Goal: Task Accomplishment & Management: Manage account settings

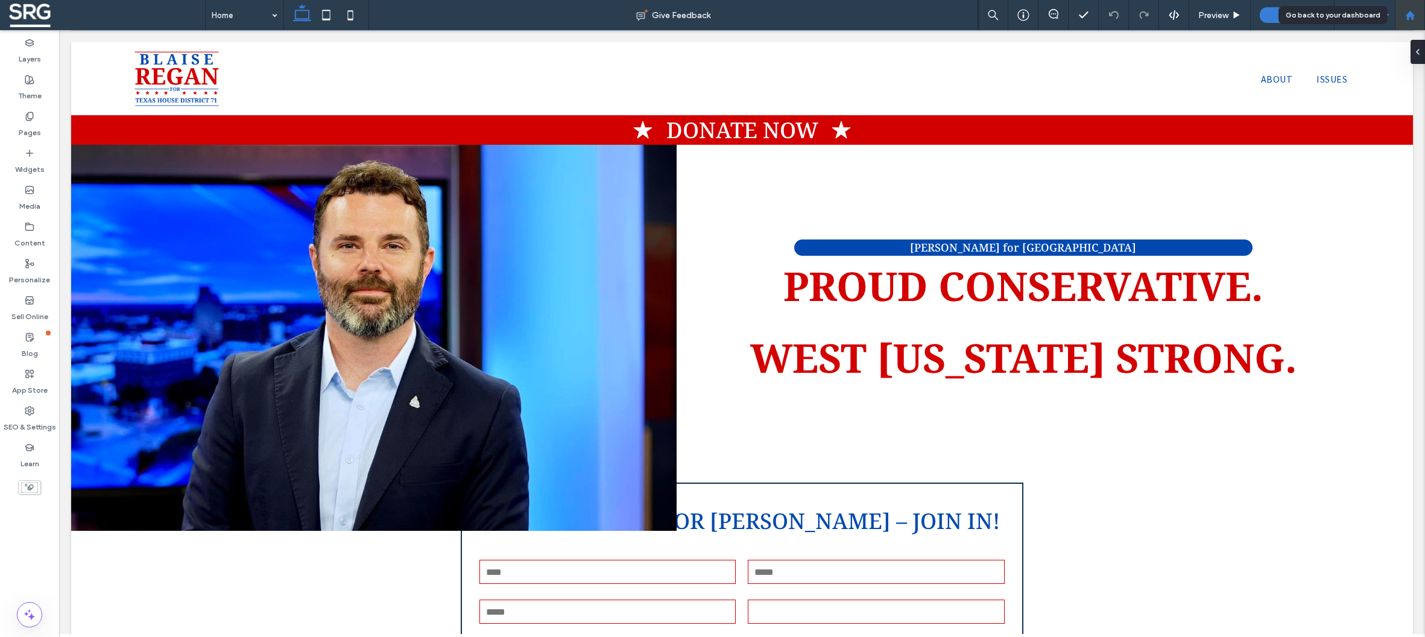
click at [1412, 13] on icon at bounding box center [1410, 15] width 10 height 10
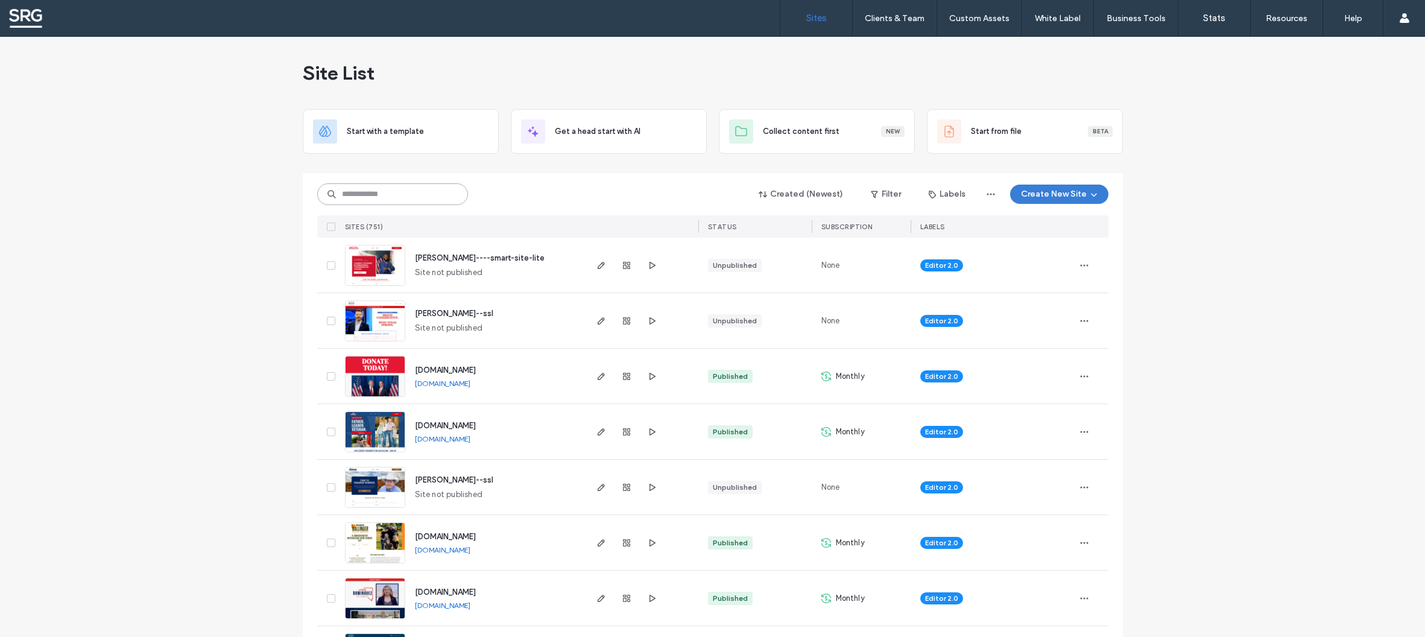
click at [370, 199] on input at bounding box center [392, 194] width 151 height 22
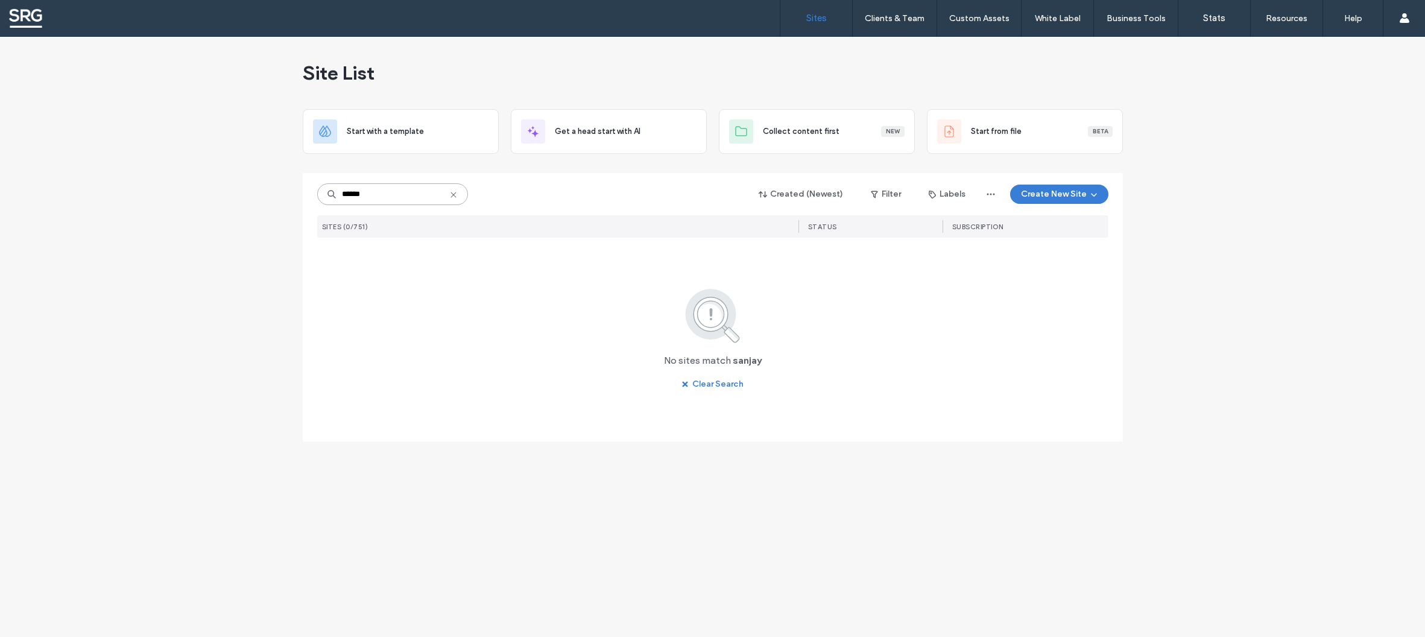
drag, startPoint x: 380, startPoint y: 189, endPoint x: 286, endPoint y: 186, distance: 93.5
click at [317, 186] on input "******" at bounding box center [392, 194] width 151 height 22
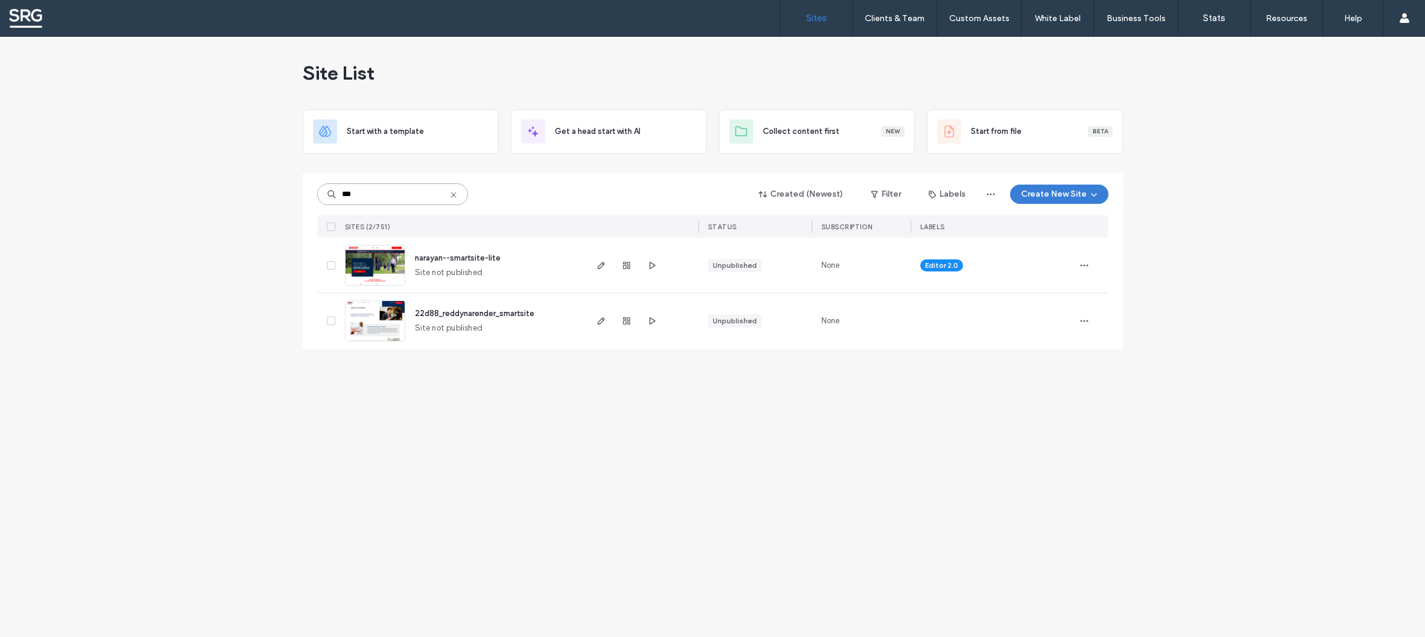
type input "***"
click at [452, 260] on span "narayan--smartsite-lite" at bounding box center [458, 257] width 86 height 9
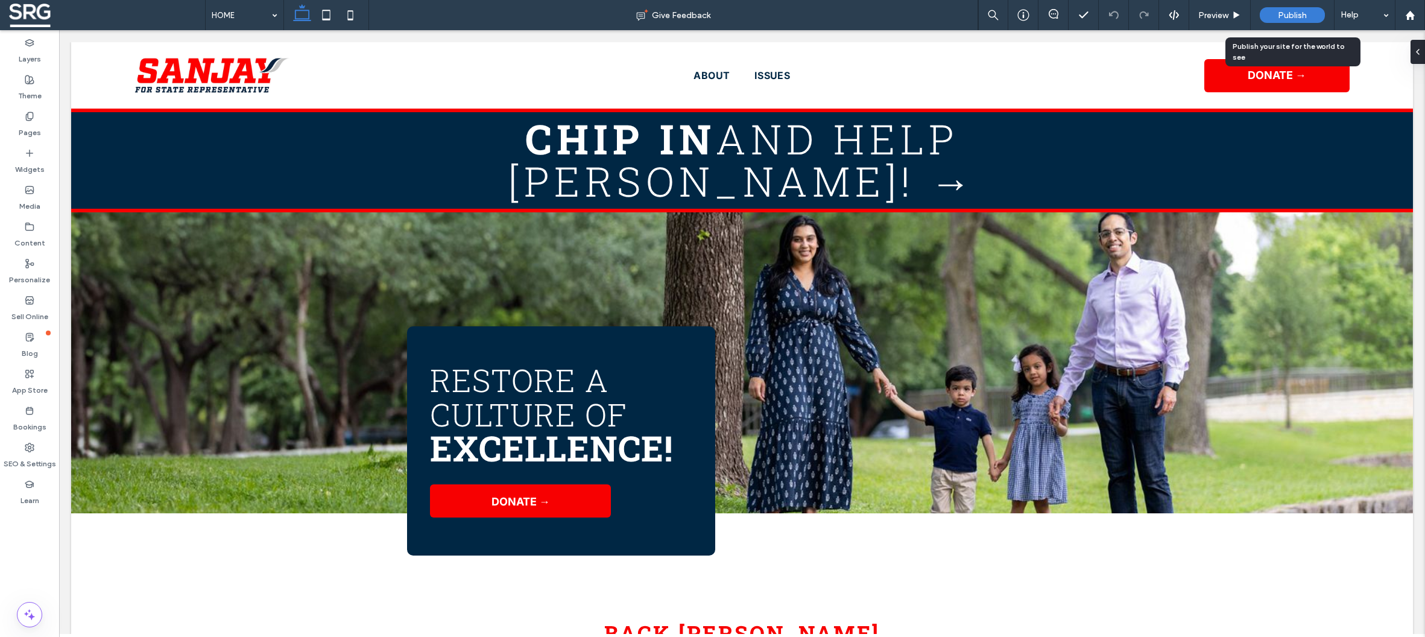
click at [1279, 18] on span "Publish" at bounding box center [1292, 15] width 29 height 10
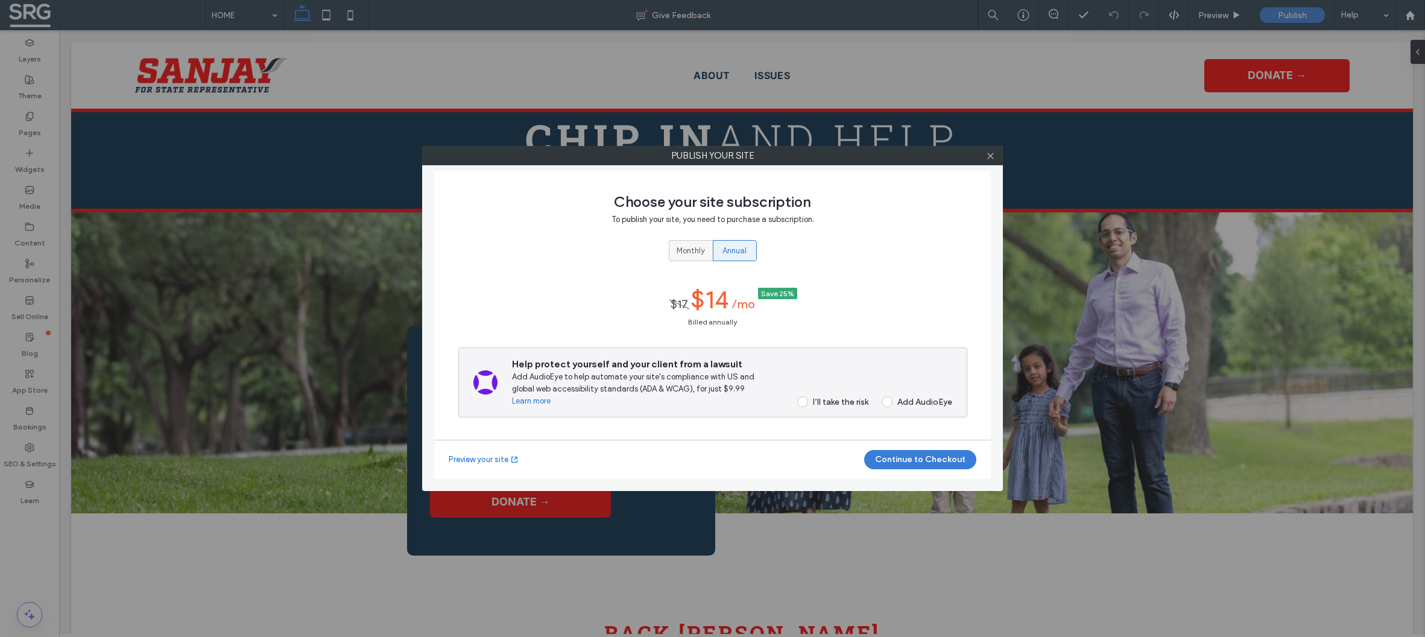
click at [681, 245] on span "Monthly" at bounding box center [690, 251] width 28 height 12
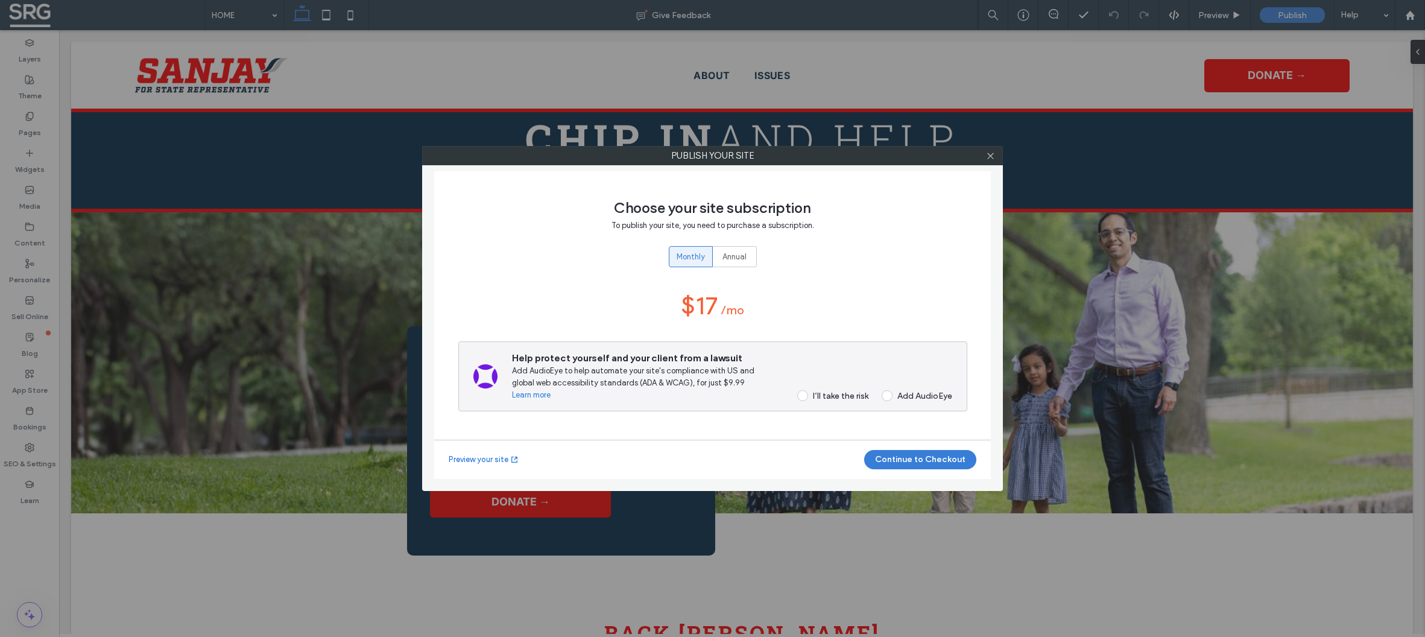
click at [799, 394] on span at bounding box center [802, 395] width 11 height 11
click at [928, 461] on button "Continue to Checkout" at bounding box center [920, 459] width 112 height 19
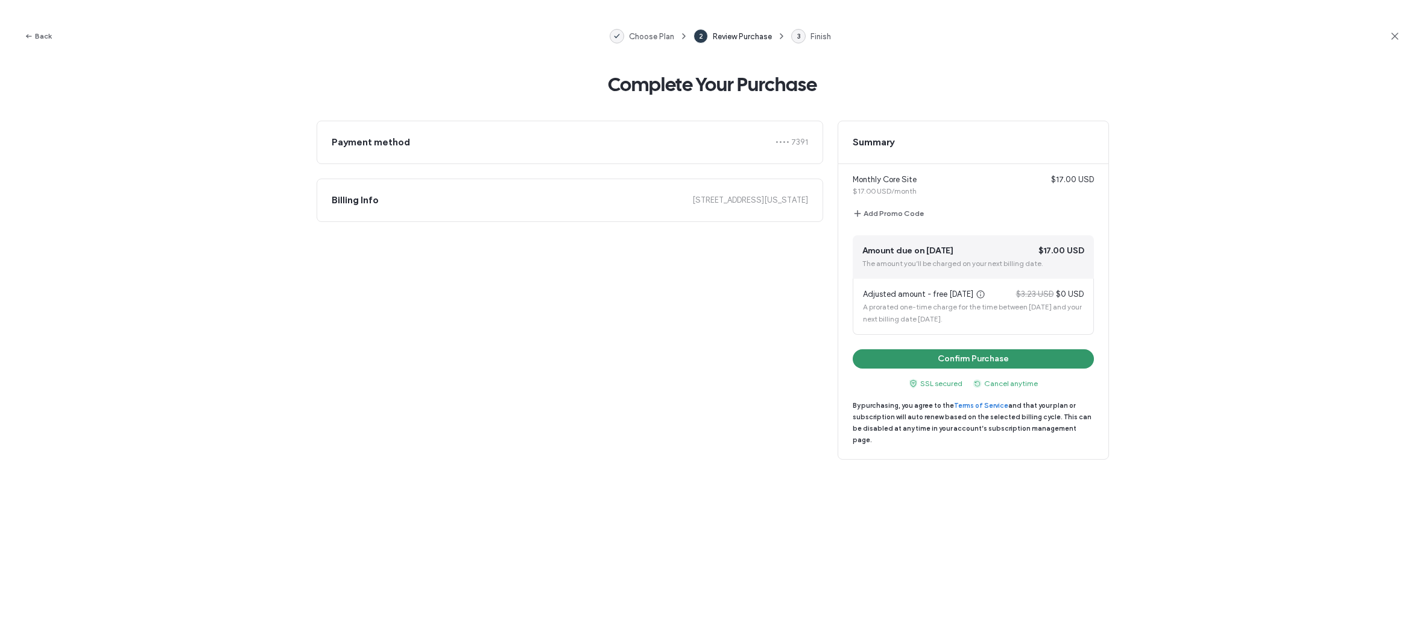
click at [924, 368] on button "Confirm Purchase" at bounding box center [972, 358] width 241 height 19
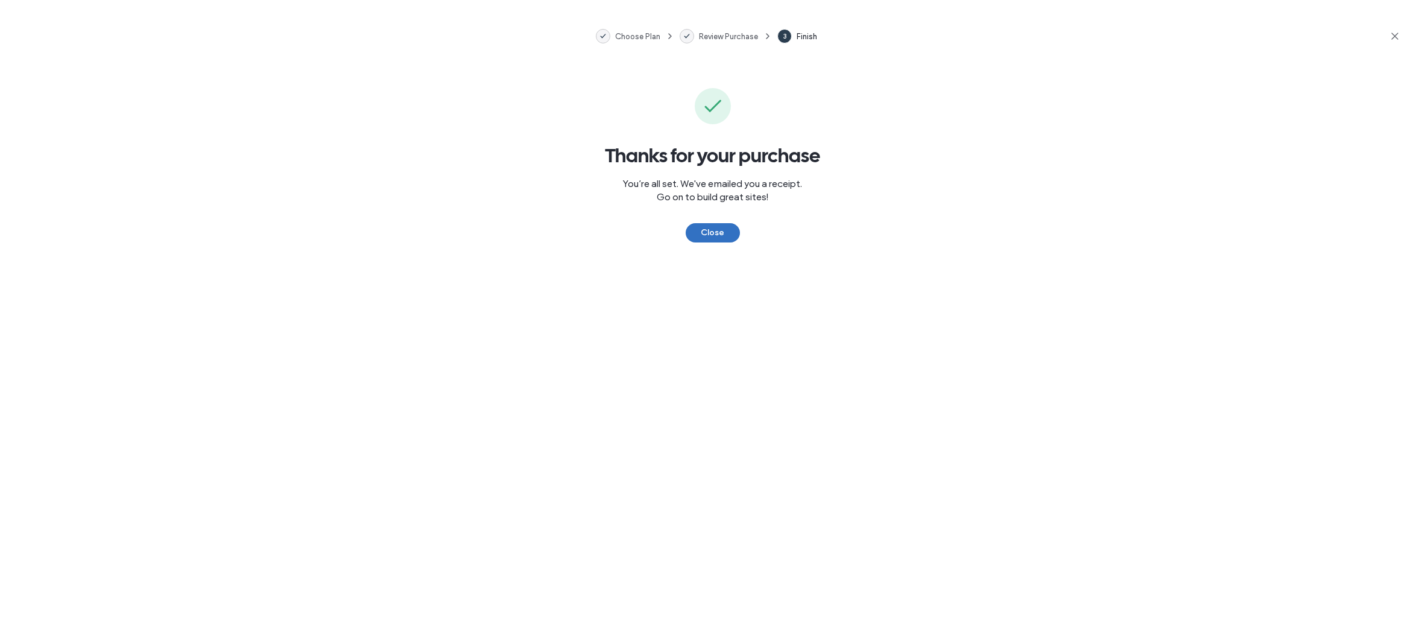
click at [708, 230] on button "Close" at bounding box center [712, 232] width 54 height 19
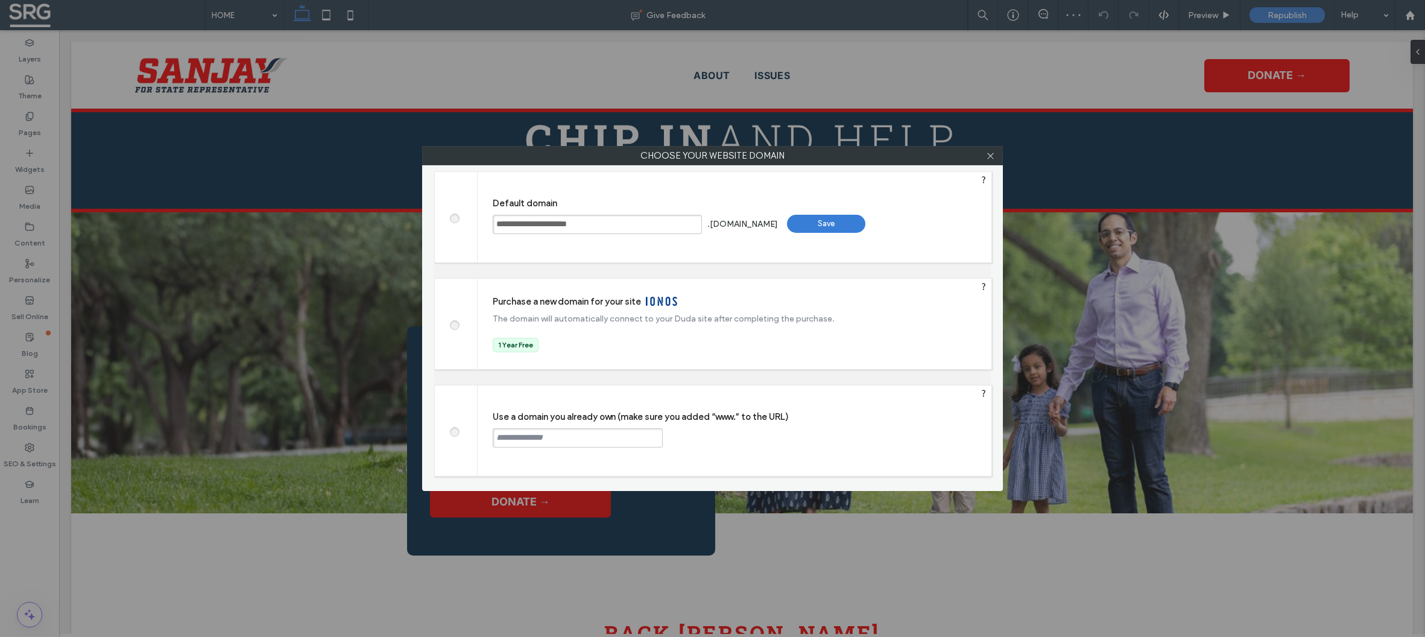
click at [454, 432] on span at bounding box center [454, 430] width 0 height 9
click at [514, 440] on input "text" at bounding box center [578, 437] width 170 height 19
paste input "**********"
click at [518, 440] on input "**********" at bounding box center [578, 437] width 170 height 19
click at [543, 441] on input "**********" at bounding box center [578, 437] width 170 height 19
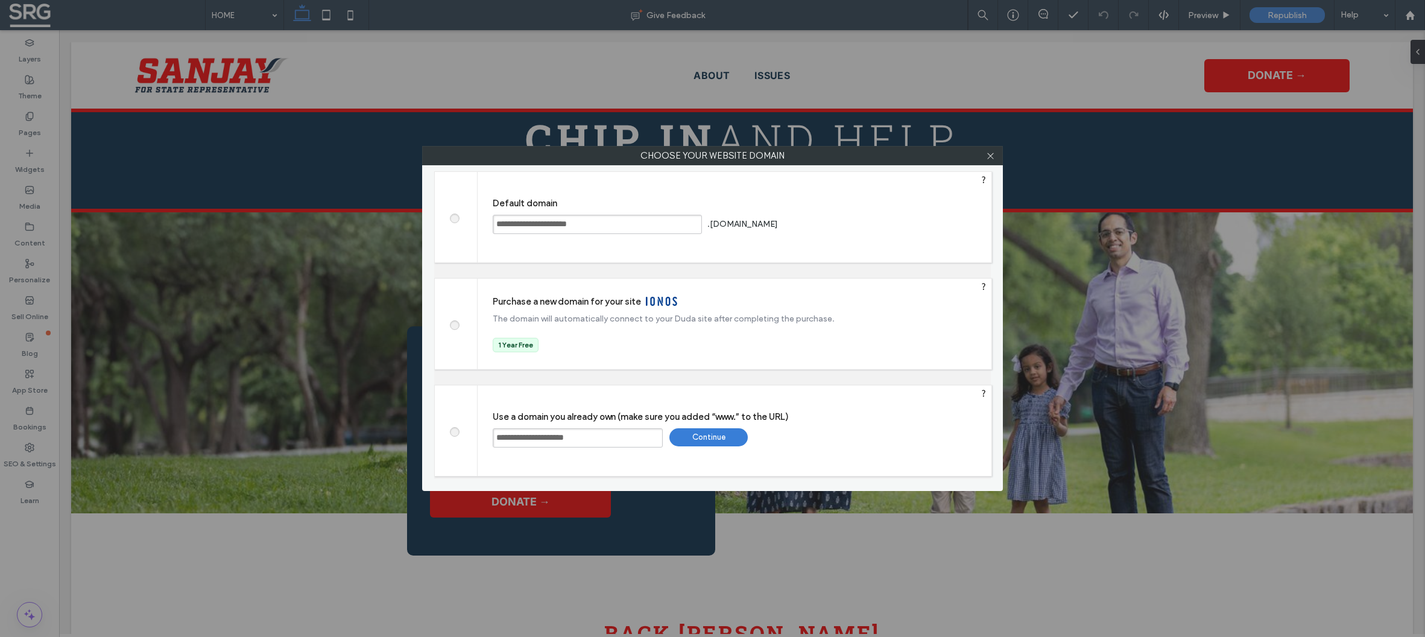
click at [555, 441] on input "**********" at bounding box center [578, 437] width 170 height 19
drag, startPoint x: 613, startPoint y: 438, endPoint x: 472, endPoint y: 436, distance: 140.5
click at [493, 436] on input "**********" at bounding box center [578, 437] width 170 height 19
type input "**********"
click at [717, 443] on div "Continue" at bounding box center [708, 437] width 78 height 18
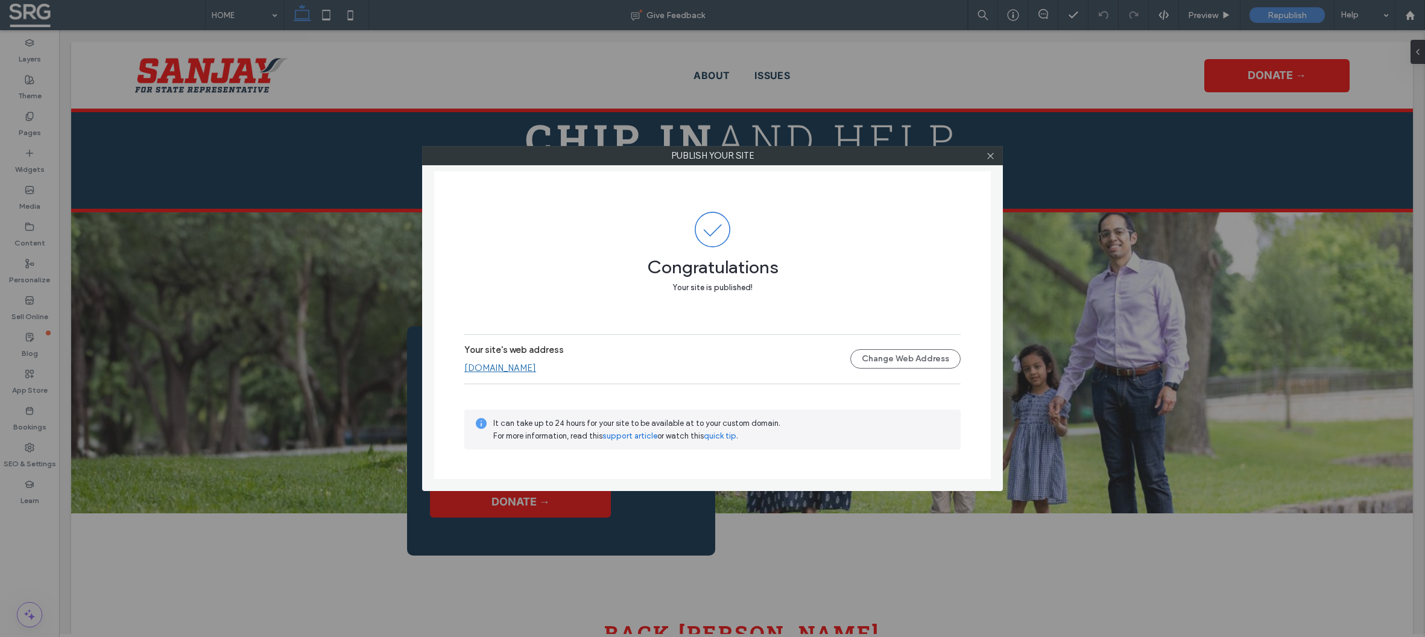
drag, startPoint x: 991, startPoint y: 160, endPoint x: 980, endPoint y: 163, distance: 11.8
click at [991, 160] on icon at bounding box center [990, 155] width 9 height 9
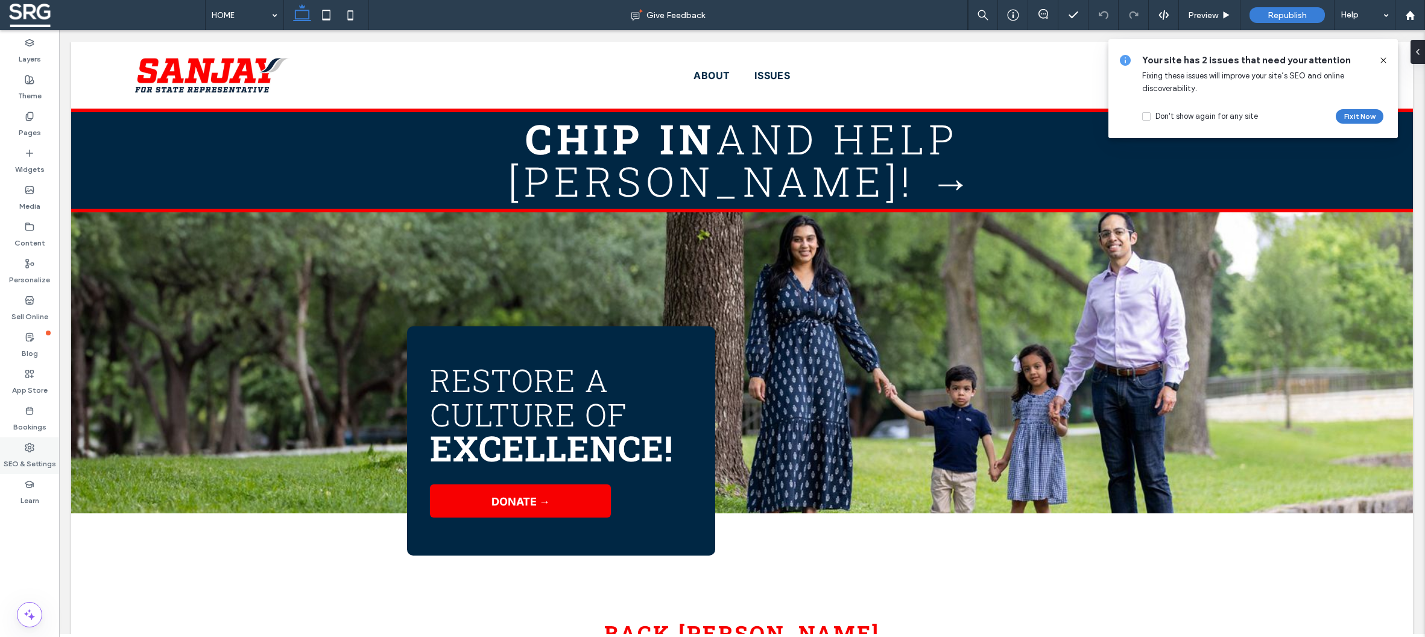
click at [29, 443] on use at bounding box center [29, 447] width 8 height 8
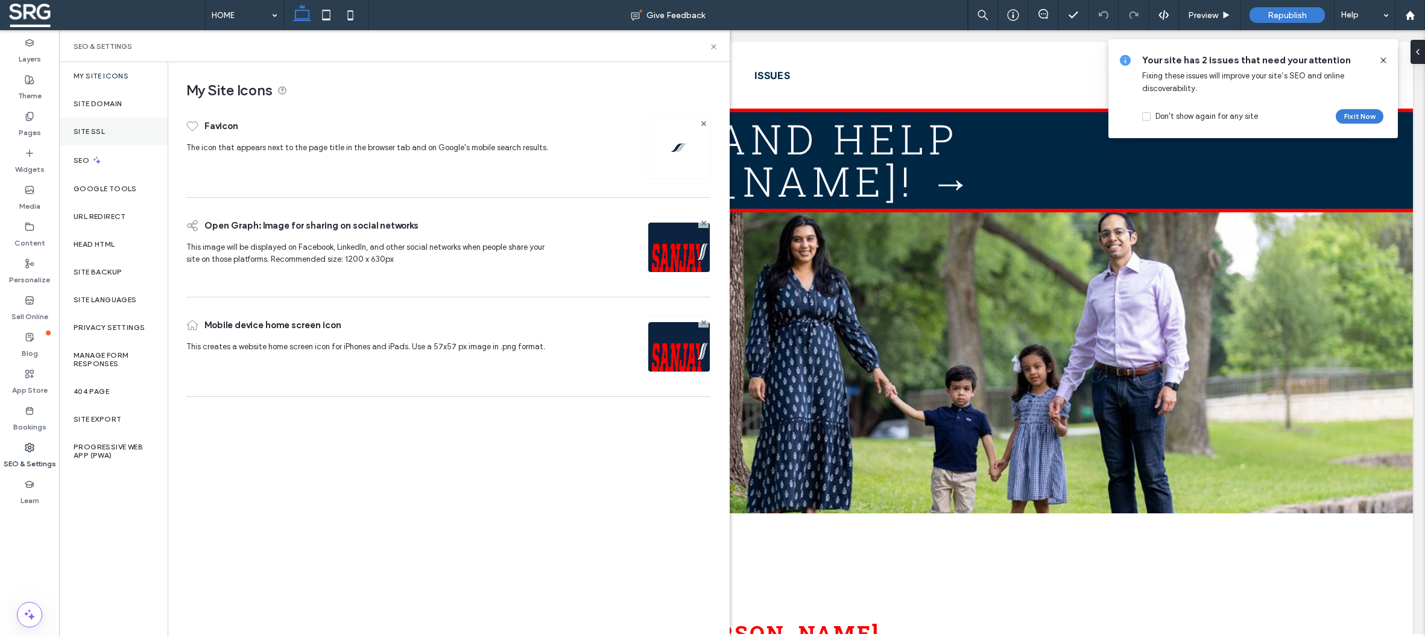
click at [90, 132] on label "Site SSL" at bounding box center [89, 131] width 31 height 8
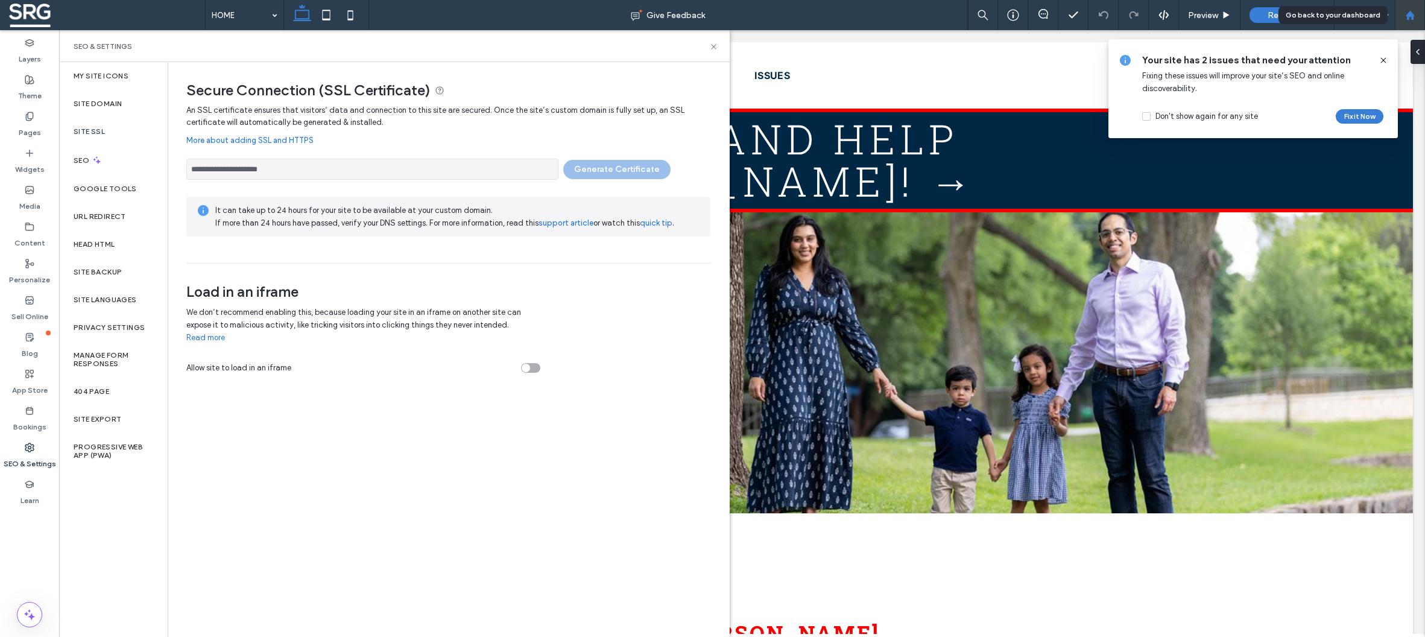
click at [1408, 19] on icon at bounding box center [1410, 15] width 10 height 10
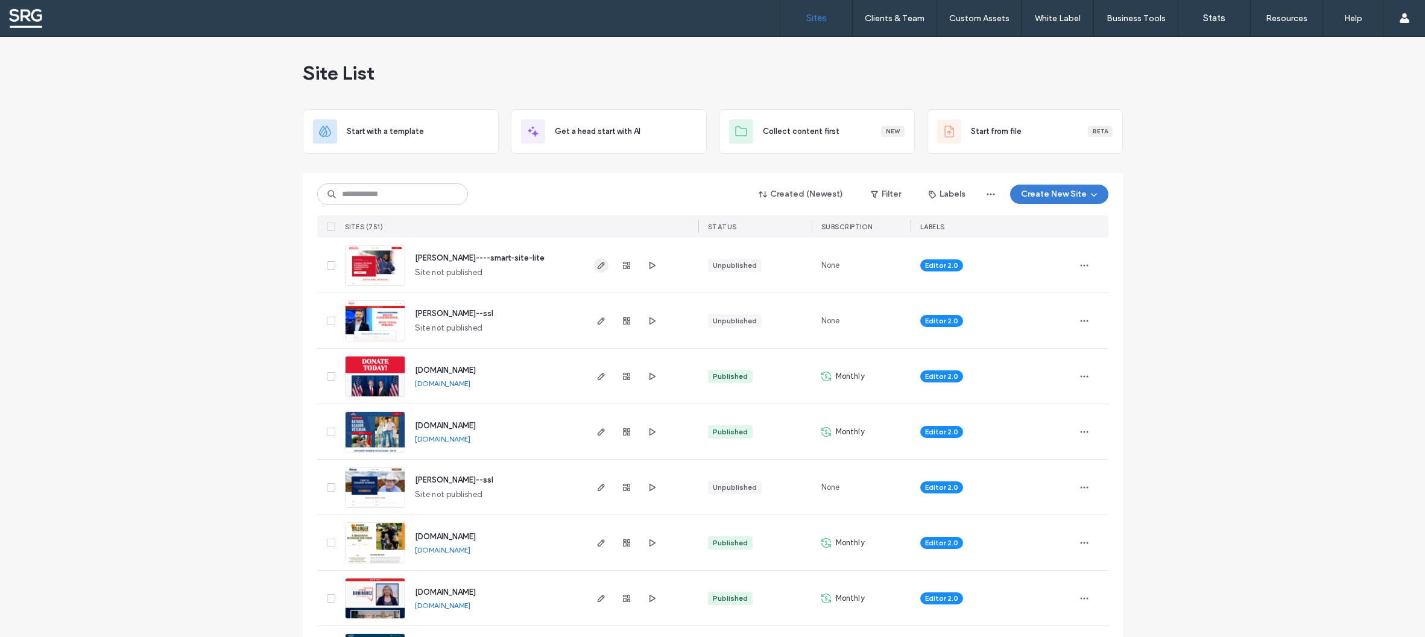
click at [600, 262] on icon "button" at bounding box center [601, 265] width 10 height 10
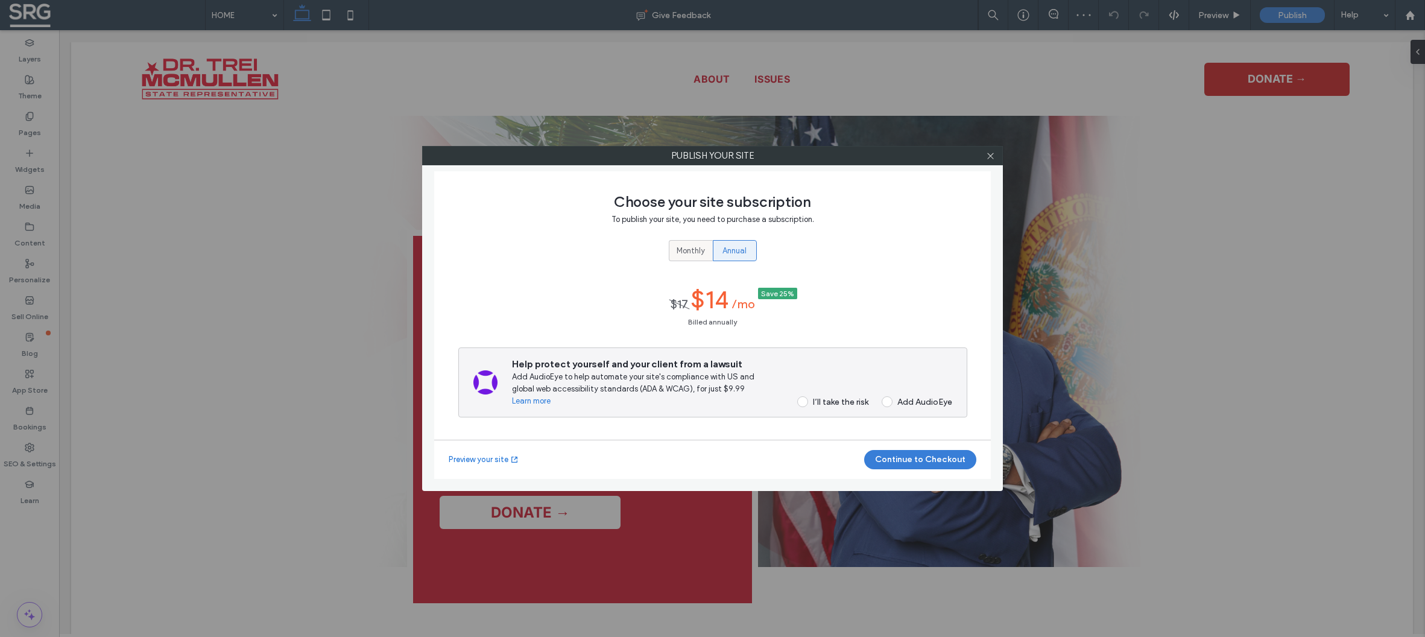
drag, startPoint x: 695, startPoint y: 251, endPoint x: 701, endPoint y: 253, distance: 6.1
click at [695, 251] on span "Monthly" at bounding box center [690, 251] width 28 height 12
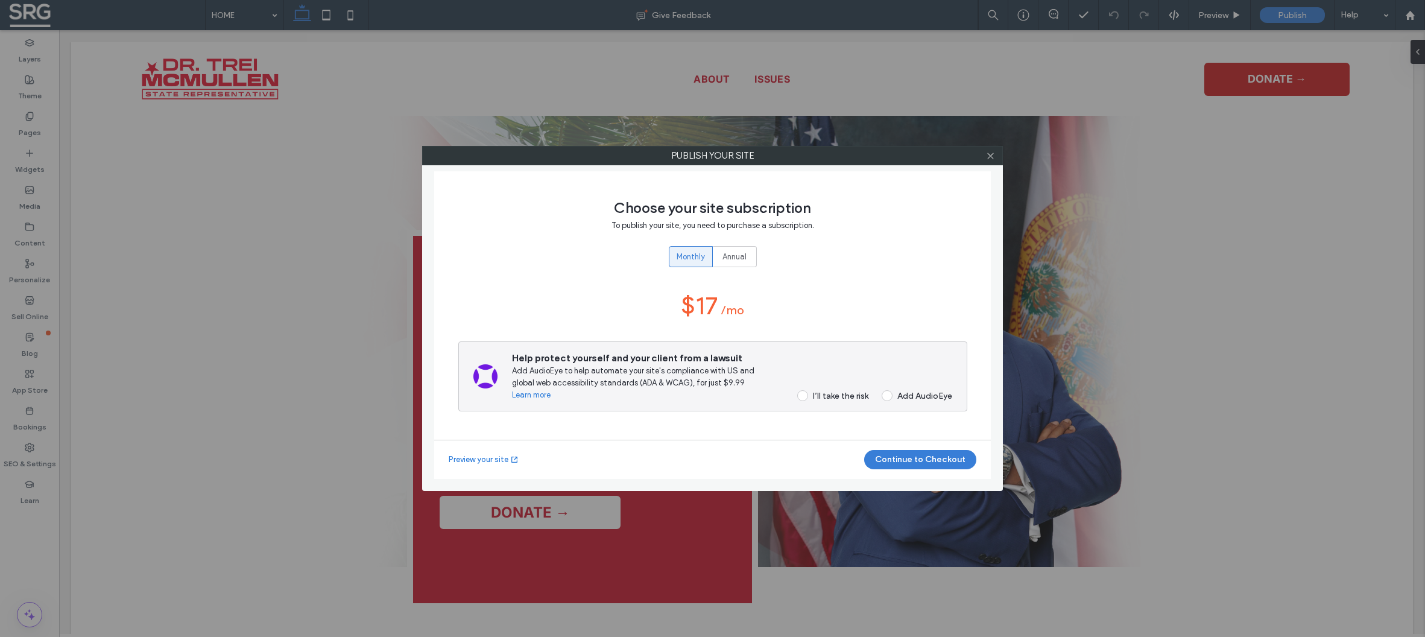
click at [801, 395] on span at bounding box center [802, 395] width 11 height 11
click at [920, 452] on button "Continue to Checkout" at bounding box center [920, 459] width 112 height 19
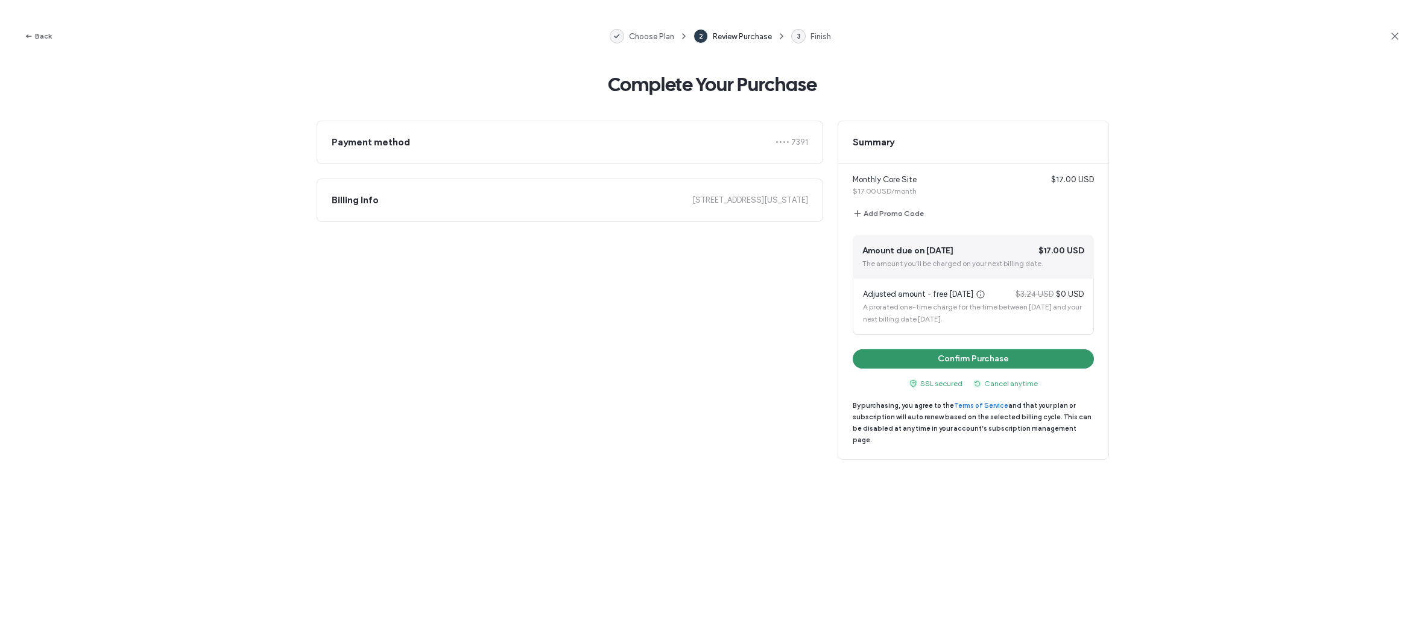
click at [919, 360] on button "Confirm Purchase" at bounding box center [972, 358] width 241 height 19
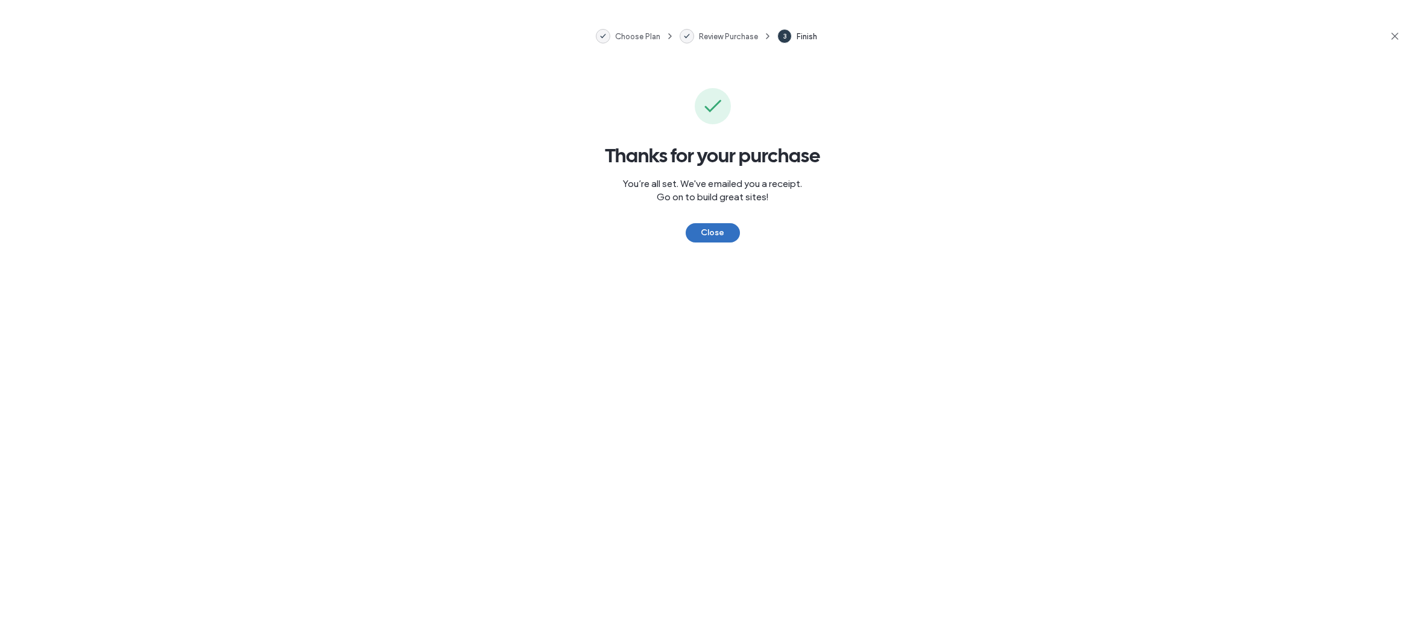
click at [709, 231] on button "Close" at bounding box center [712, 232] width 54 height 19
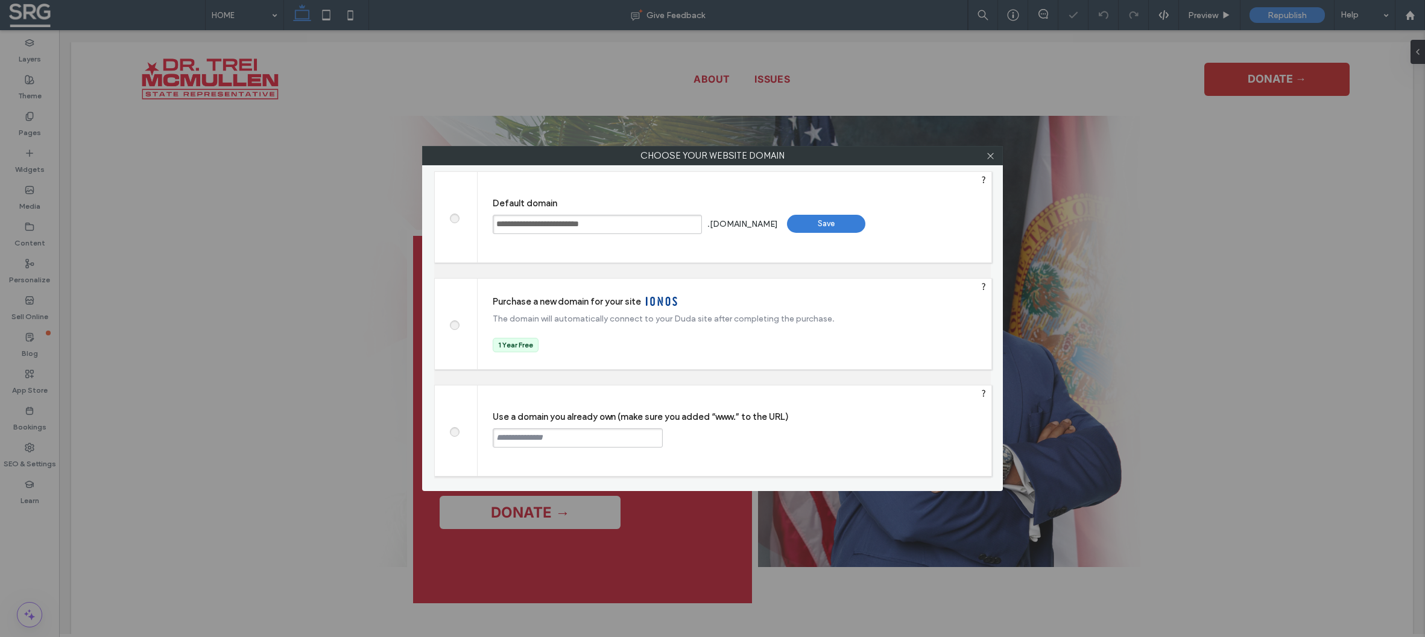
click at [454, 430] on span at bounding box center [454, 430] width 0 height 9
click at [523, 438] on input "text" at bounding box center [578, 437] width 170 height 19
paste input "**********"
click at [497, 440] on input "**********" at bounding box center [578, 437] width 170 height 19
type input "**********"
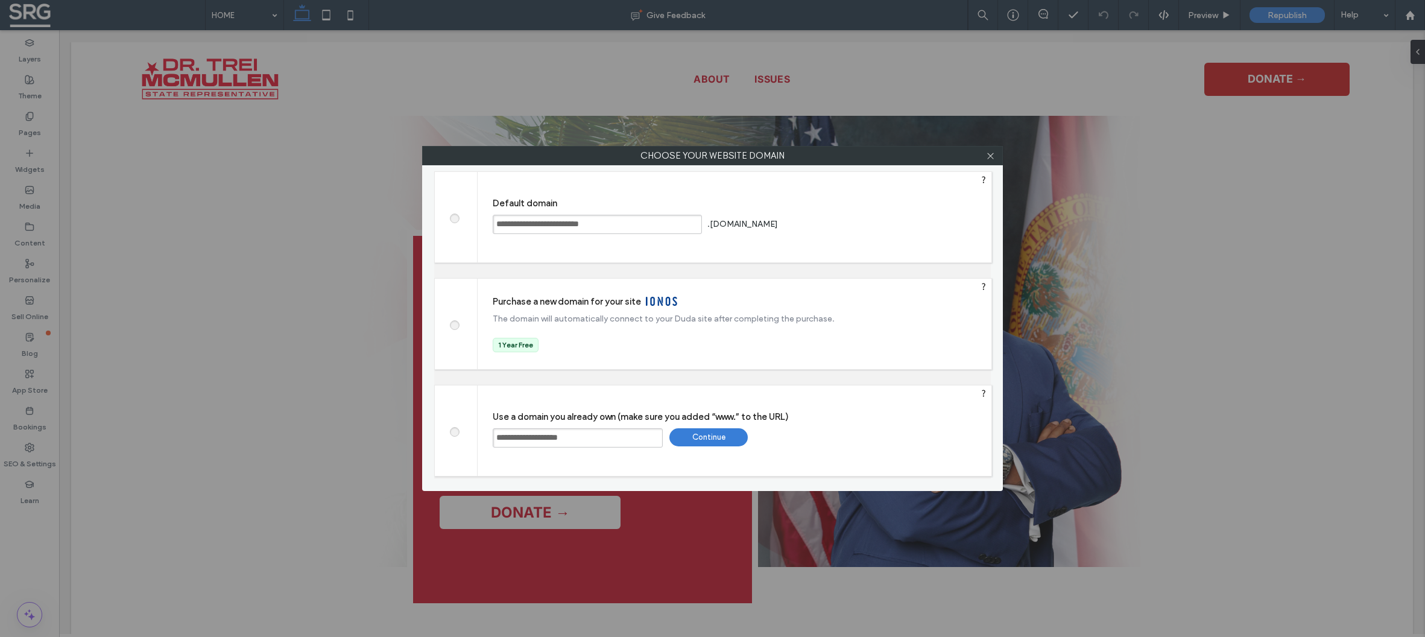
click at [690, 440] on div "Continue" at bounding box center [708, 437] width 78 height 18
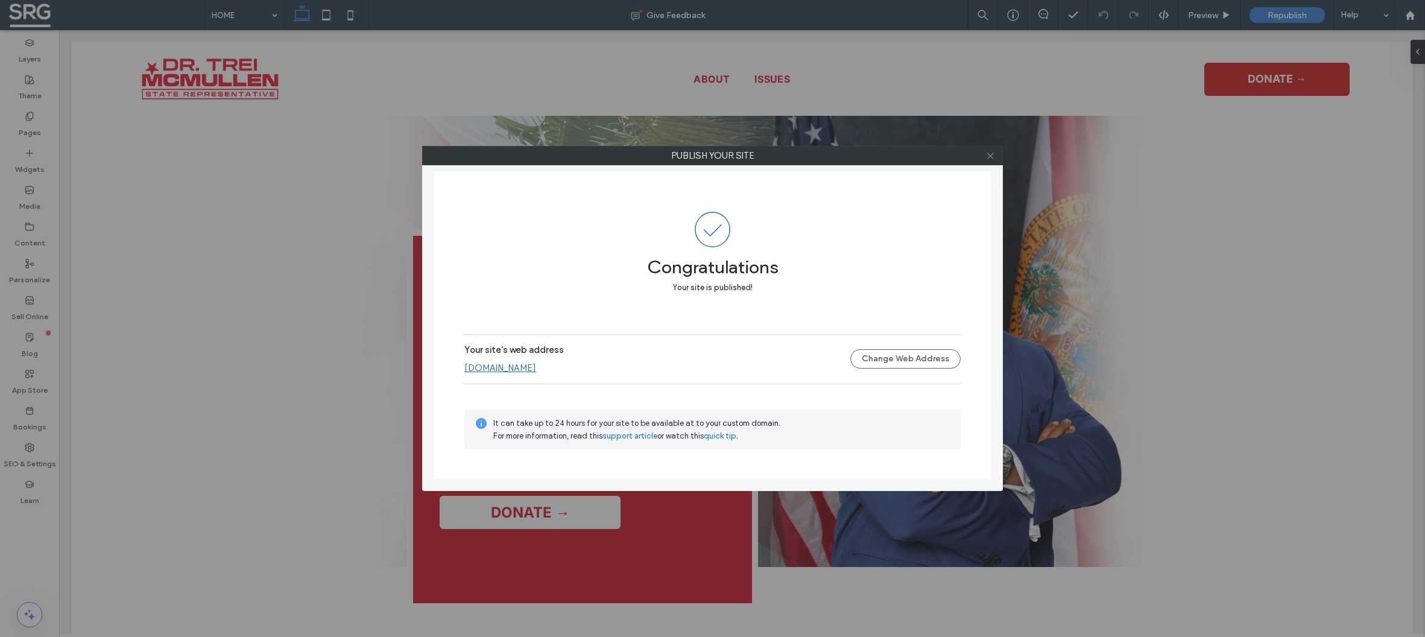
click at [994, 157] on icon at bounding box center [990, 155] width 9 height 9
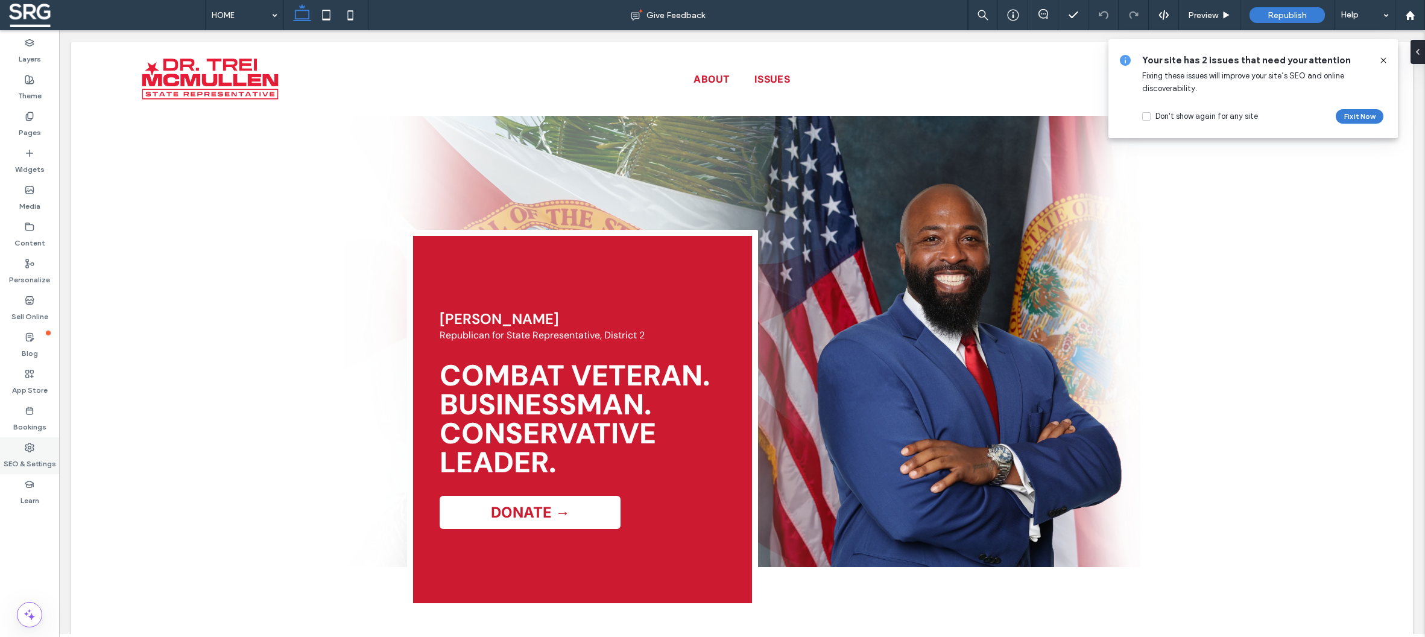
click at [25, 456] on label "SEO & Settings" at bounding box center [30, 460] width 52 height 17
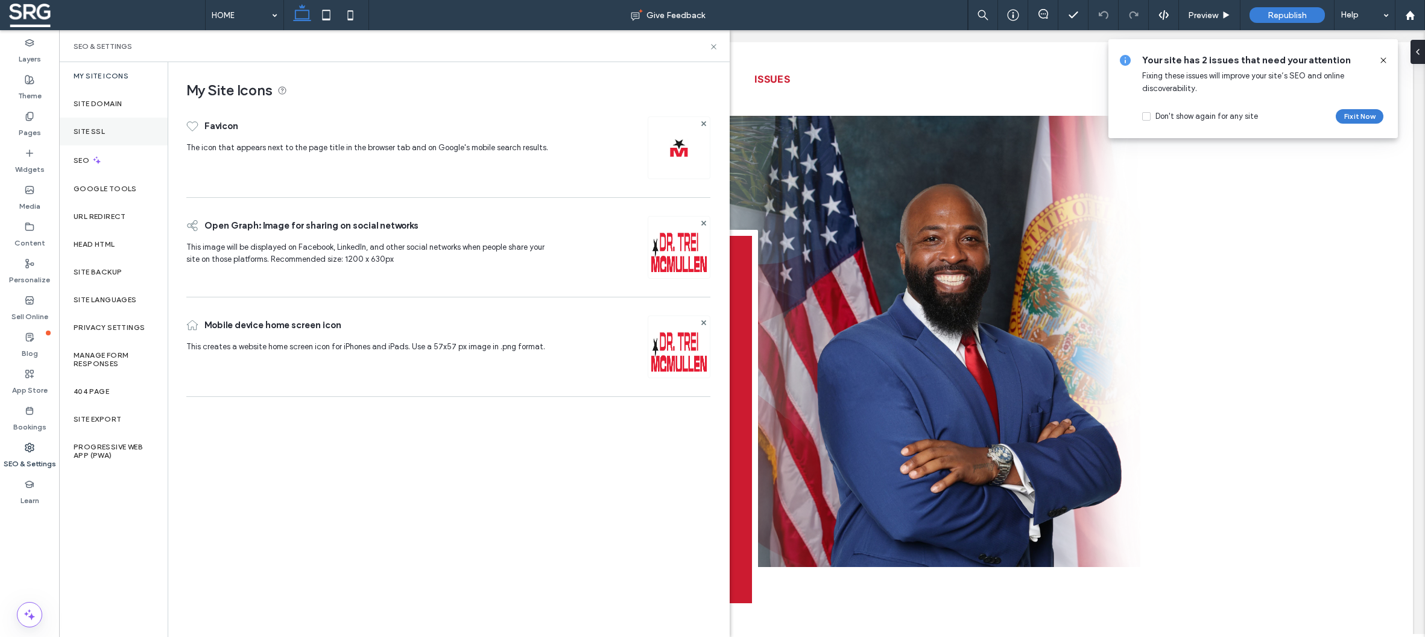
click at [98, 127] on label "Site SSL" at bounding box center [89, 131] width 31 height 8
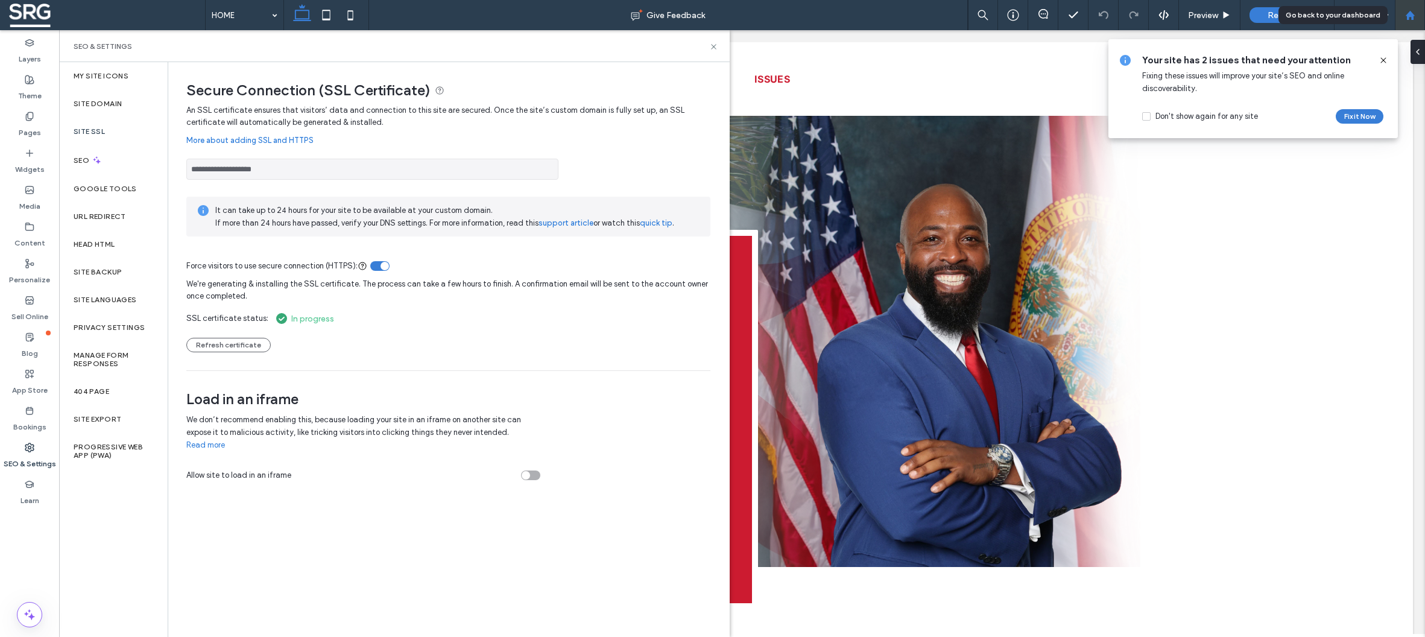
click at [1407, 17] on use at bounding box center [1409, 14] width 9 height 9
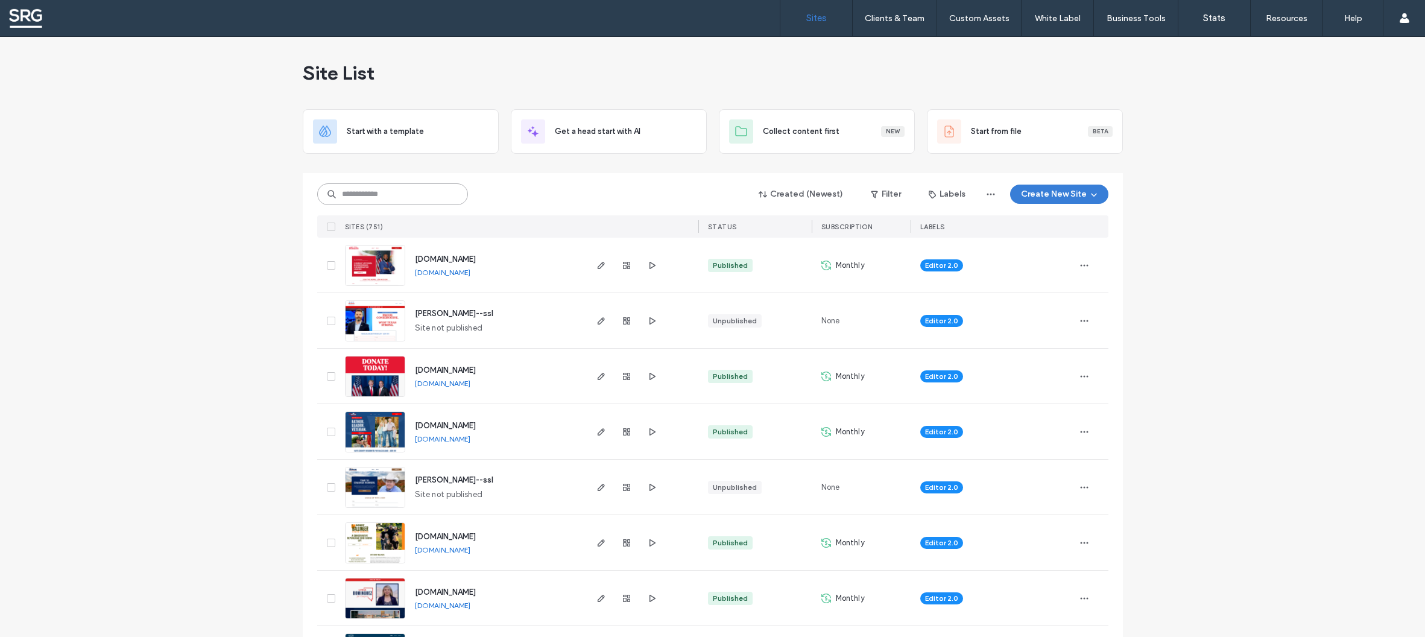
click at [389, 193] on input at bounding box center [392, 194] width 151 height 22
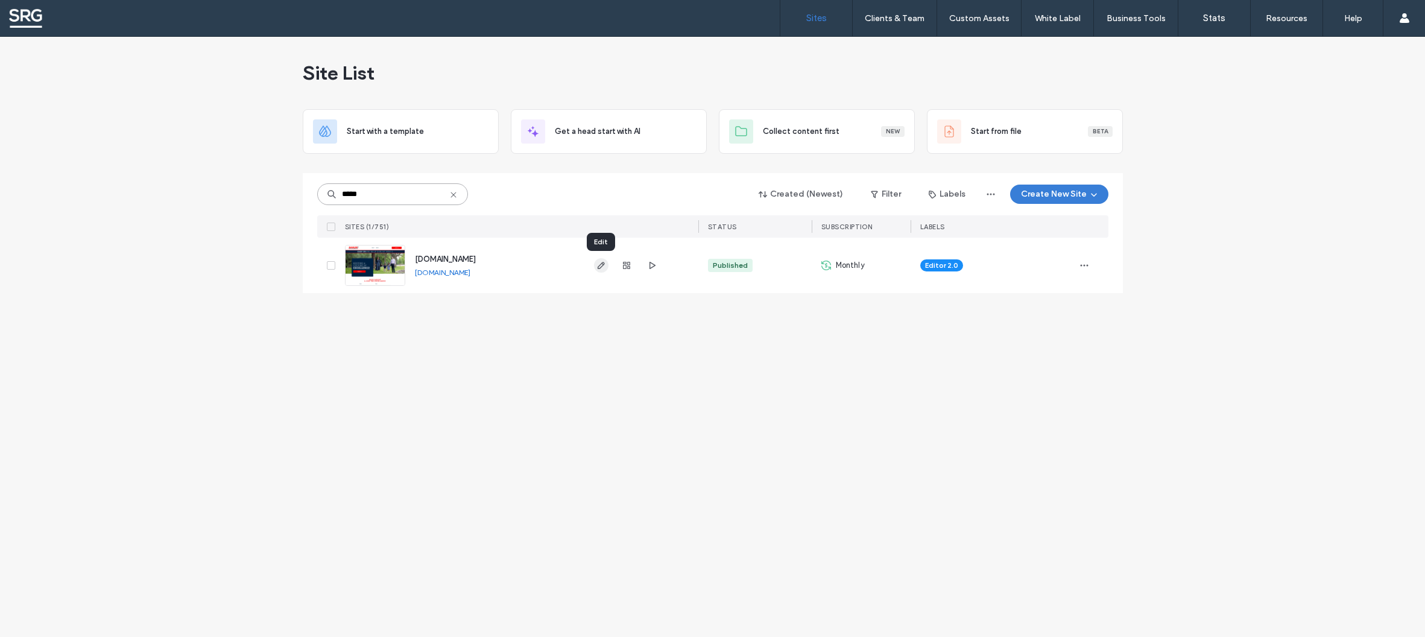
type input "*****"
click at [598, 264] on icon "button" at bounding box center [601, 265] width 10 height 10
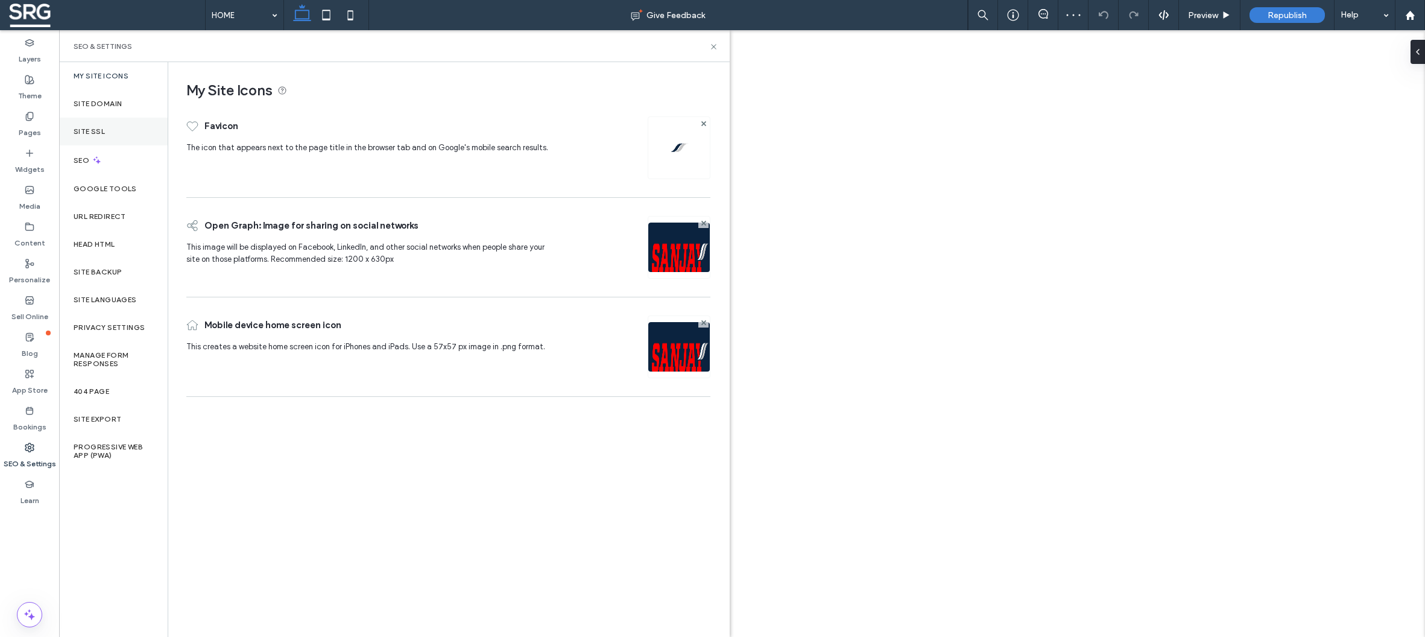
click at [86, 126] on div "Site SSL" at bounding box center [113, 132] width 109 height 28
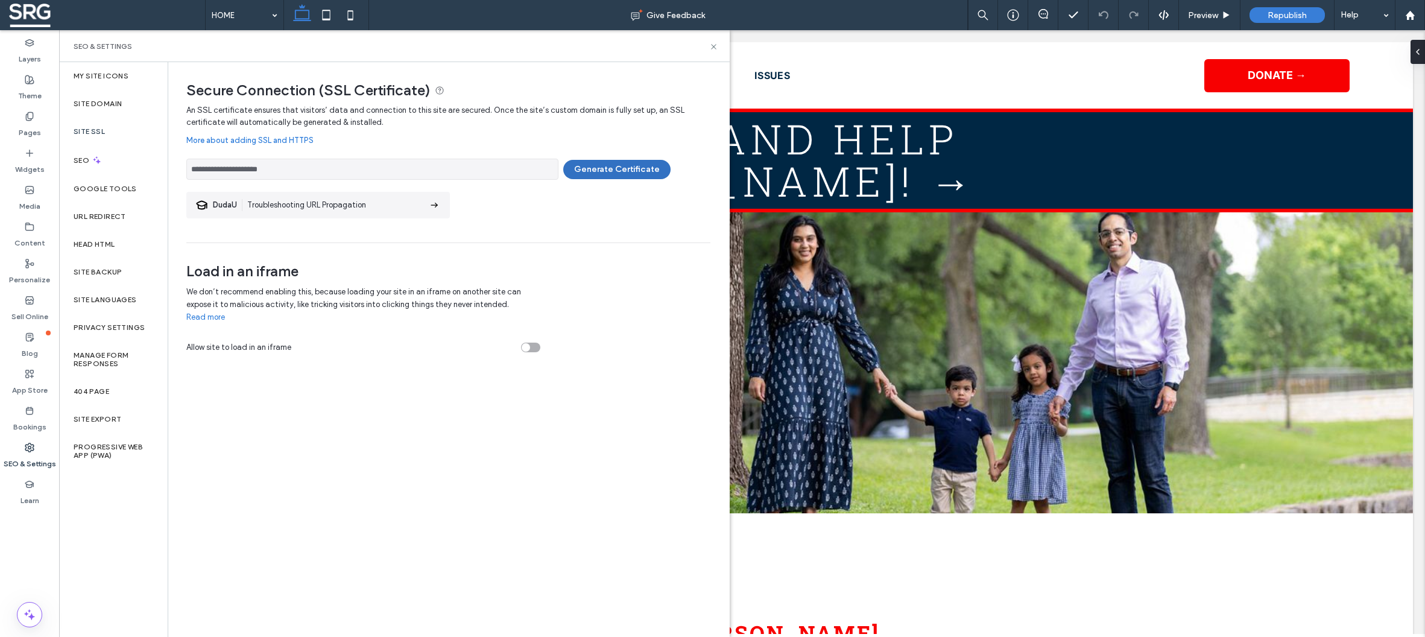
click at [607, 168] on button "Generate Certificate" at bounding box center [616, 169] width 107 height 19
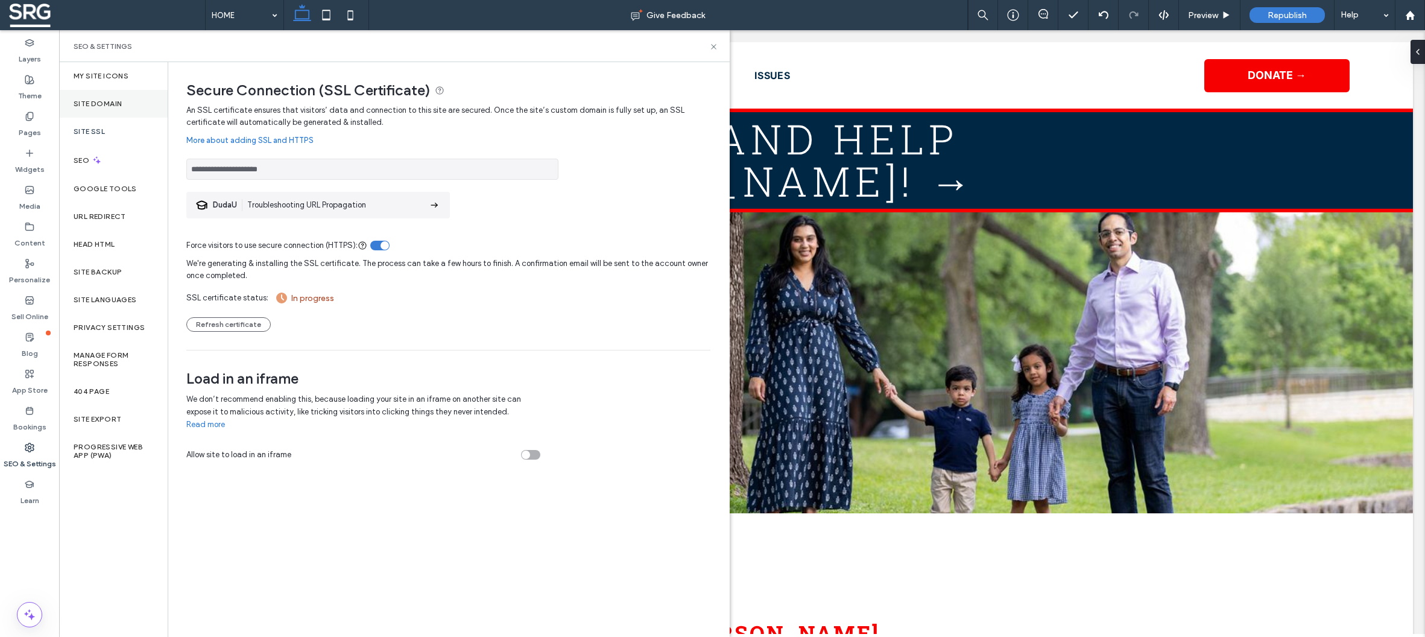
click at [92, 98] on div "Site Domain" at bounding box center [113, 104] width 109 height 28
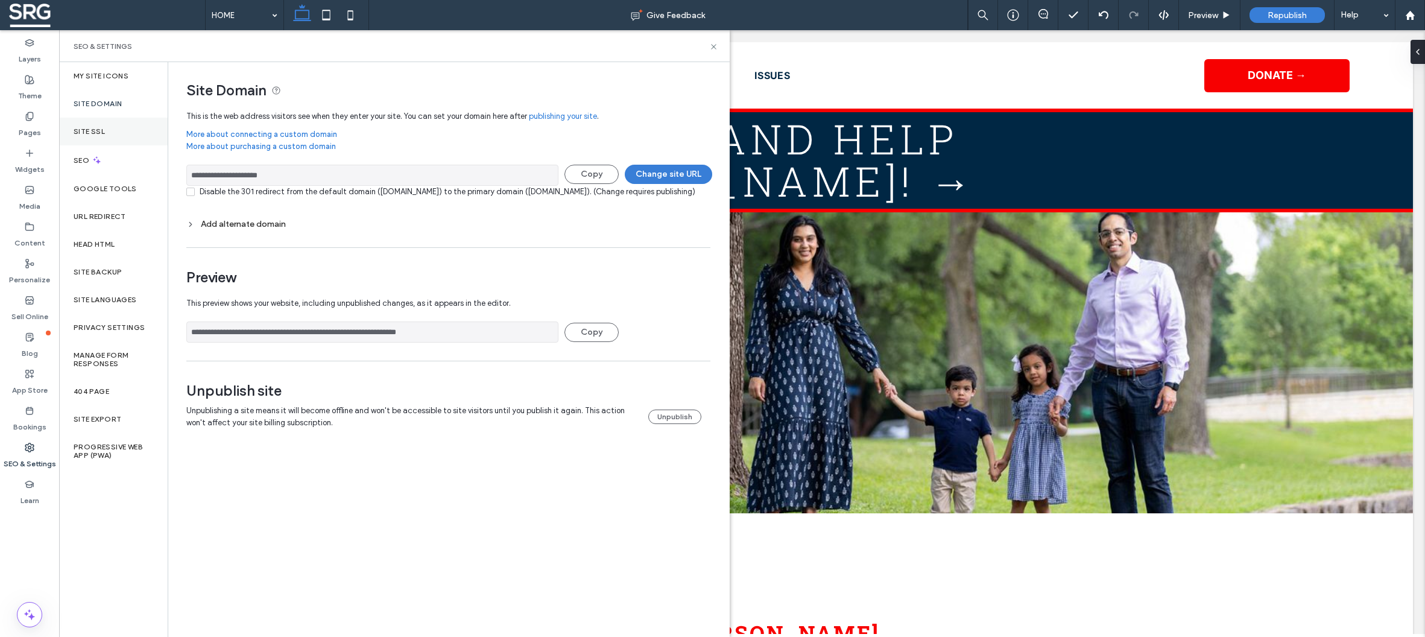
click at [101, 131] on label "Site SSL" at bounding box center [89, 131] width 31 height 8
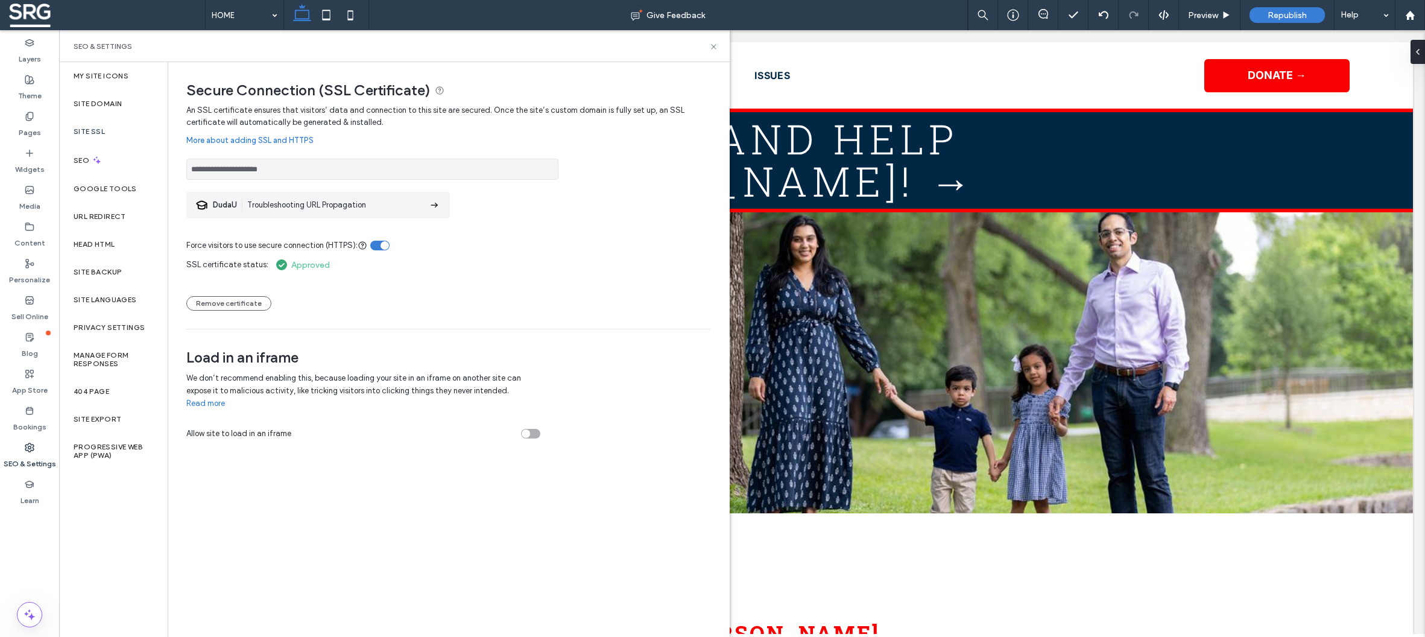
drag, startPoint x: 303, startPoint y: 171, endPoint x: 143, endPoint y: 165, distance: 159.9
click at [186, 165] on input "**********" at bounding box center [372, 169] width 372 height 21
click at [1413, 12] on icon at bounding box center [1410, 15] width 10 height 10
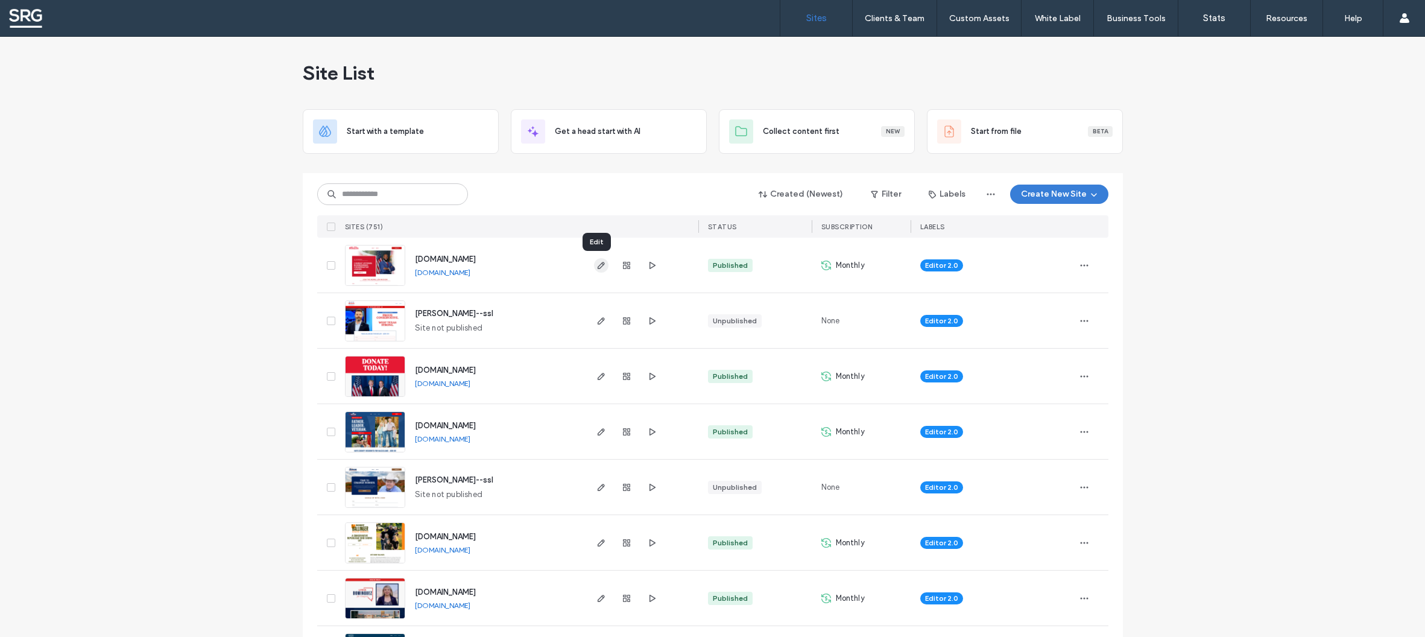
click at [597, 265] on use "button" at bounding box center [600, 265] width 7 height 7
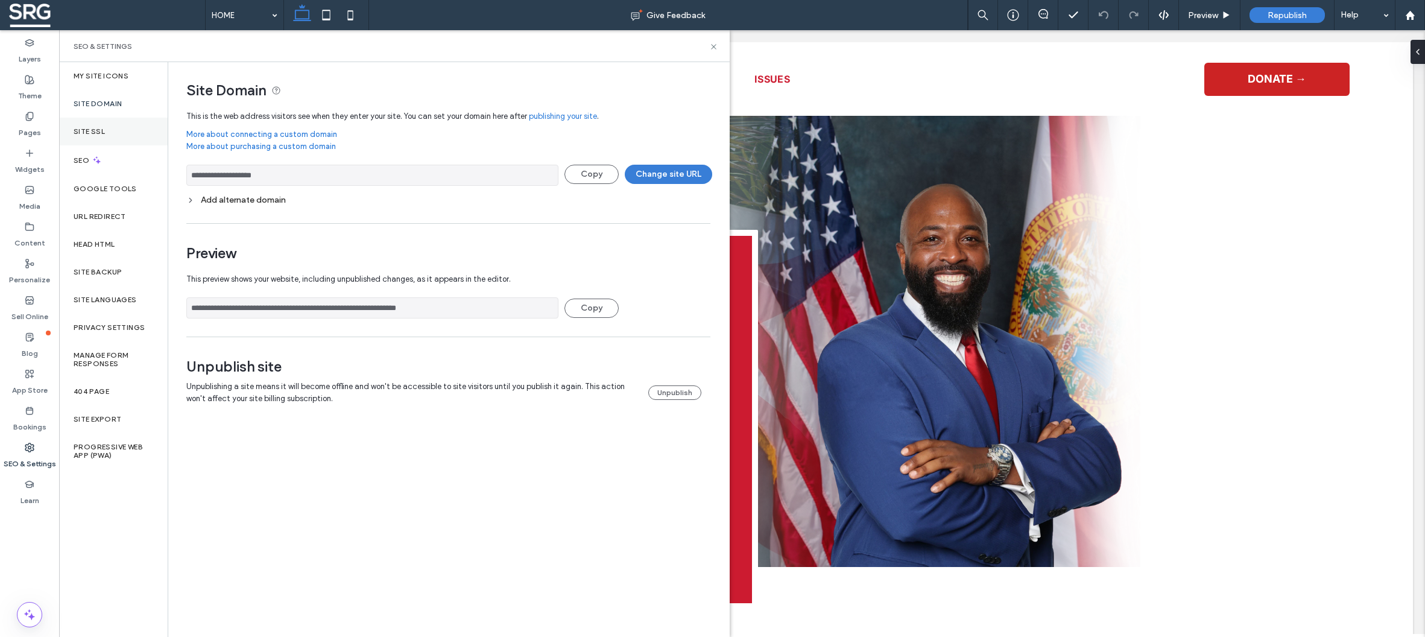
click at [100, 127] on label "Site SSL" at bounding box center [89, 131] width 31 height 8
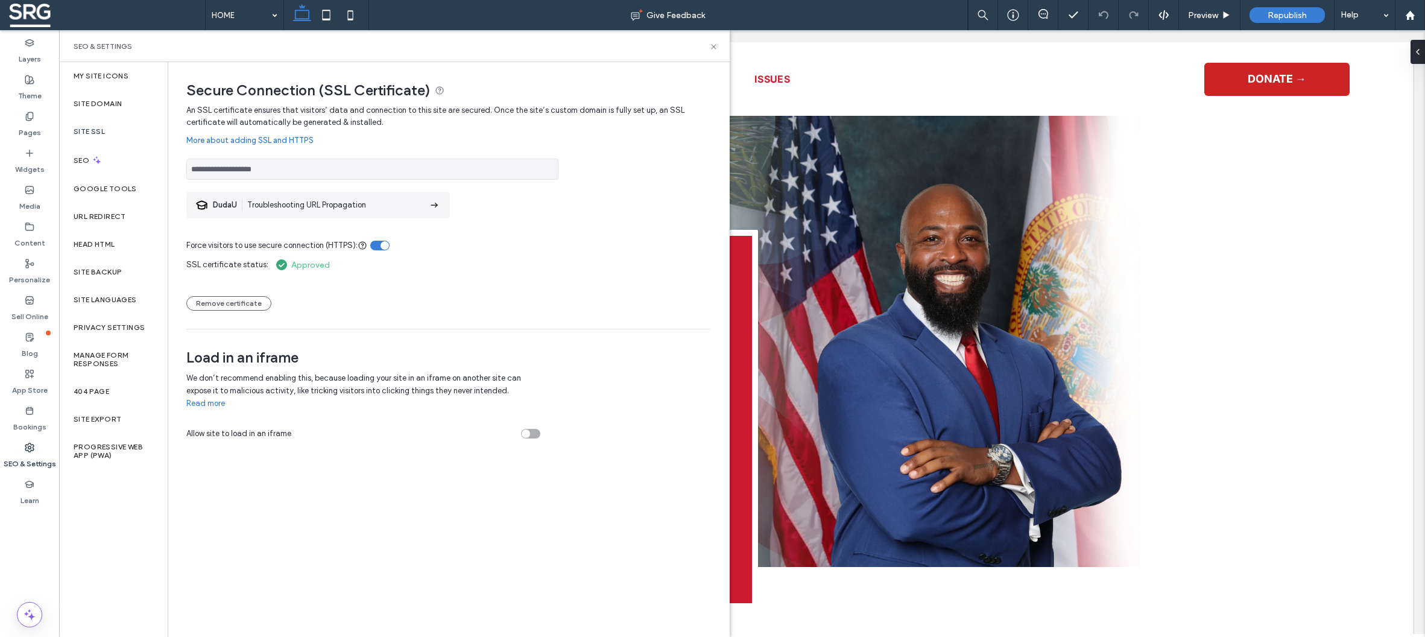
drag, startPoint x: 305, startPoint y: 172, endPoint x: 143, endPoint y: 164, distance: 161.8
click at [186, 164] on input "**********" at bounding box center [372, 169] width 372 height 21
drag, startPoint x: 1410, startPoint y: 16, endPoint x: 1379, endPoint y: 27, distance: 32.8
click at [1410, 16] on use at bounding box center [1409, 14] width 9 height 9
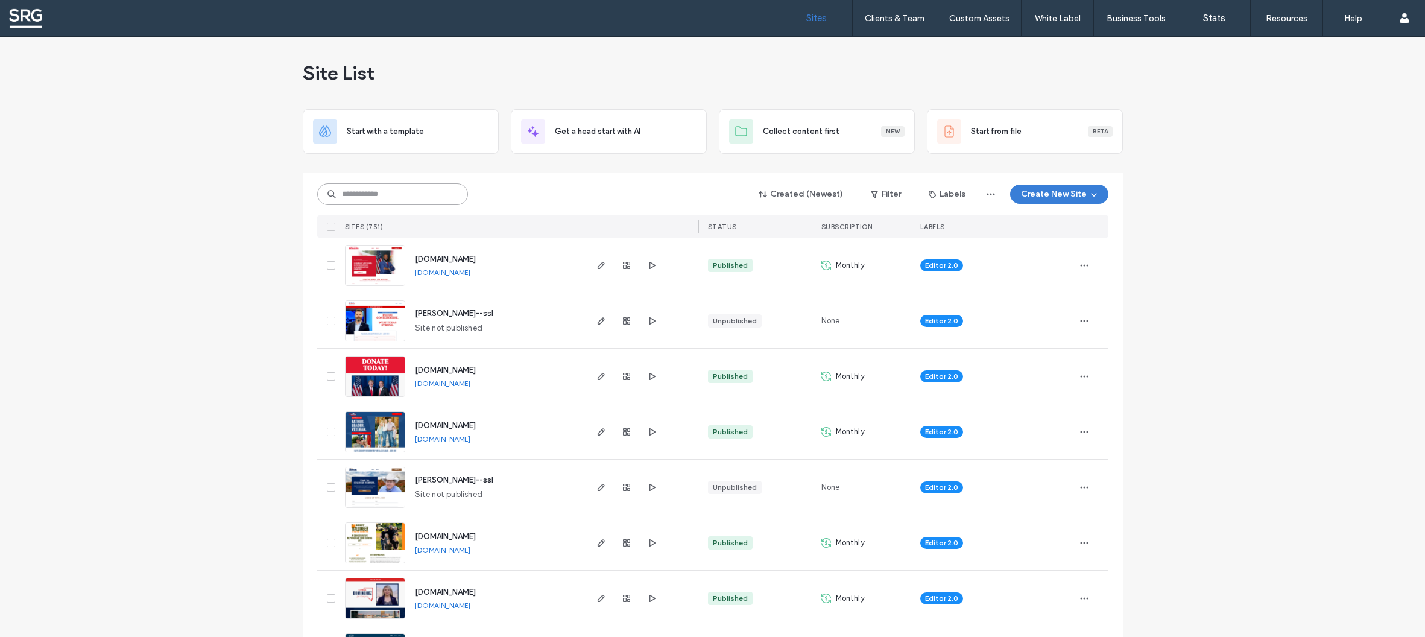
click at [359, 192] on input at bounding box center [392, 194] width 151 height 22
paste input "**********"
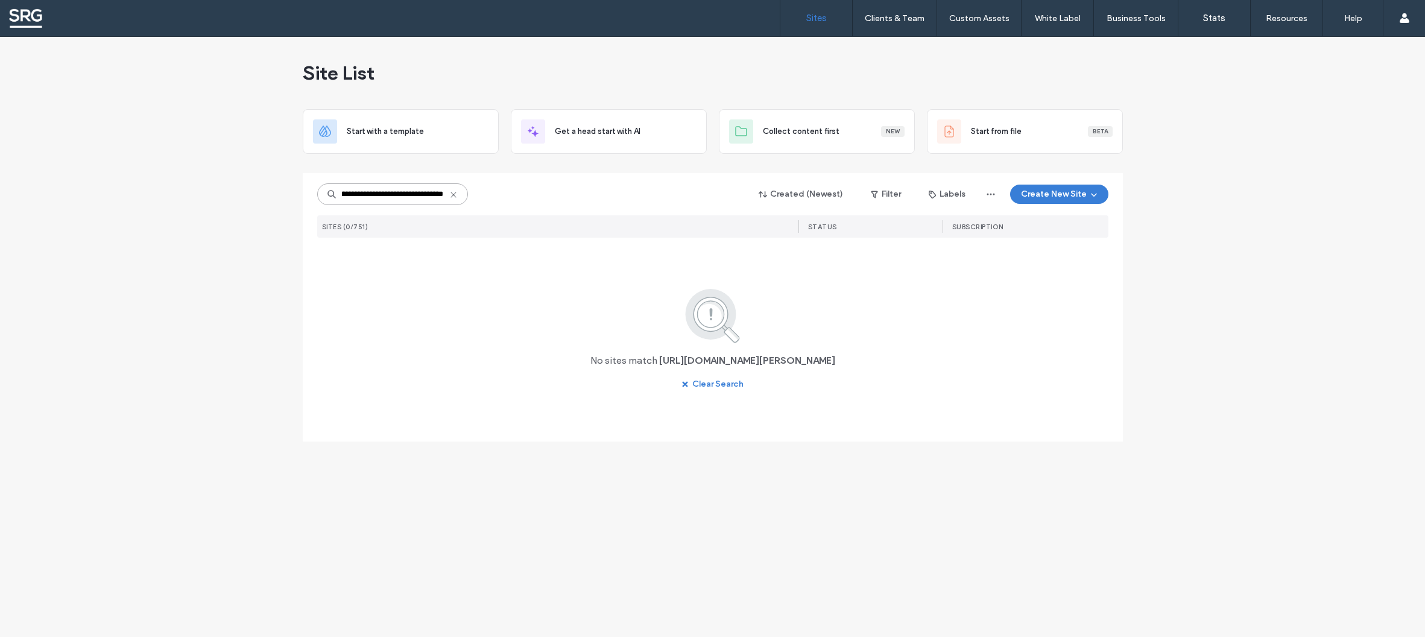
click at [417, 195] on input "**********" at bounding box center [392, 194] width 151 height 22
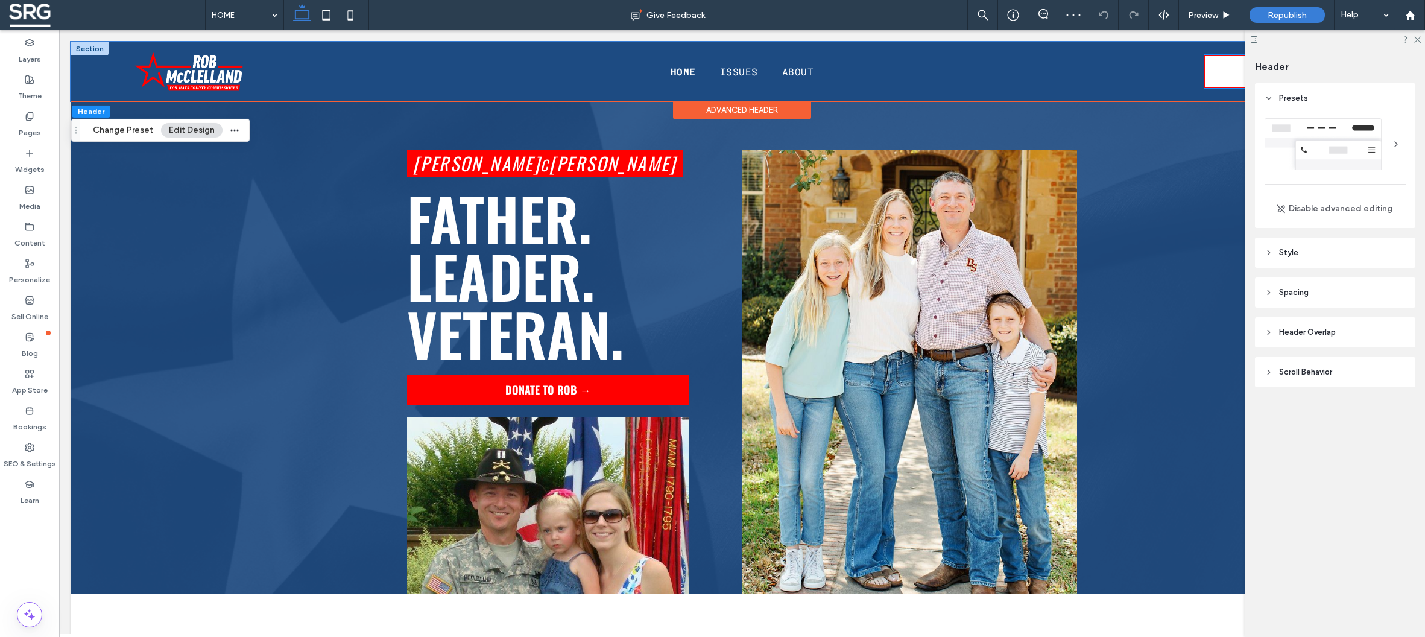
click at [1211, 72] on link "DONATE →" at bounding box center [1276, 71] width 145 height 33
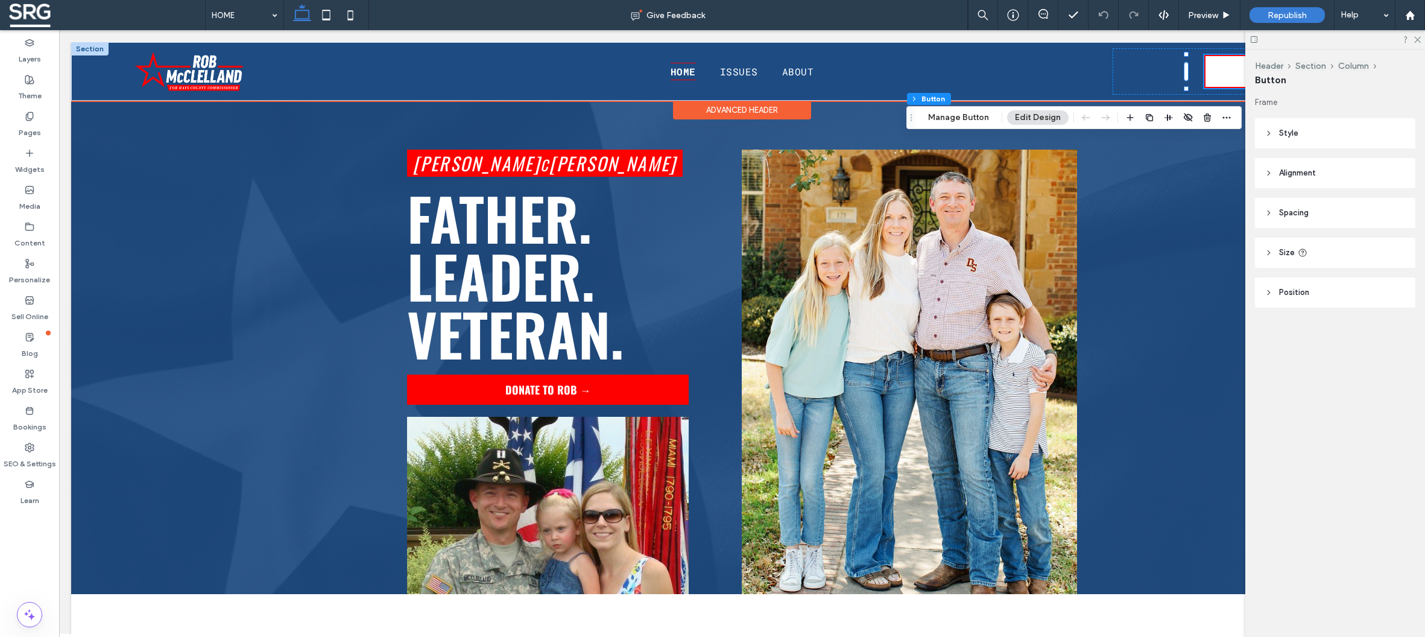
click at [1209, 73] on link "DONATE →" at bounding box center [1276, 71] width 145 height 33
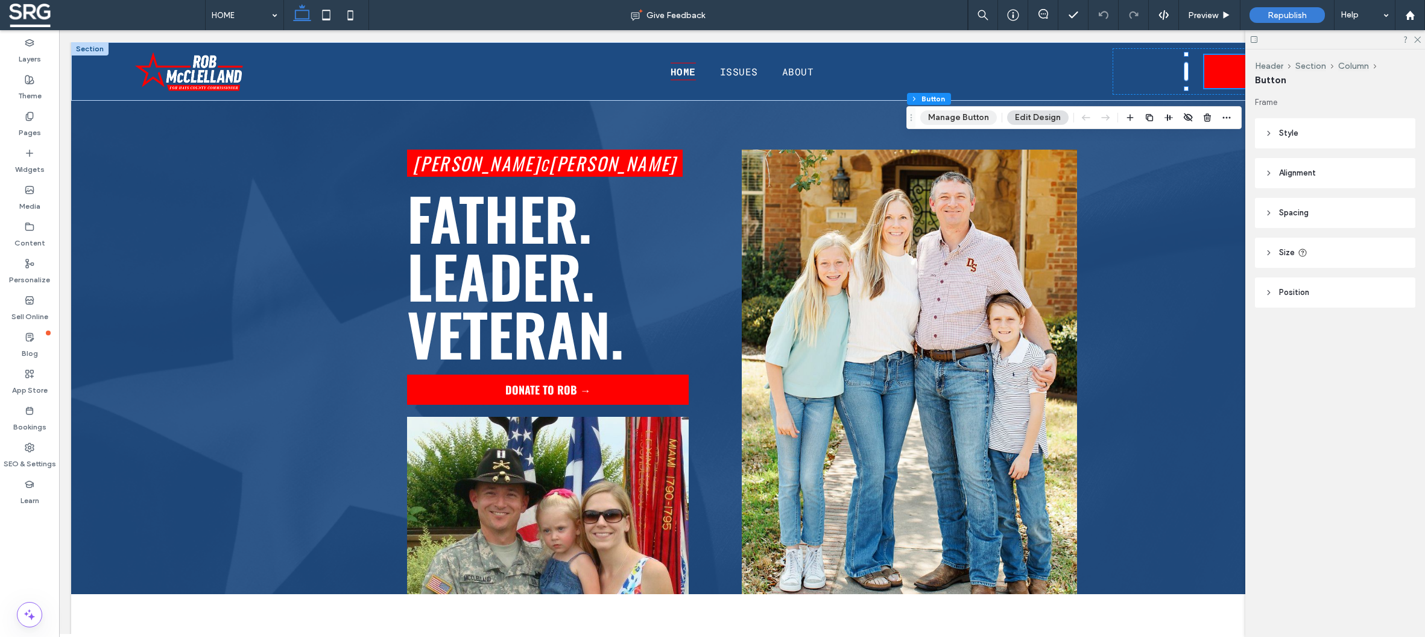
click at [971, 118] on button "Manage Button" at bounding box center [958, 117] width 77 height 14
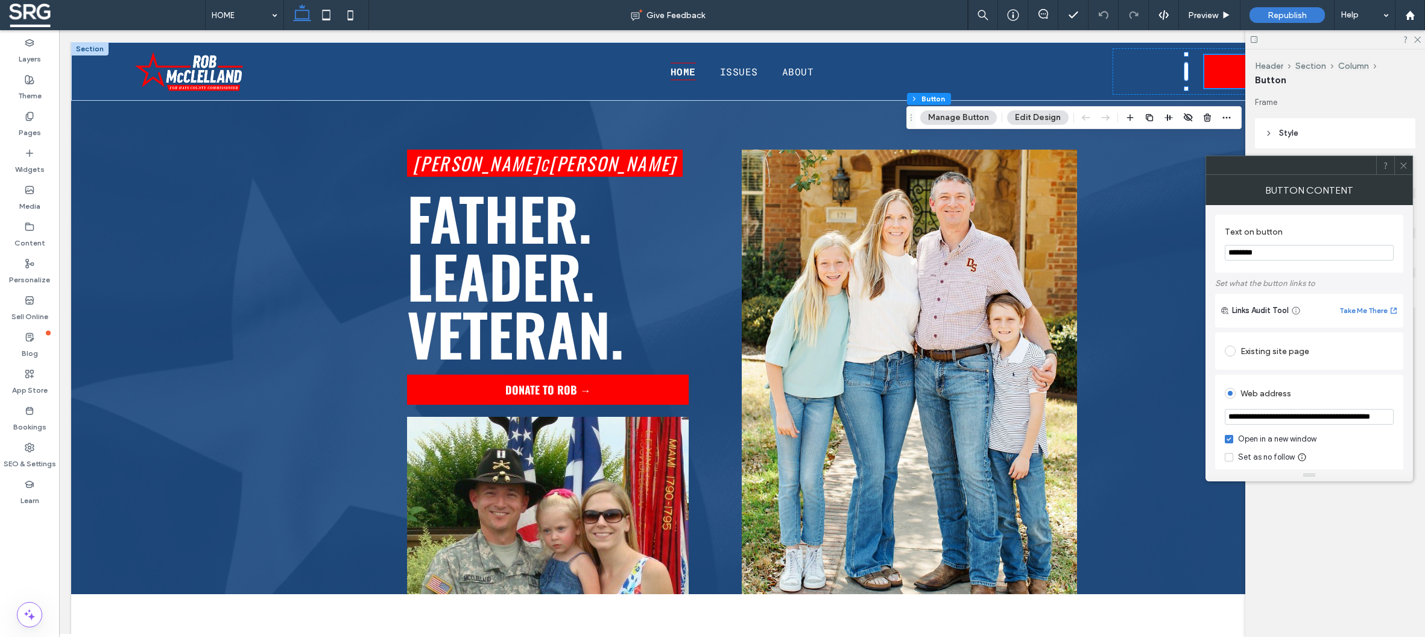
click at [1314, 420] on input "**********" at bounding box center [1308, 417] width 169 height 16
drag, startPoint x: 1316, startPoint y: 418, endPoint x: 1420, endPoint y: 421, distance: 103.7
click at [1393, 421] on input "**********" at bounding box center [1308, 417] width 169 height 17
click at [1304, 426] on input "**********" at bounding box center [1308, 417] width 169 height 17
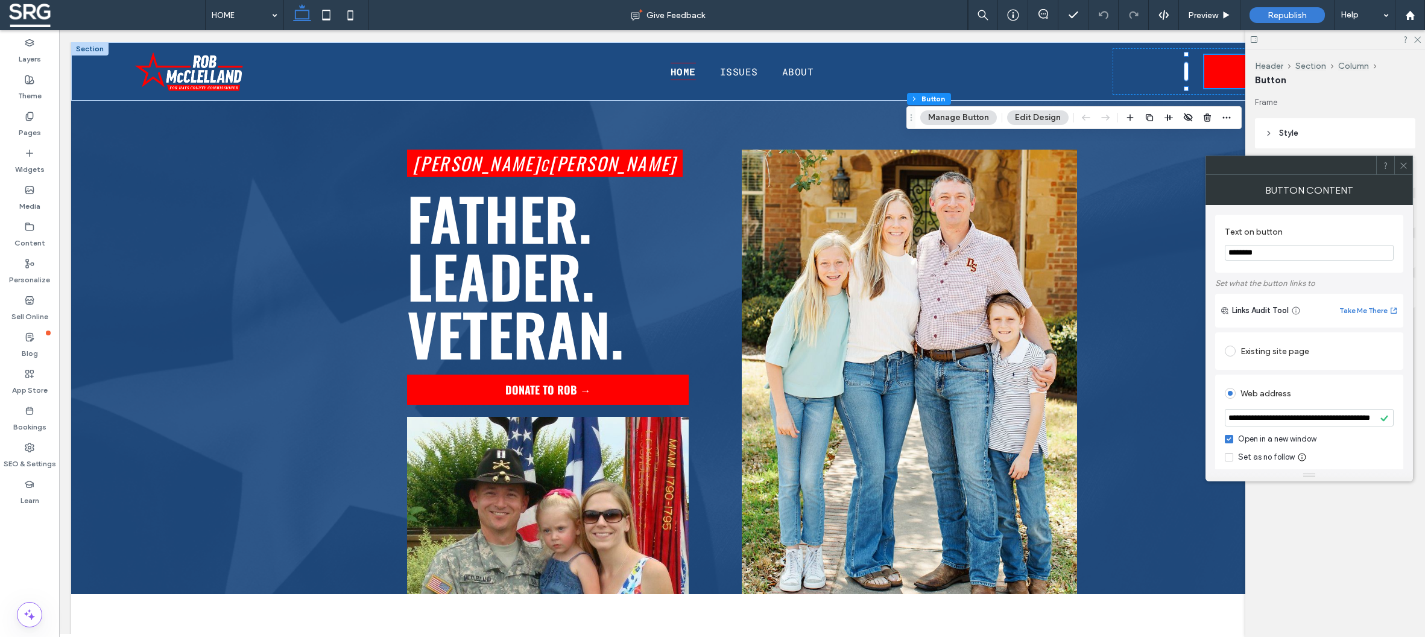
drag, startPoint x: 1298, startPoint y: 422, endPoint x: 1443, endPoint y: 415, distance: 144.9
click at [1393, 415] on input "**********" at bounding box center [1308, 417] width 169 height 17
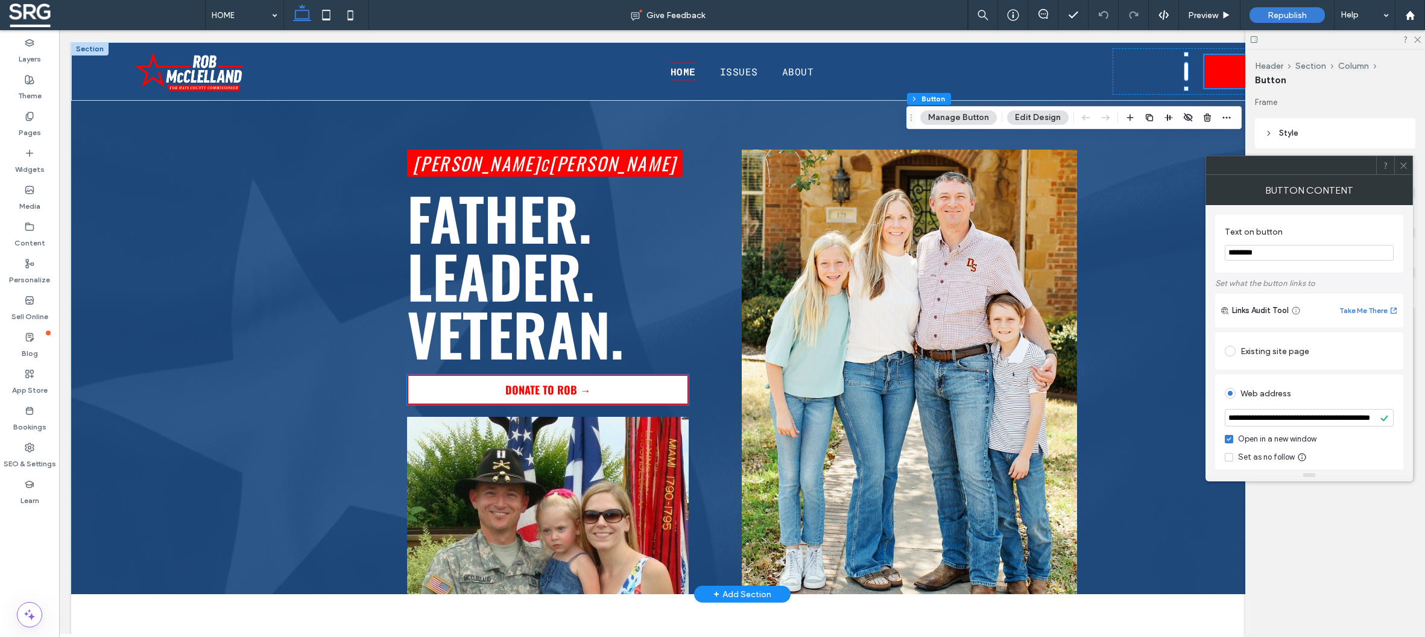
click at [604, 390] on div "[PERSON_NAME] [PERSON_NAME] FATHER. LEADER. VETERAN. DONATE TO ROB →" at bounding box center [548, 372] width 282 height 444
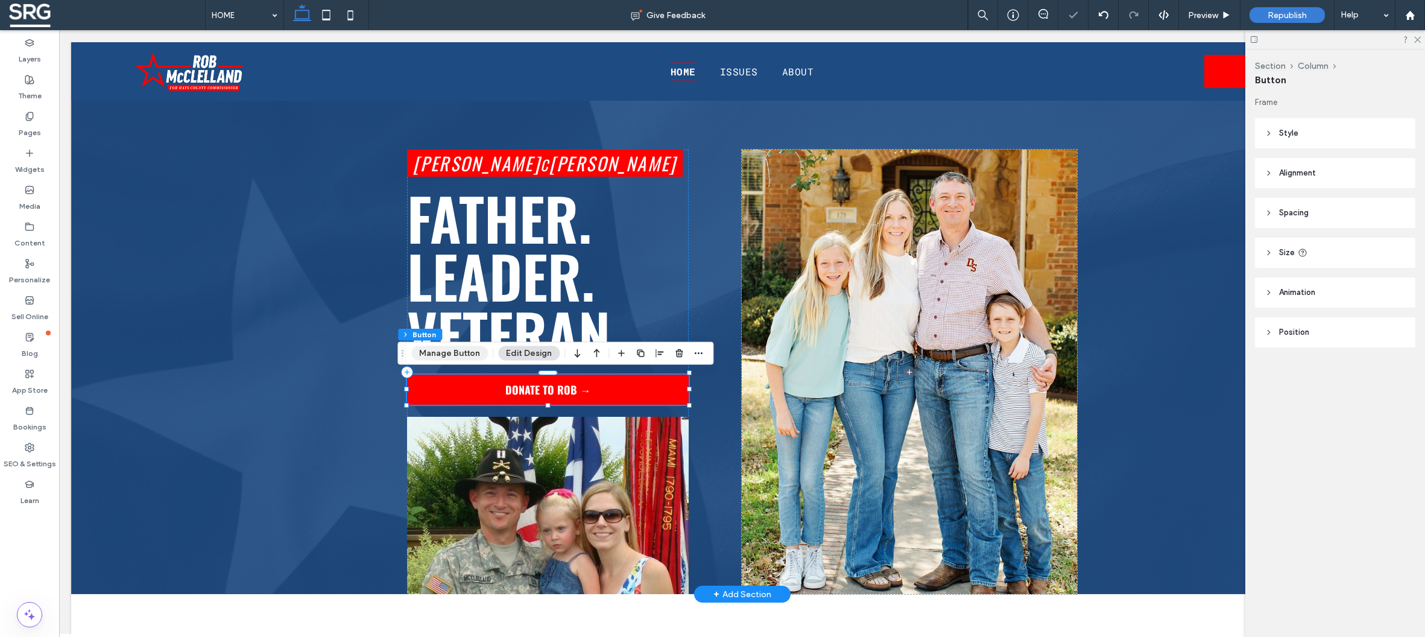
click at [454, 354] on button "Manage Button" at bounding box center [449, 353] width 77 height 14
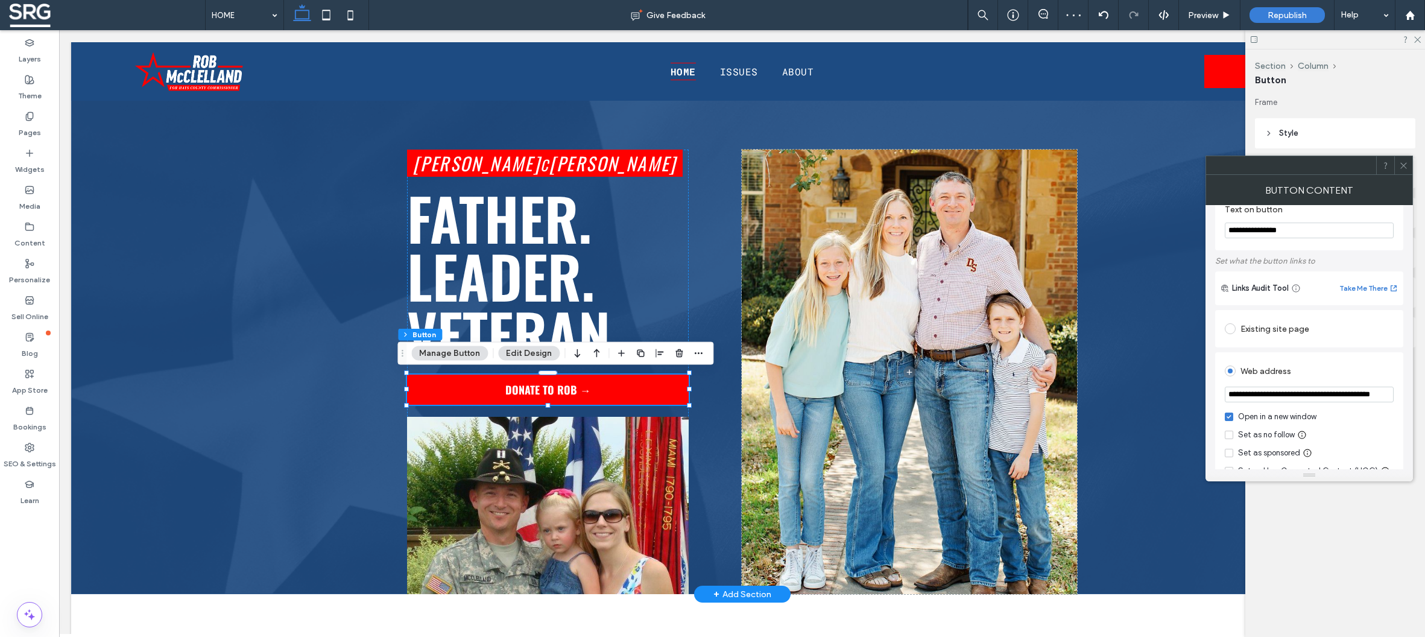
scroll to position [38, 0]
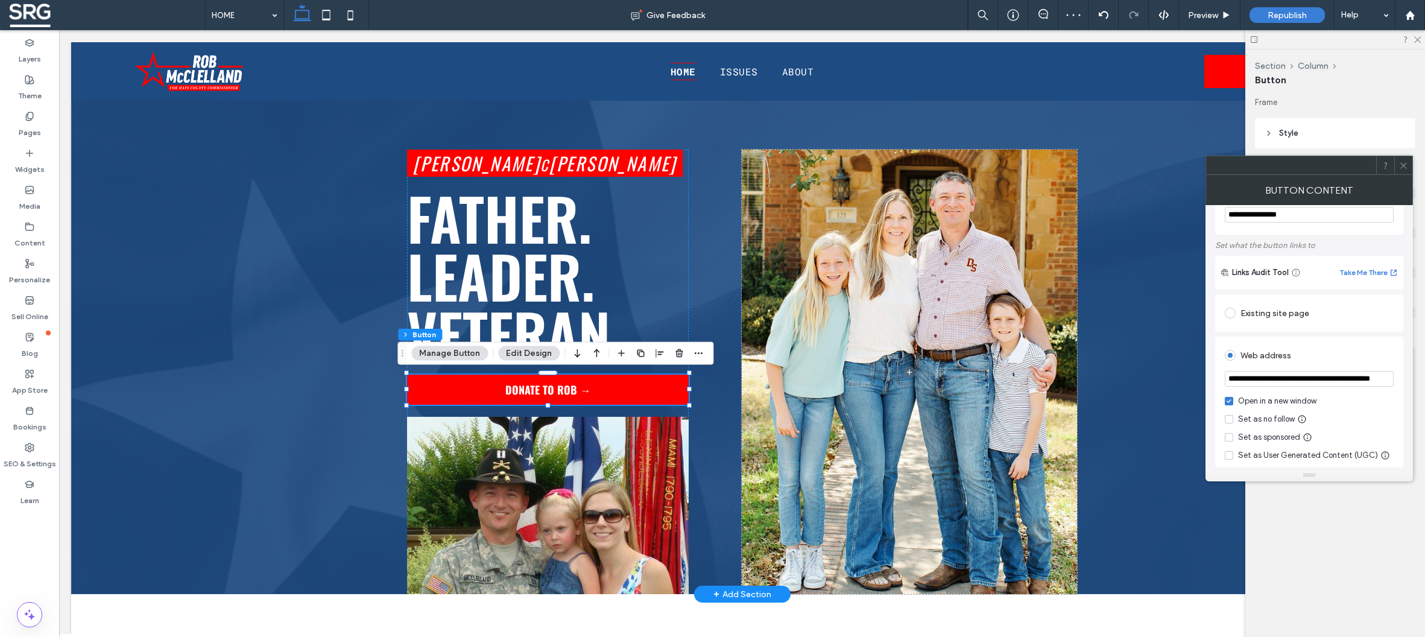
drag, startPoint x: 1406, startPoint y: 168, endPoint x: 1255, endPoint y: 160, distance: 151.6
click at [1406, 168] on use at bounding box center [1403, 165] width 6 height 6
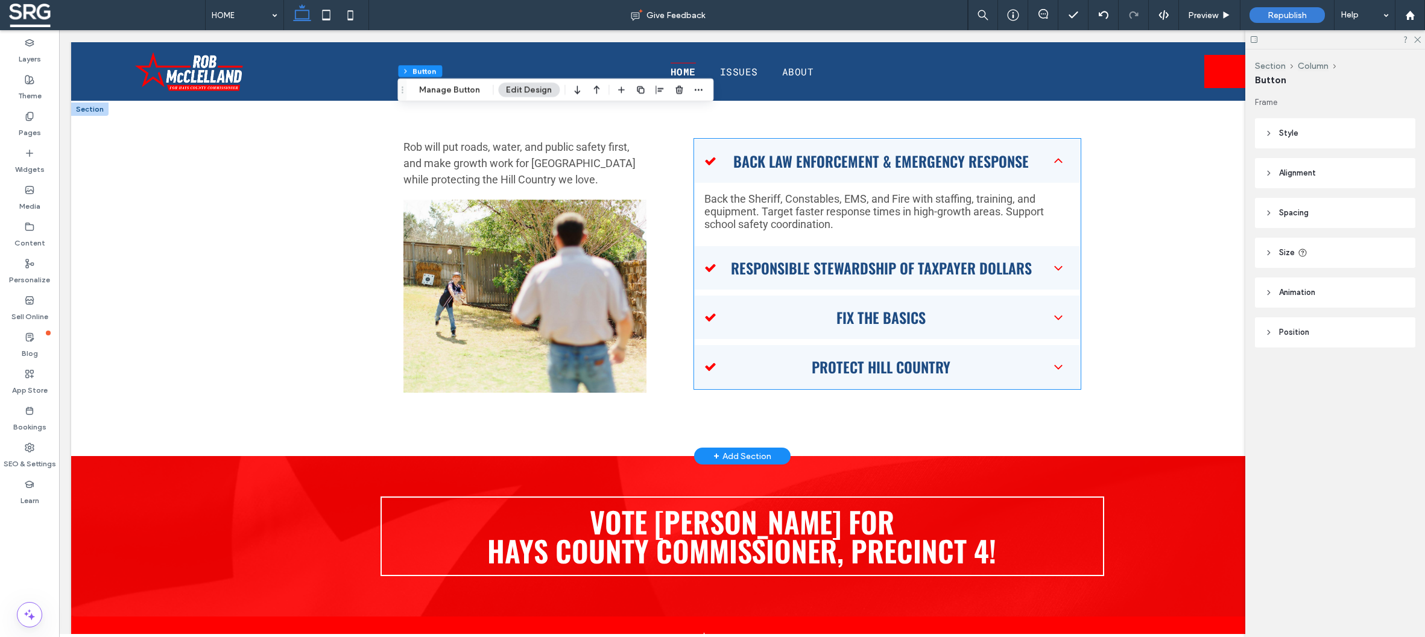
scroll to position [9, 0]
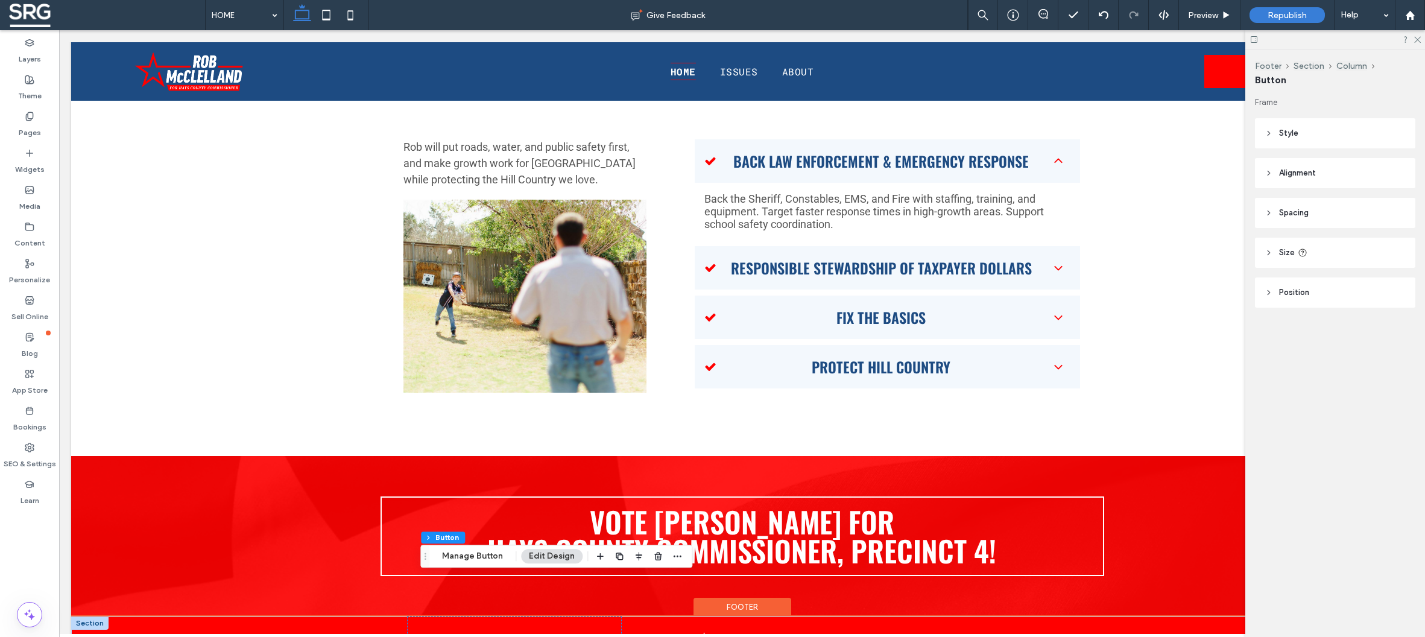
type input "**"
click at [458, 555] on button "Manage Button" at bounding box center [472, 556] width 77 height 14
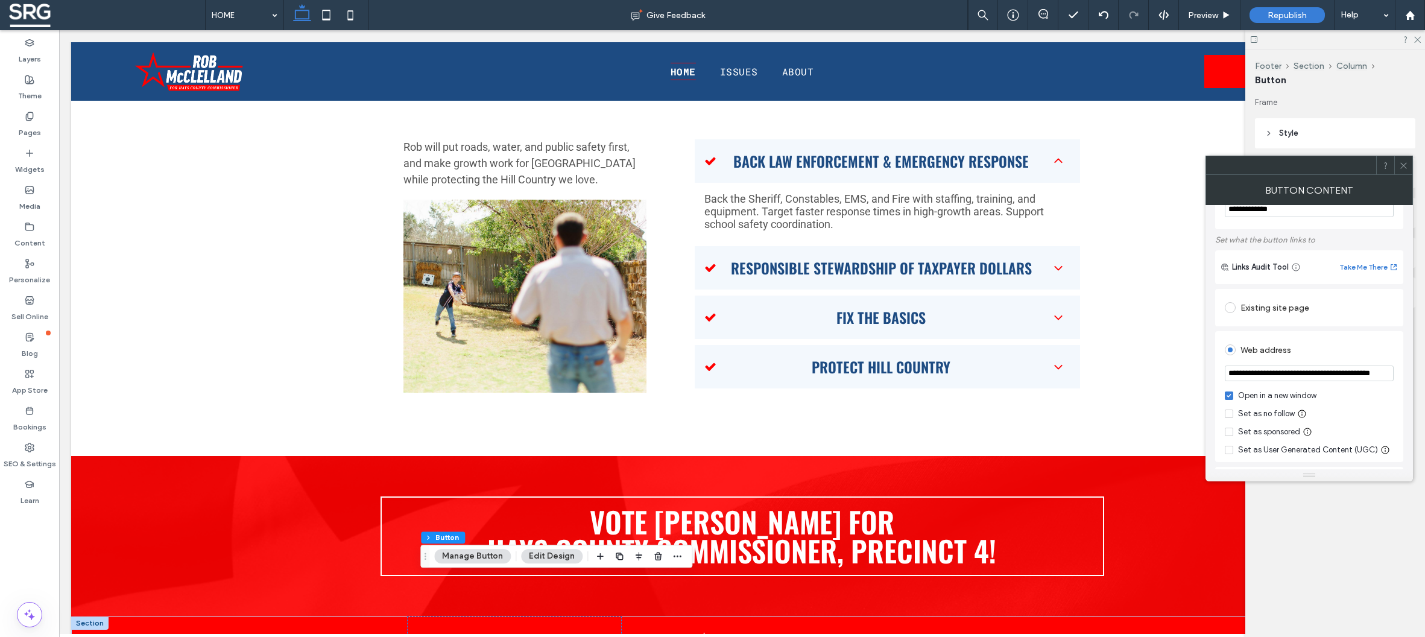
scroll to position [165, 0]
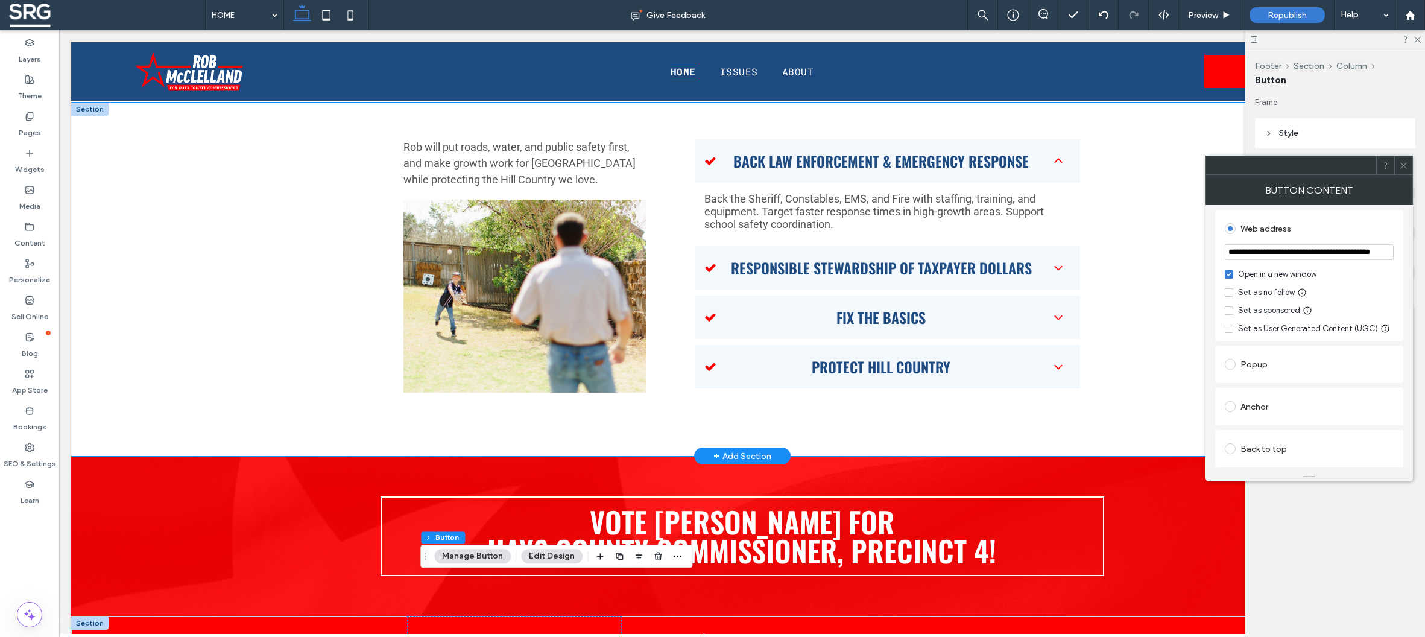
click at [202, 337] on div "Rob will put roads, water, and public safety first, and make growth work for [G…" at bounding box center [741, 279] width 1341 height 354
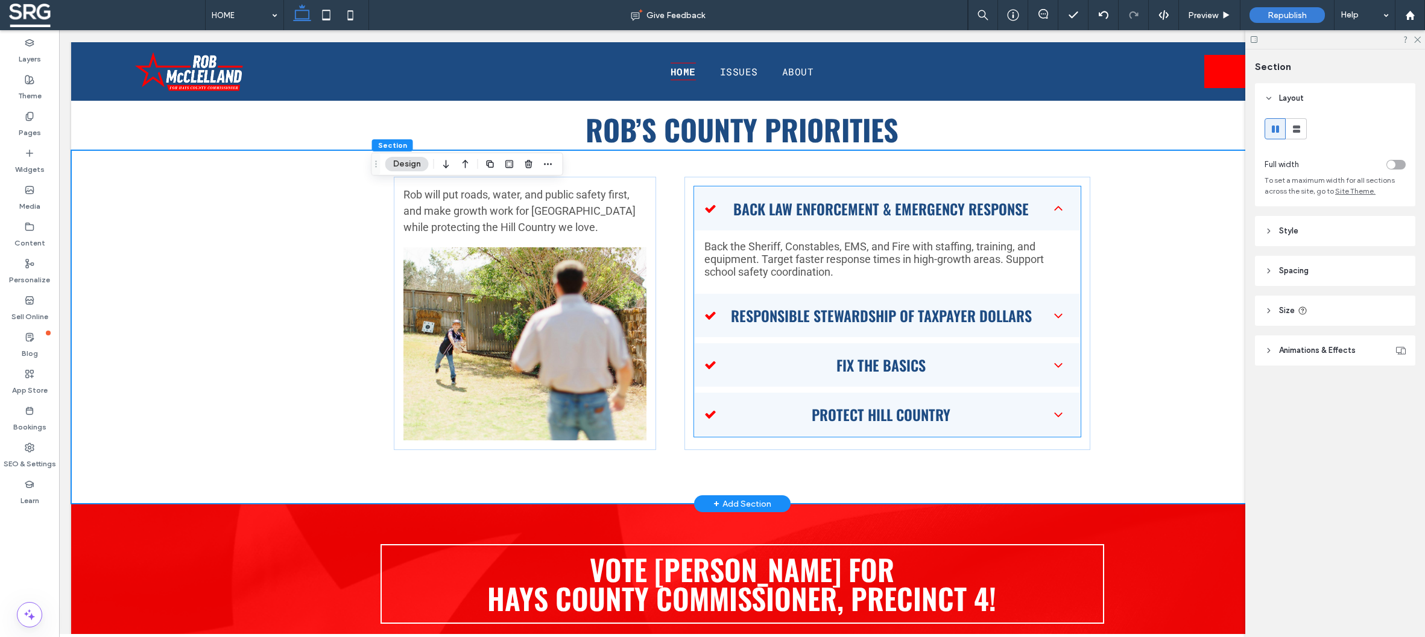
scroll to position [2019, 0]
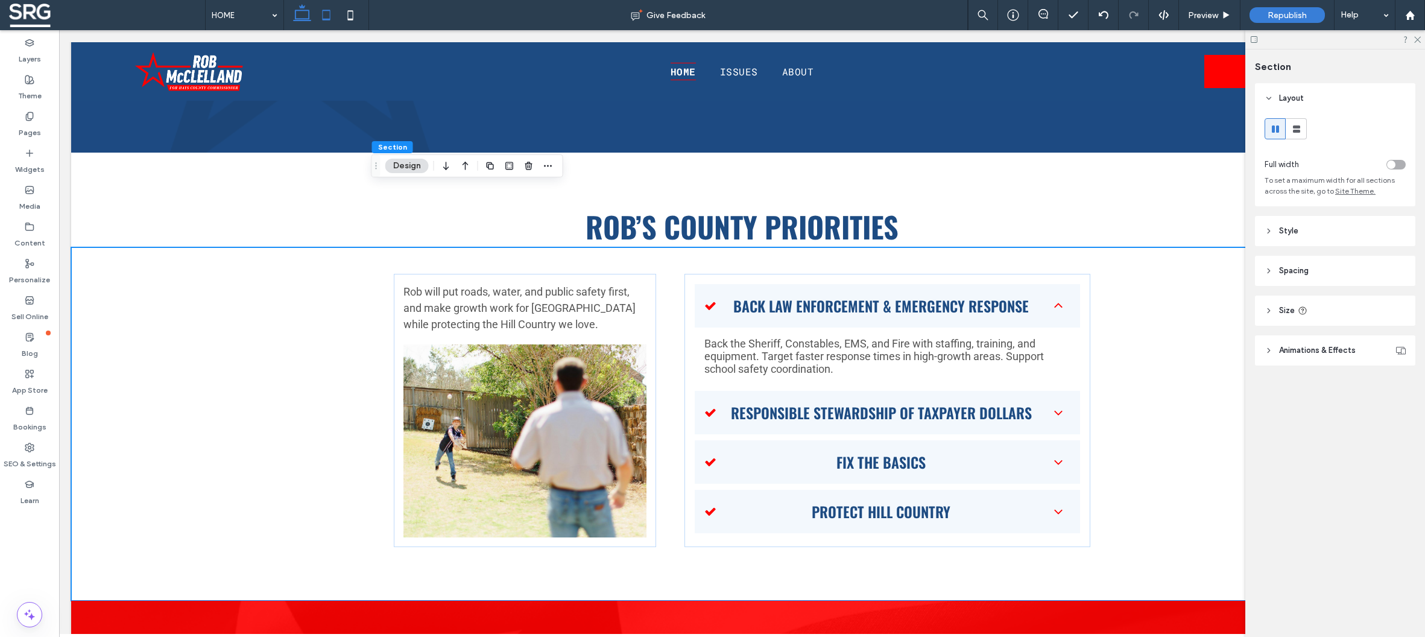
click at [323, 16] on icon at bounding box center [326, 15] width 24 height 24
type input "*"
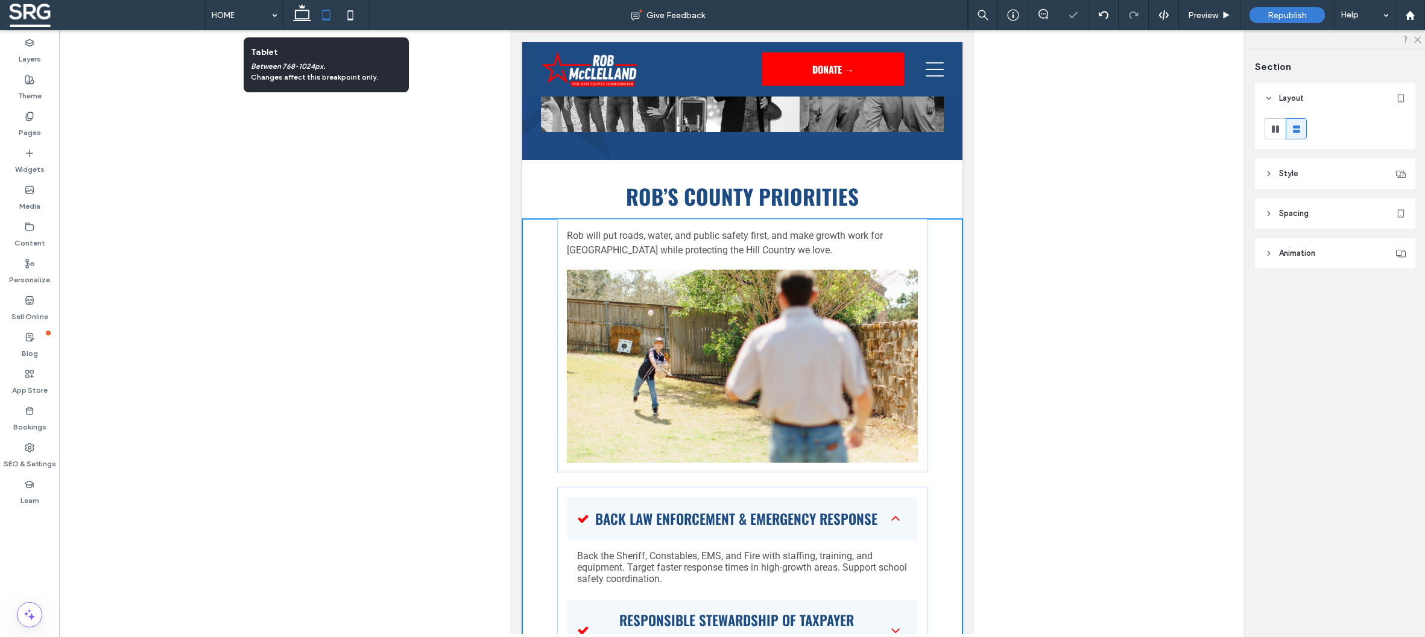
scroll to position [2134, 0]
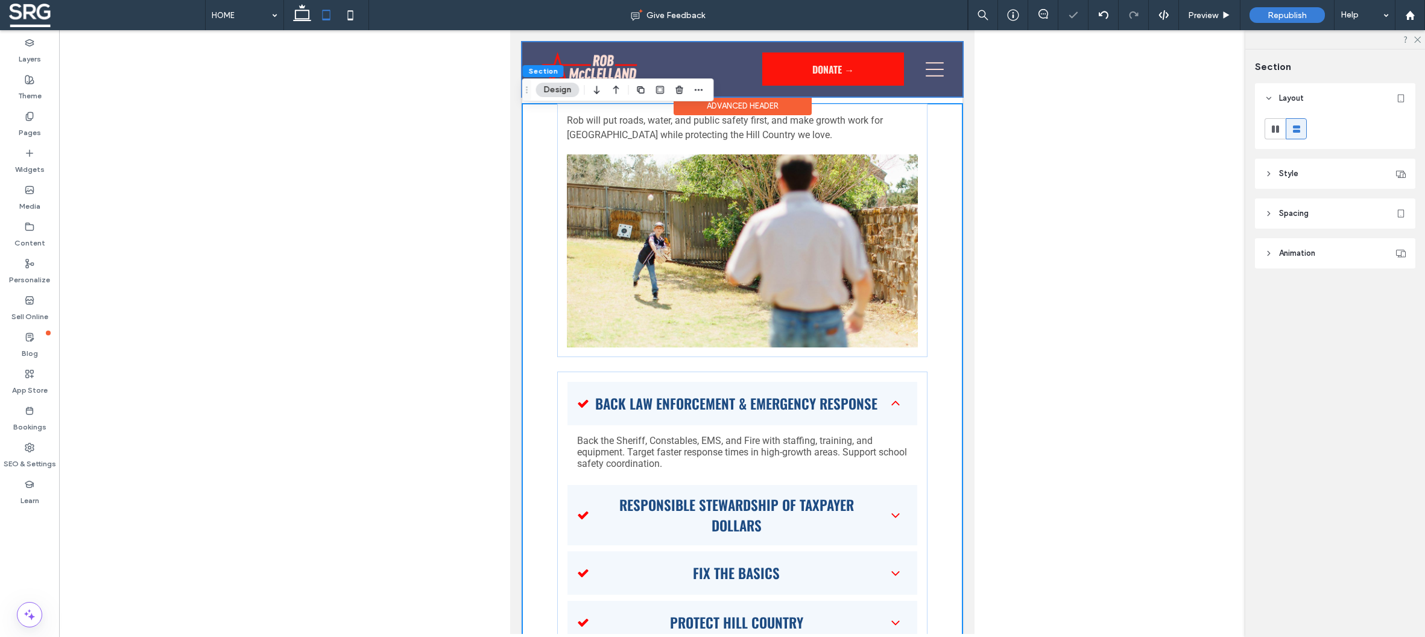
click at [798, 69] on div at bounding box center [741, 69] width 440 height 54
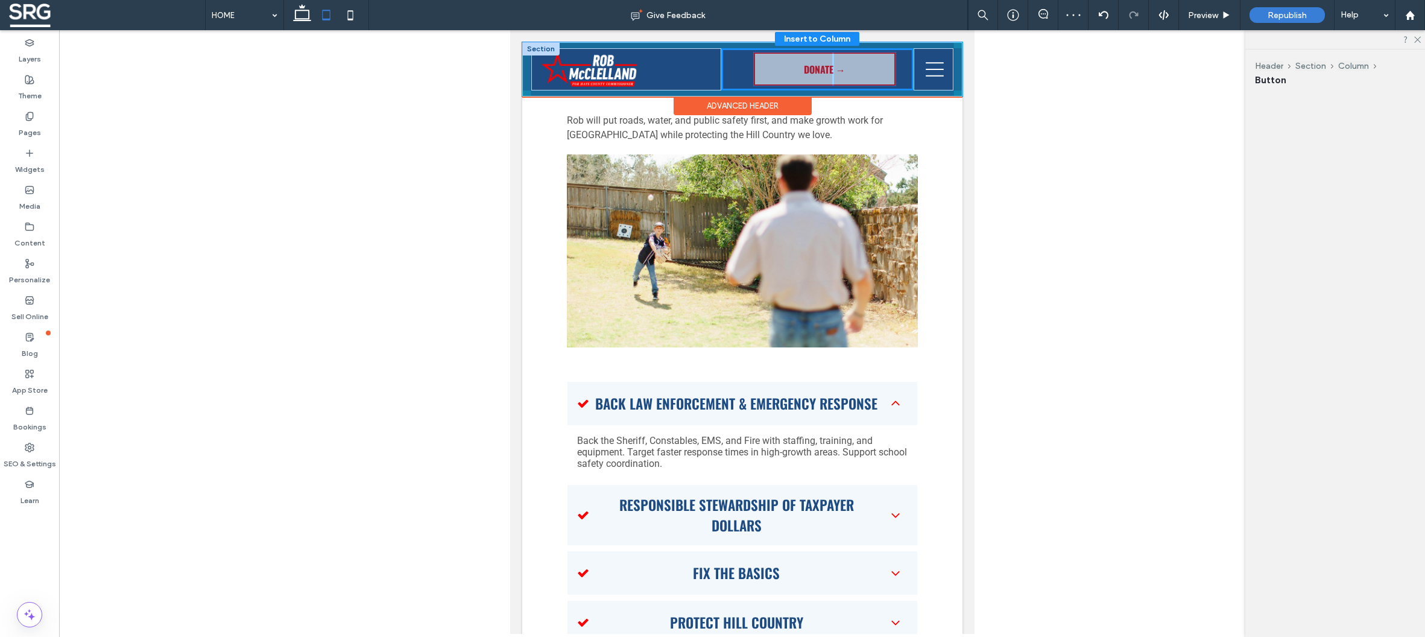
click at [770, 74] on div "DONATE →" at bounding box center [816, 69] width 192 height 42
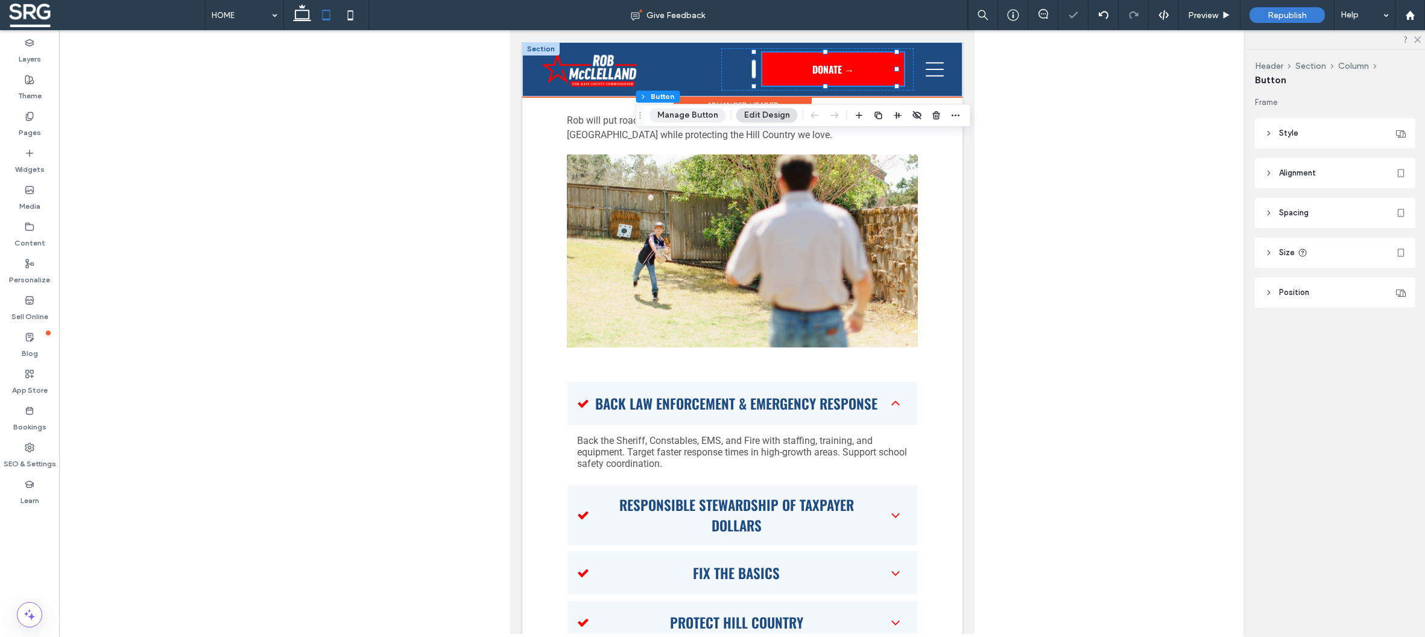
click at [698, 117] on button "Manage Button" at bounding box center [687, 115] width 77 height 14
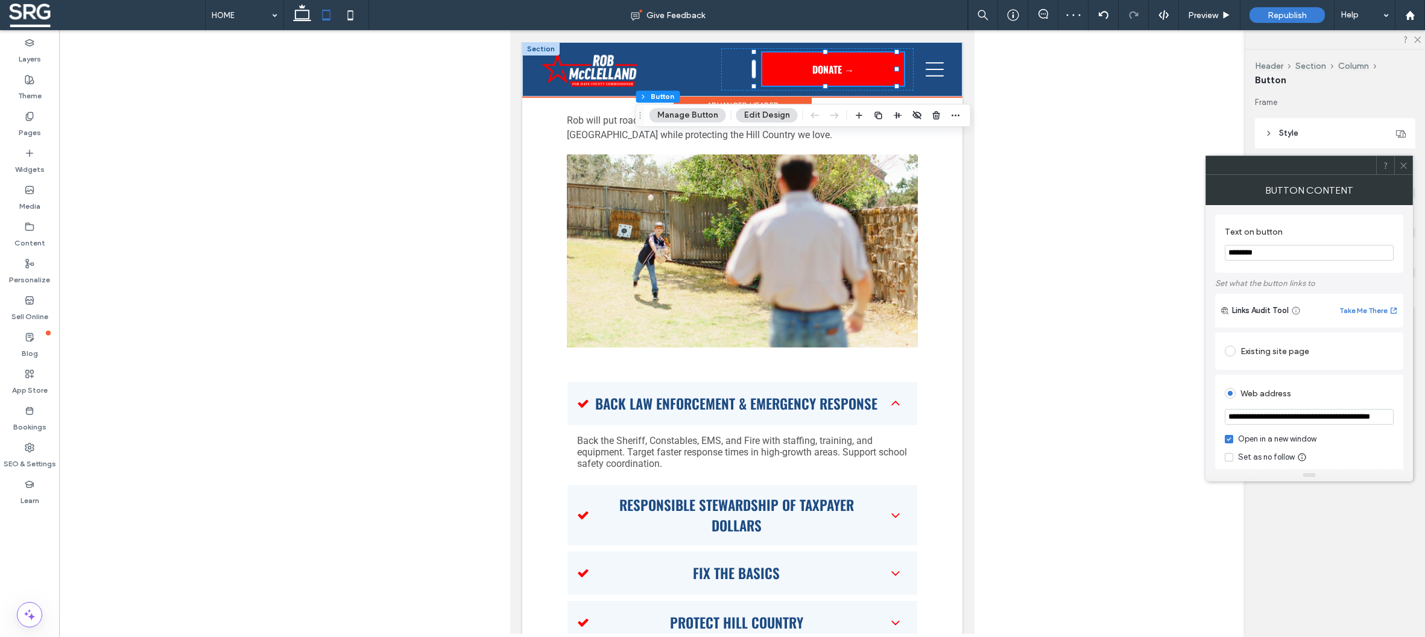
click at [1029, 256] on div at bounding box center [742, 331] width 1366 height 603
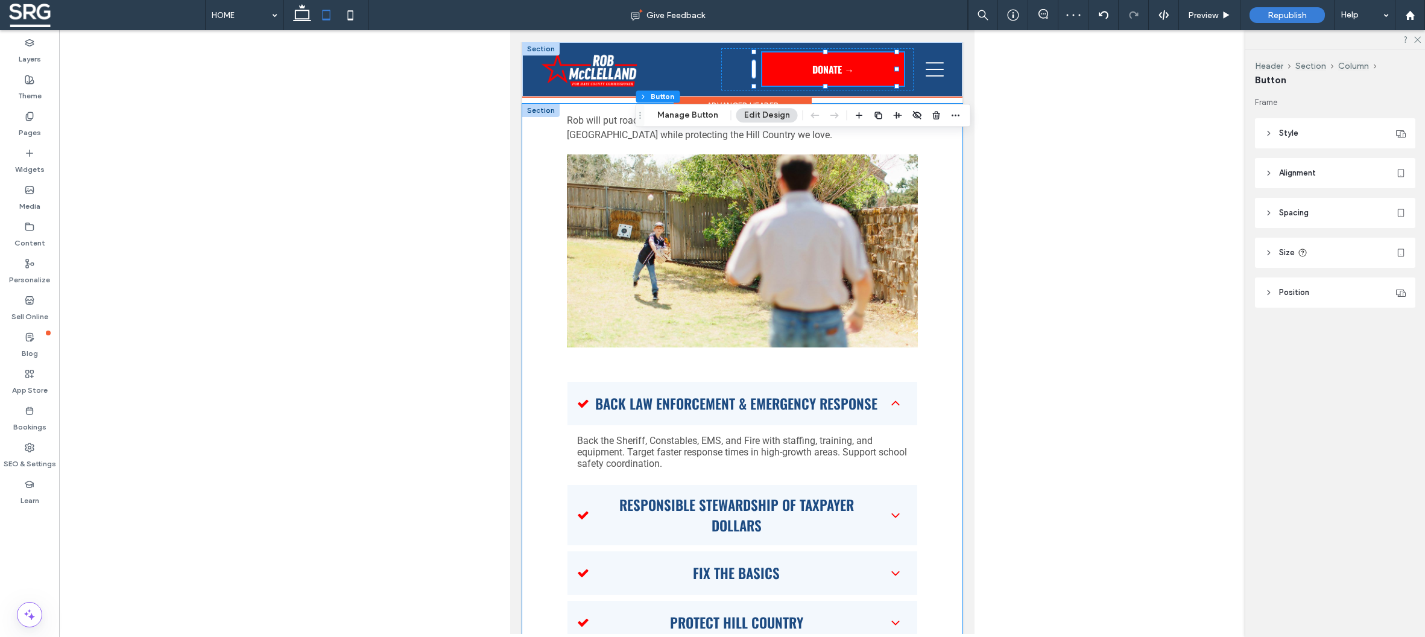
click at [923, 247] on div "Rob will put roads, water, and public safety first, and make growth work for [G…" at bounding box center [741, 396] width 440 height 585
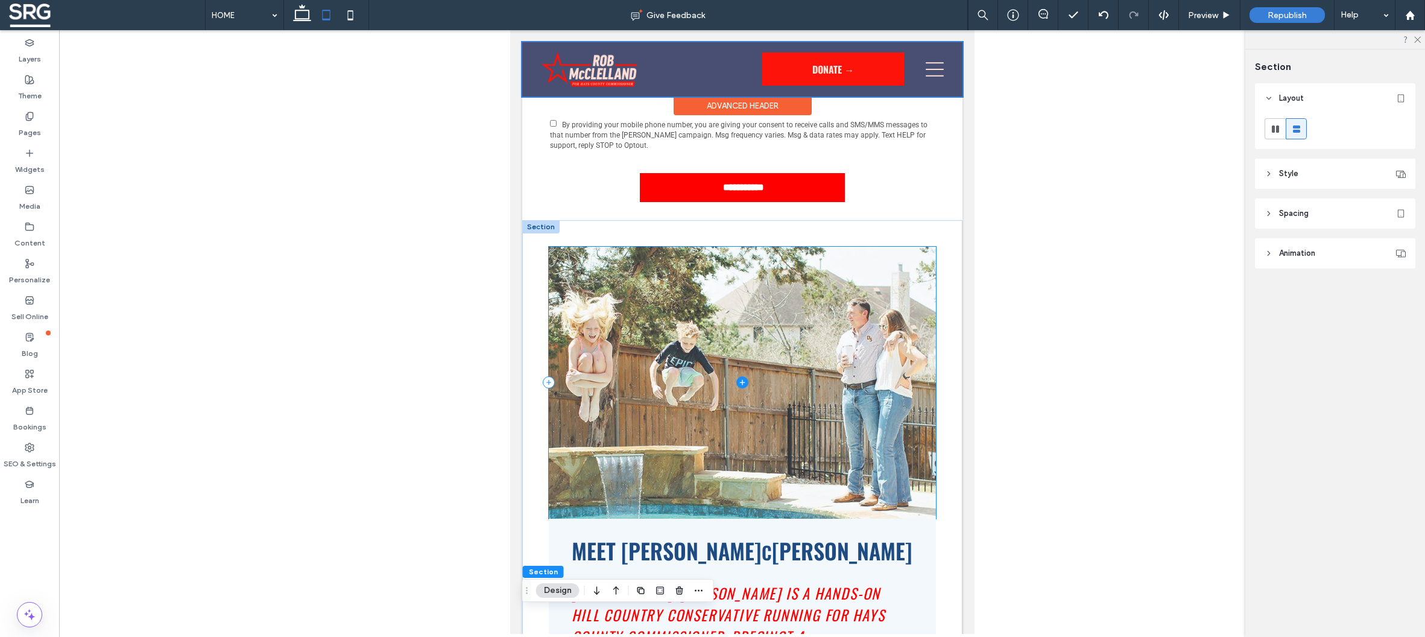
scroll to position [122, 0]
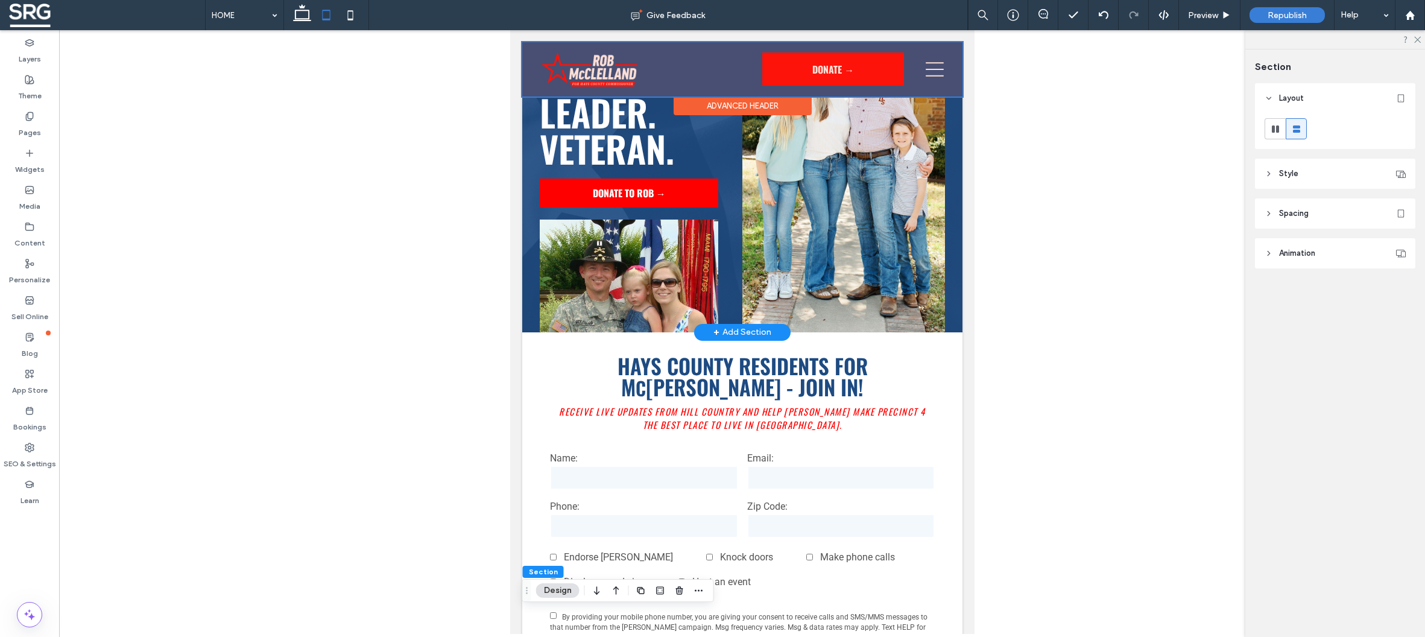
click at [935, 69] on div at bounding box center [741, 69] width 440 height 54
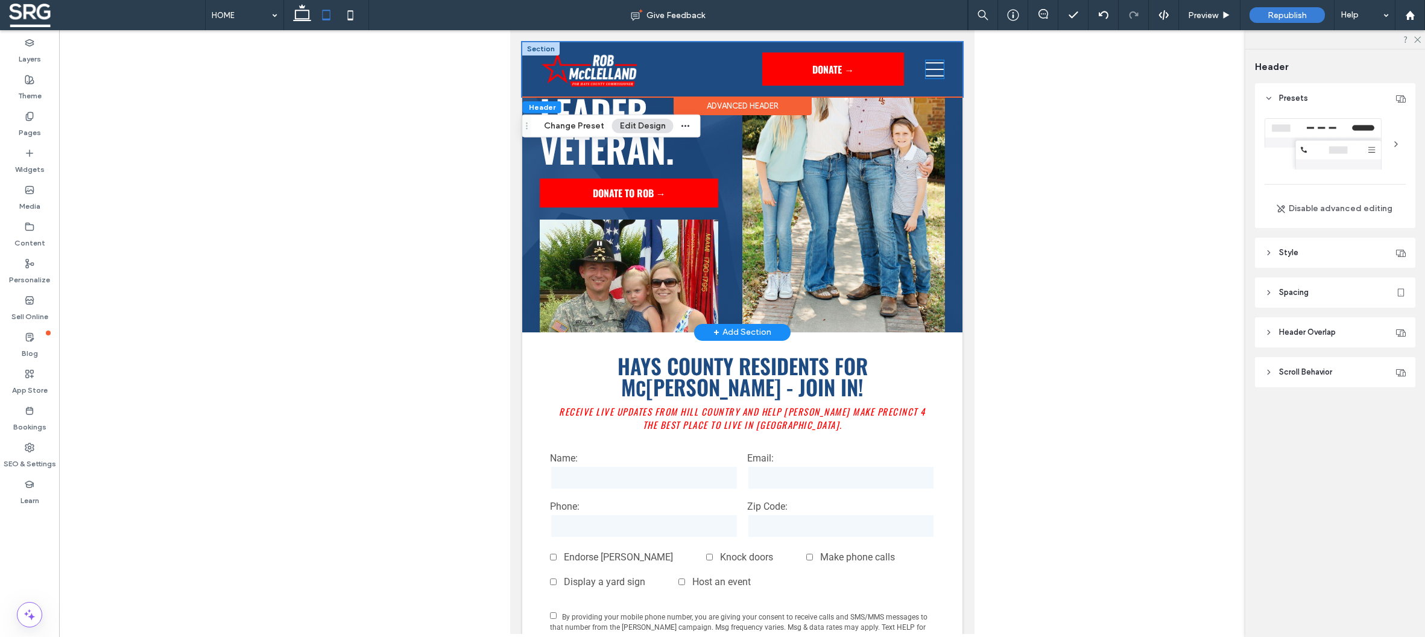
click at [931, 71] on icon at bounding box center [934, 69] width 18 height 18
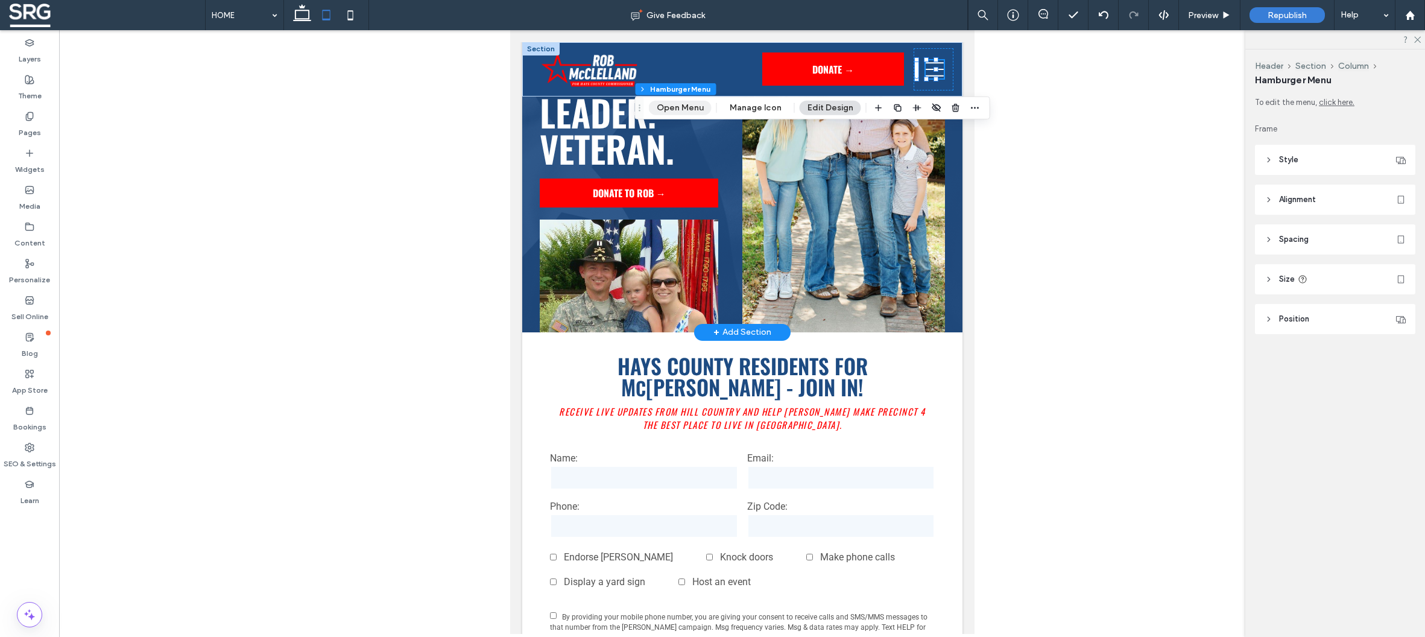
click at [692, 109] on button "Open Menu" at bounding box center [680, 108] width 63 height 14
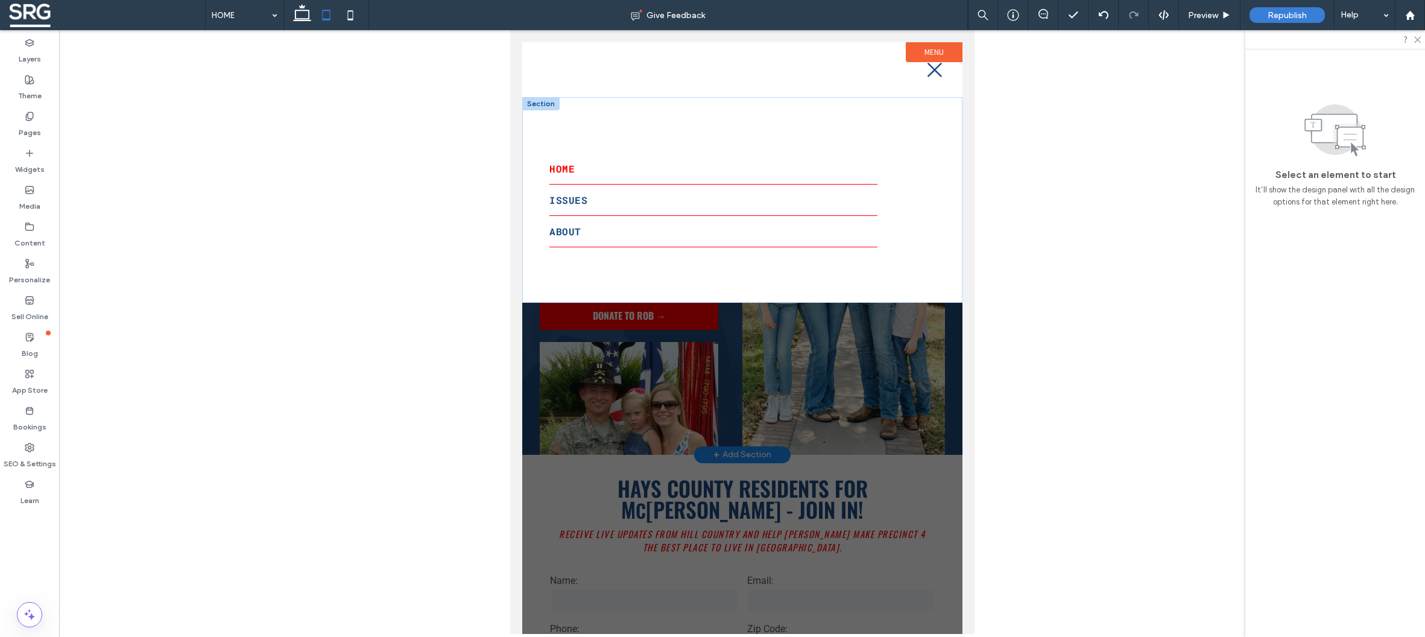
scroll to position [0, 0]
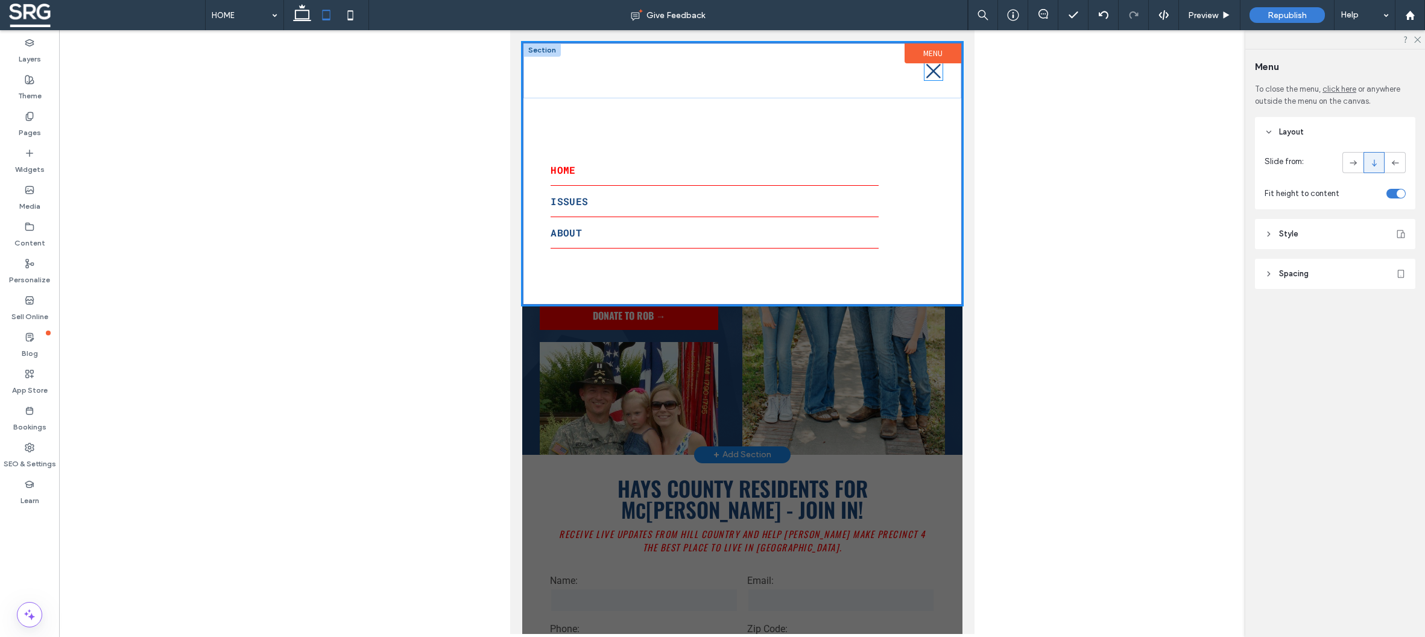
click at [928, 69] on icon at bounding box center [933, 71] width 18 height 18
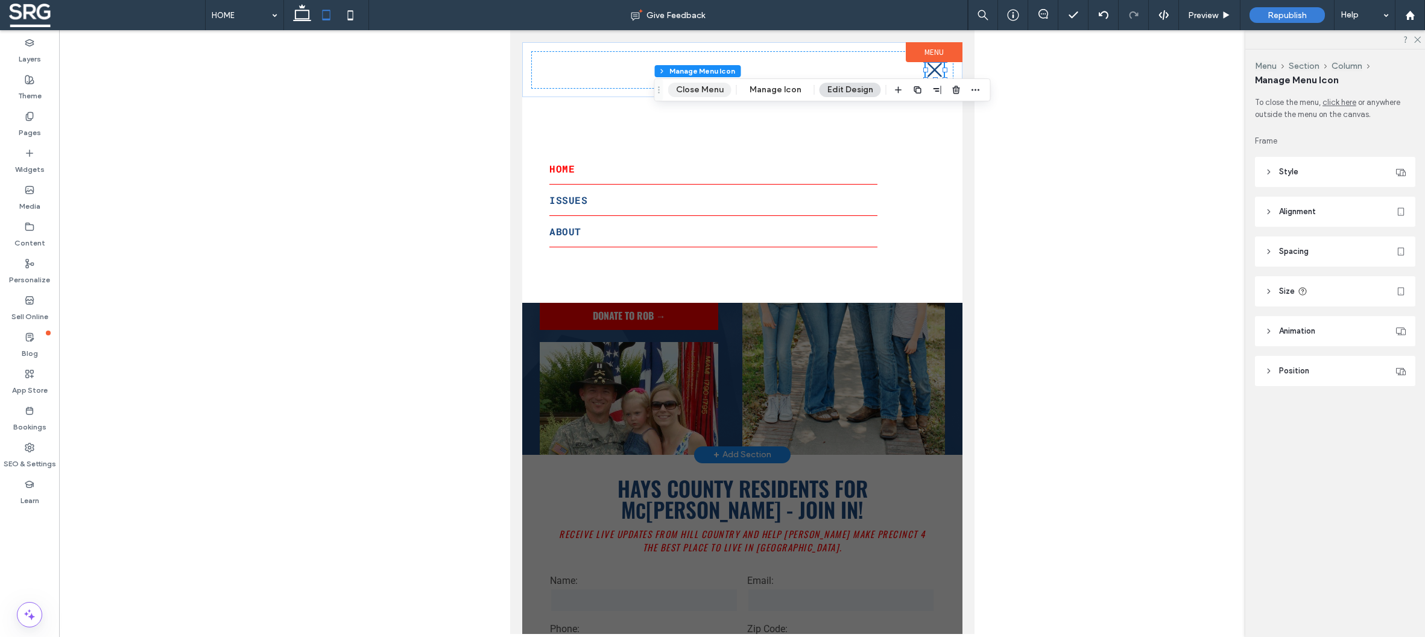
click at [713, 90] on button "Close Menu" at bounding box center [699, 90] width 63 height 14
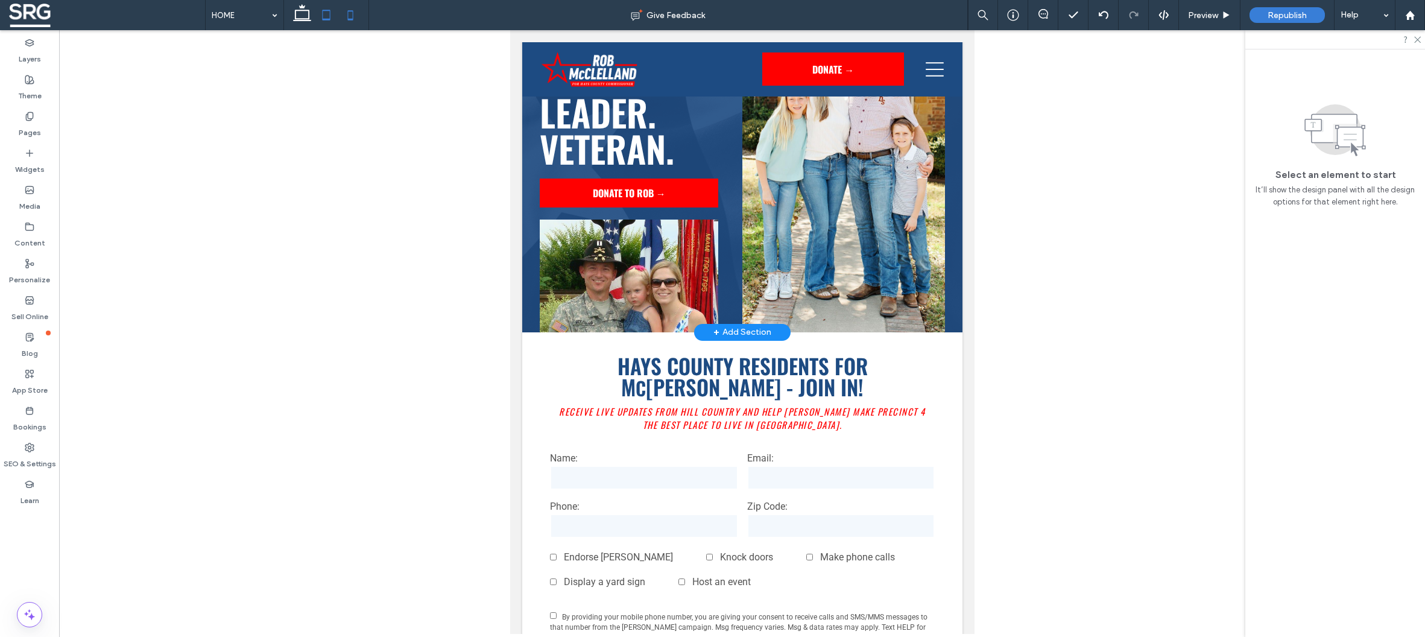
click at [349, 18] on icon at bounding box center [350, 15] width 24 height 24
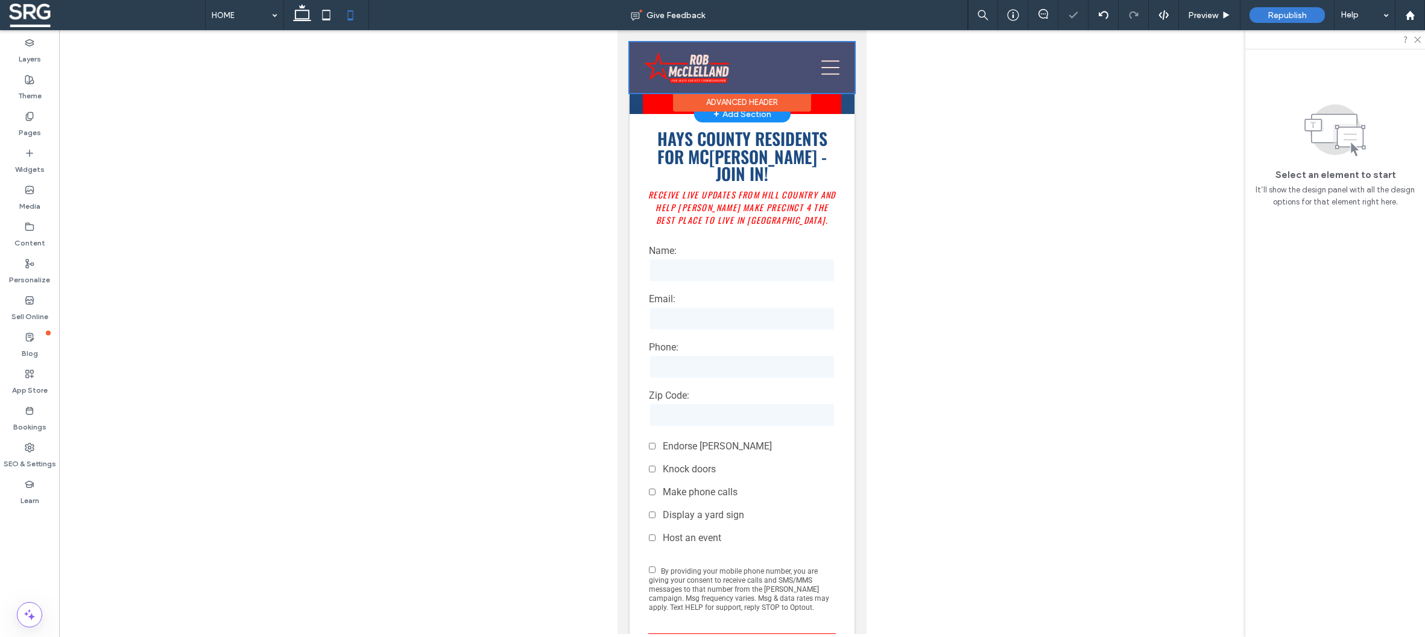
click at [816, 71] on div at bounding box center [741, 67] width 225 height 51
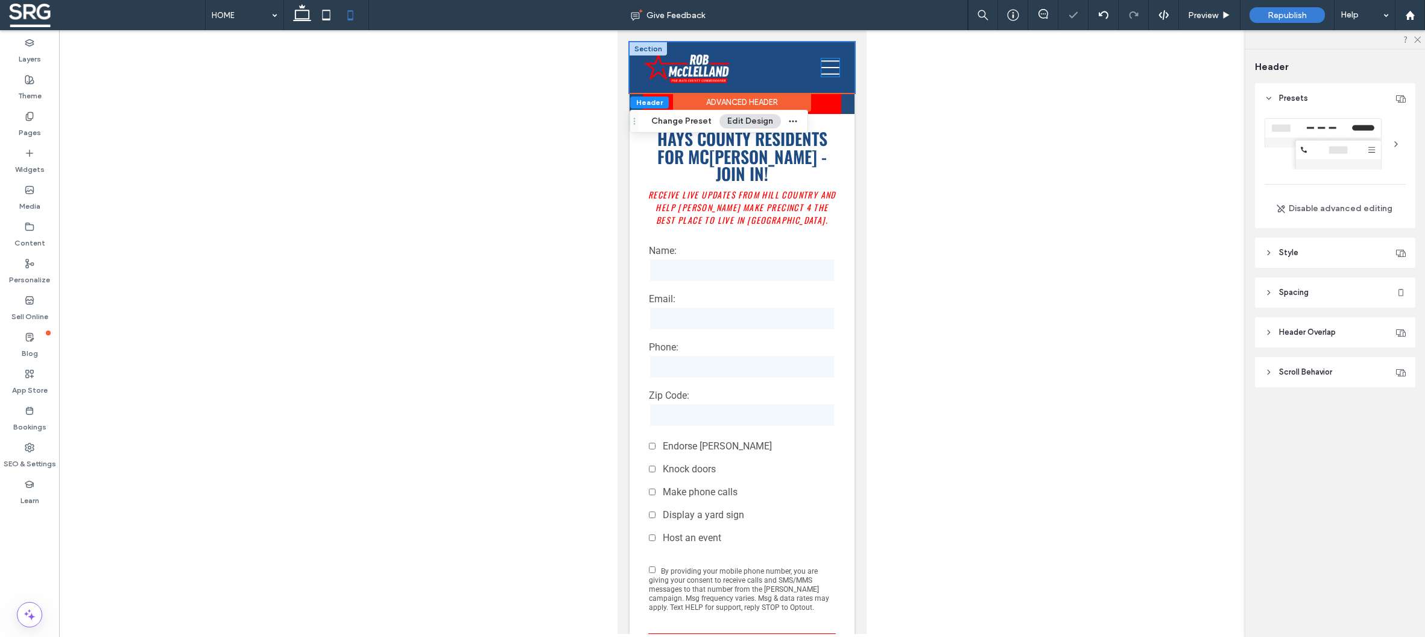
click at [821, 73] on icon at bounding box center [830, 67] width 18 height 14
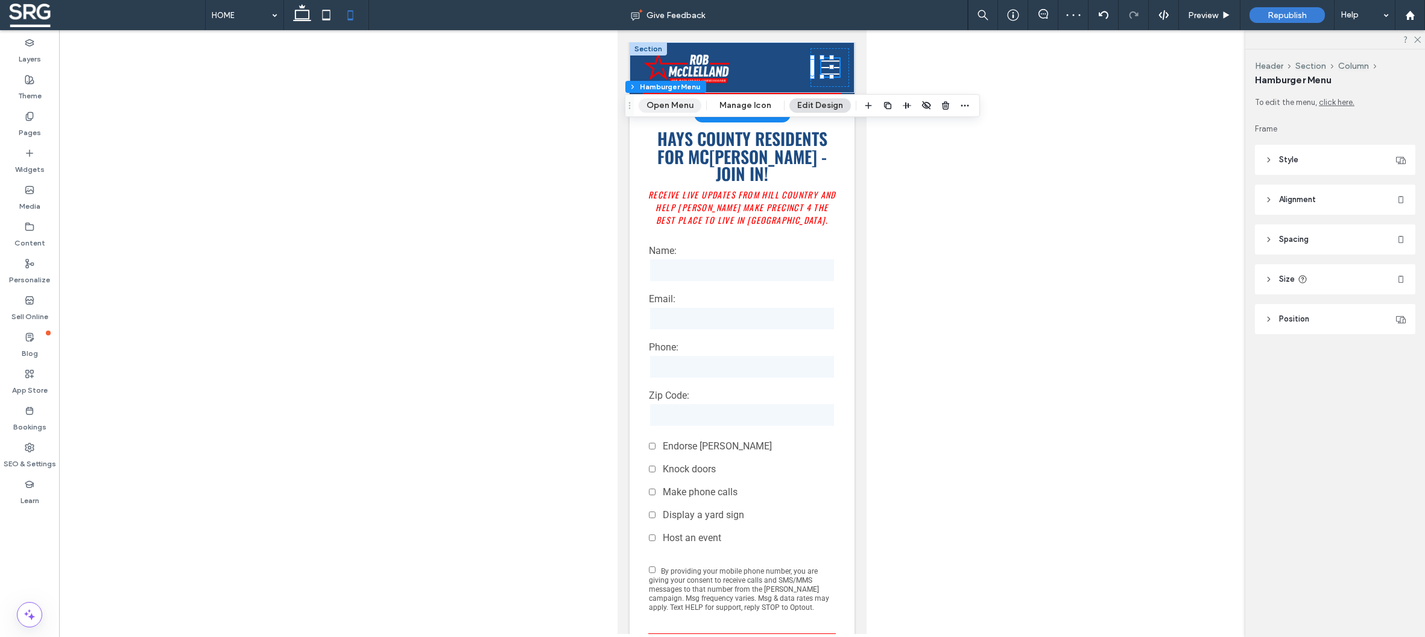
click at [675, 105] on button "Open Menu" at bounding box center [669, 105] width 63 height 14
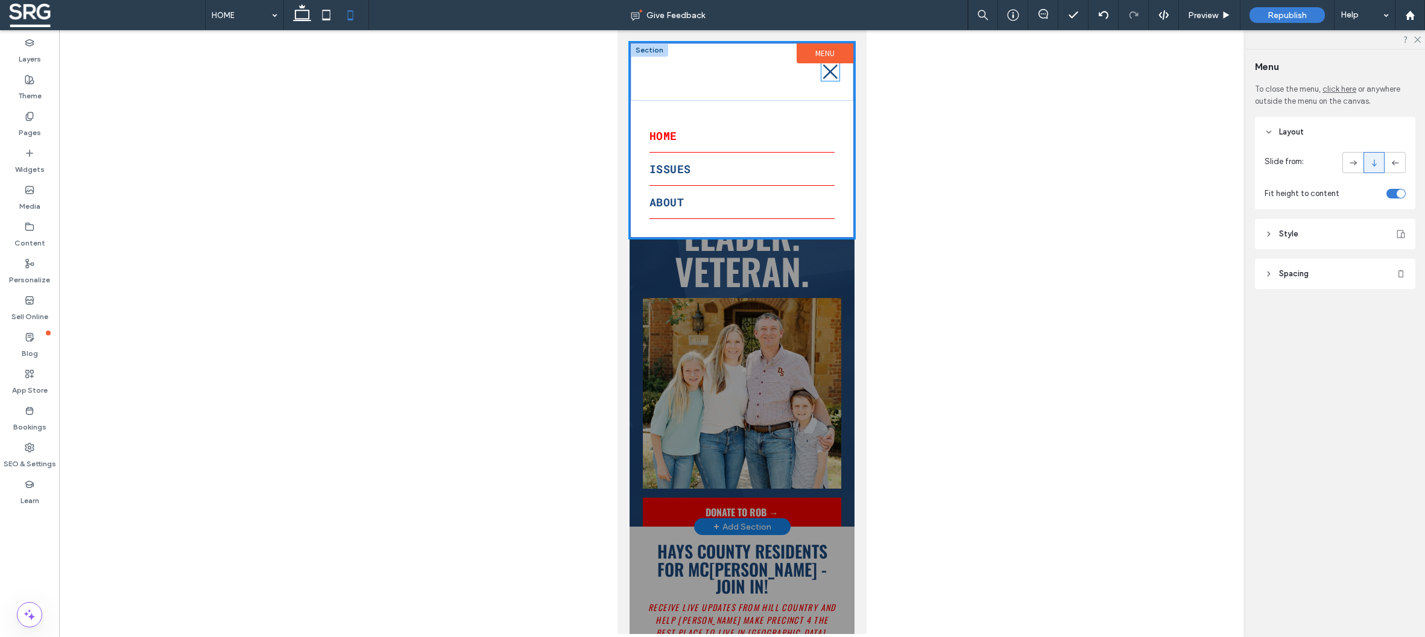
click at [833, 75] on icon at bounding box center [830, 72] width 14 height 14
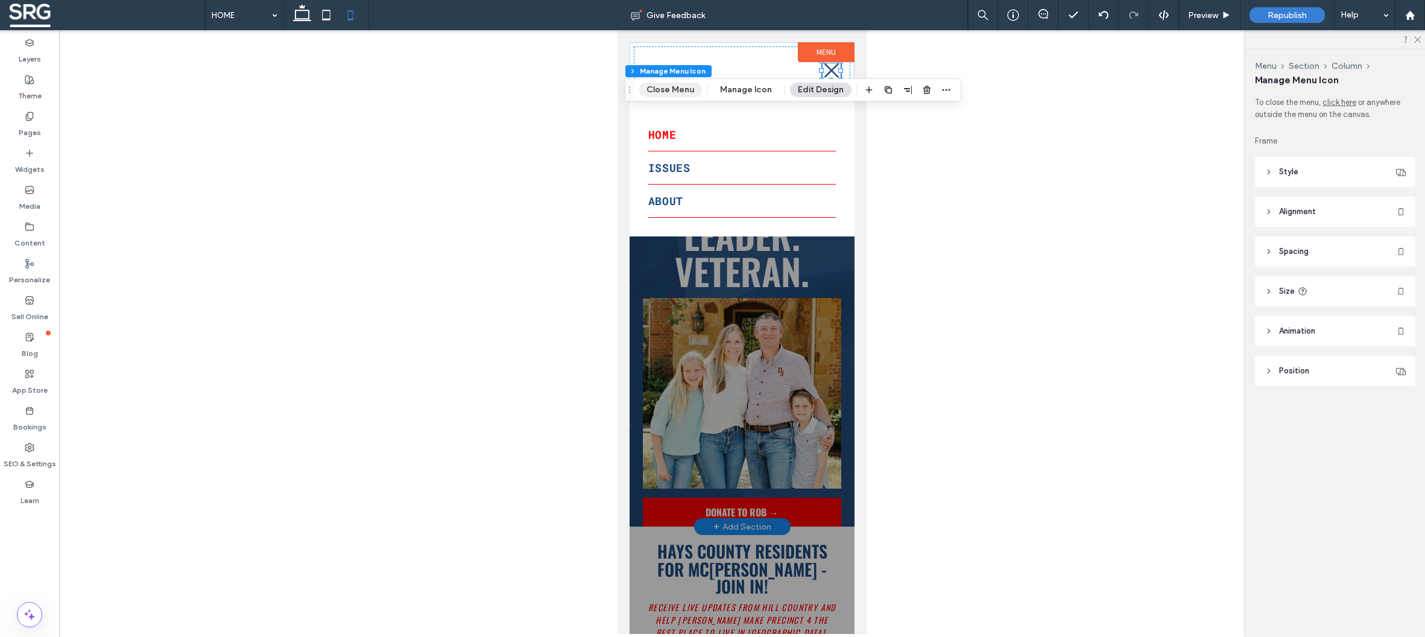
drag, startPoint x: 665, startPoint y: 93, endPoint x: 109, endPoint y: 151, distance: 559.5
click at [665, 93] on button "Close Menu" at bounding box center [669, 90] width 63 height 14
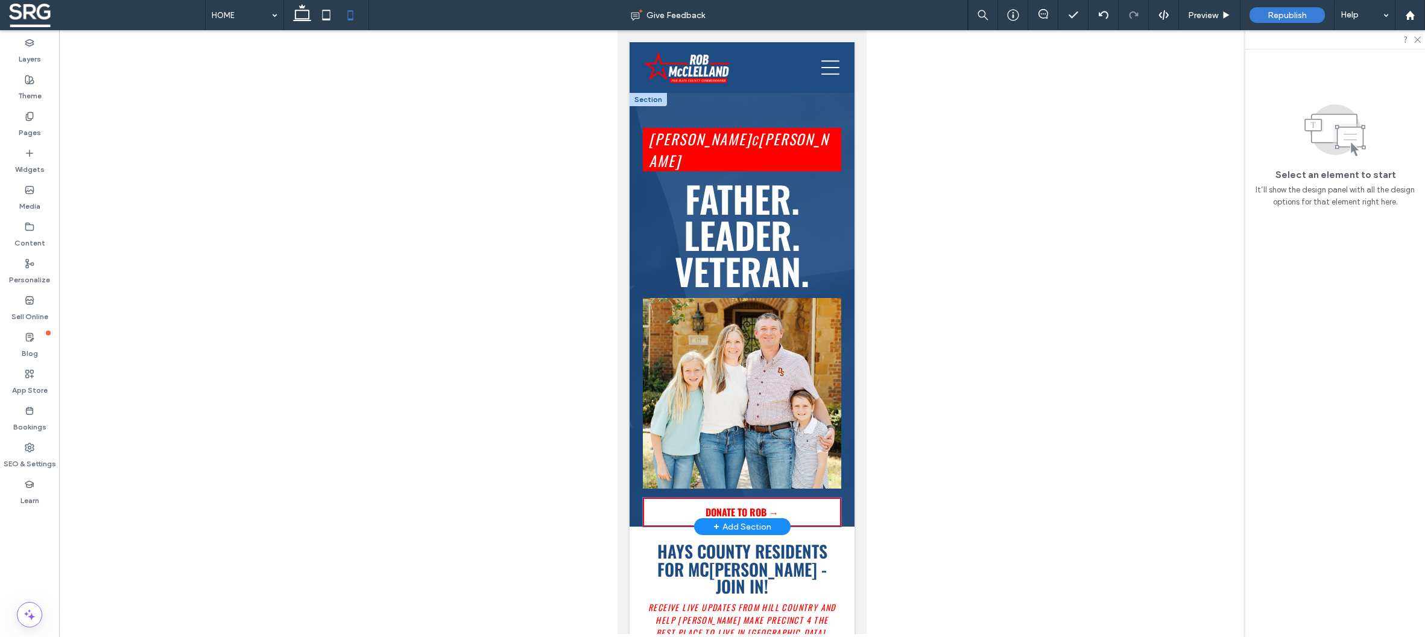
click at [818, 497] on link "DONATE TO ROB →" at bounding box center [742, 511] width 198 height 29
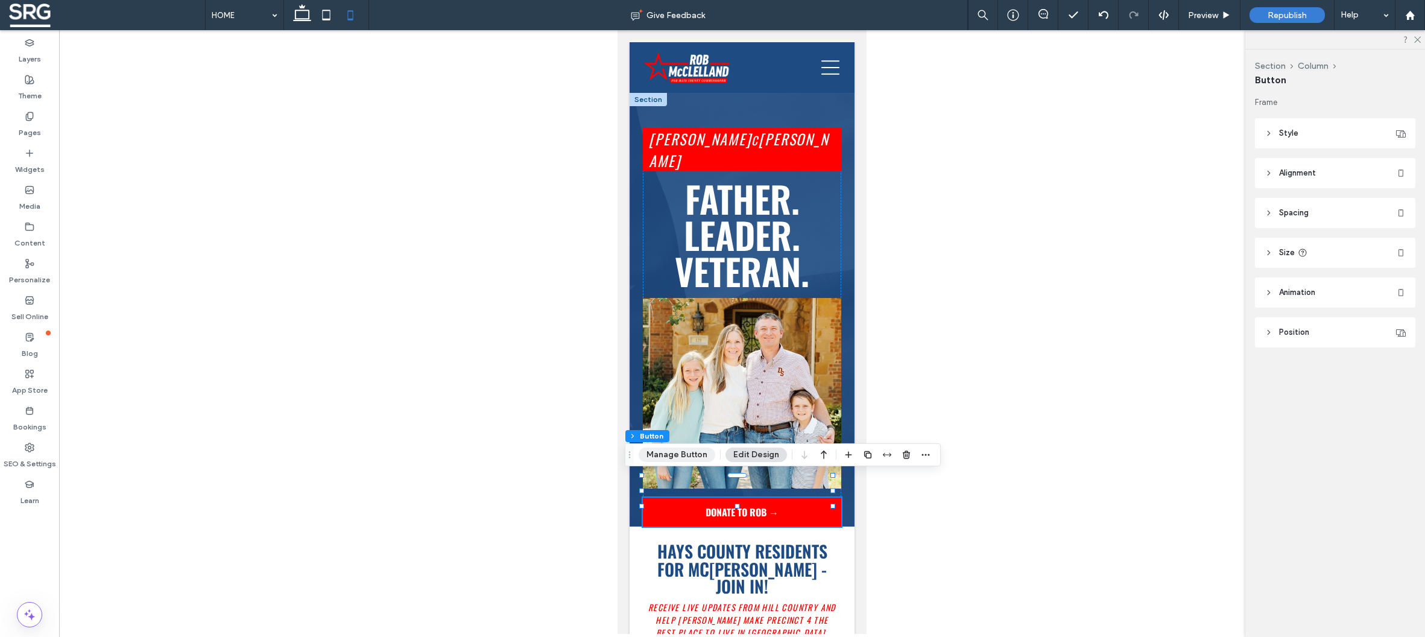
click at [671, 458] on button "Manage Button" at bounding box center [676, 454] width 77 height 14
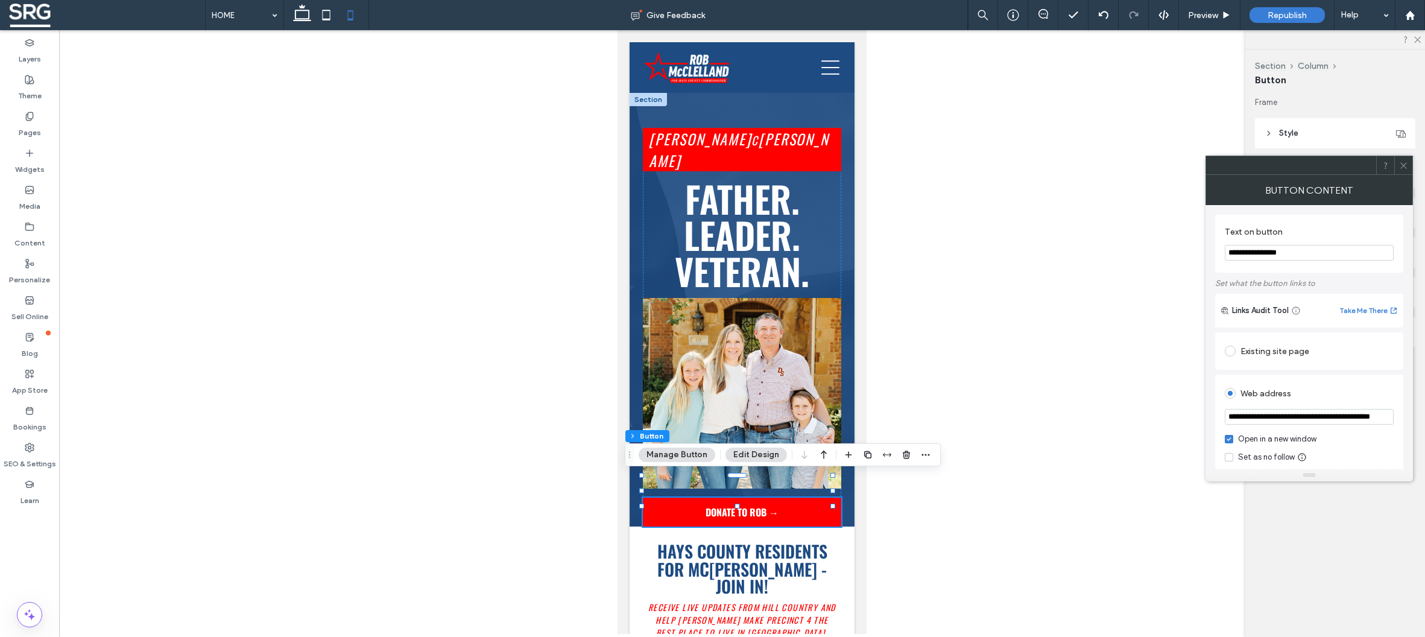
click at [969, 347] on div at bounding box center [742, 331] width 1366 height 603
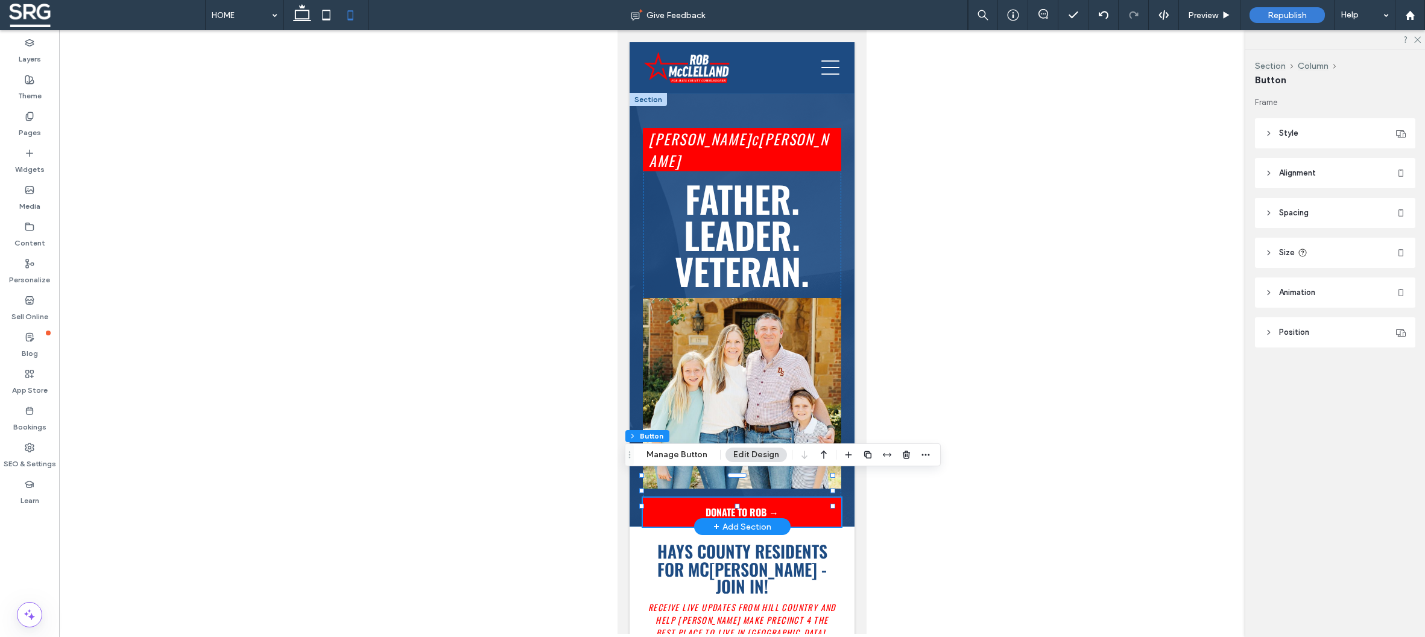
click at [838, 492] on div "[PERSON_NAME] [PERSON_NAME] FATHER. LEADER. VETERAN. DONATE TO ROB →" at bounding box center [741, 310] width 225 height 434
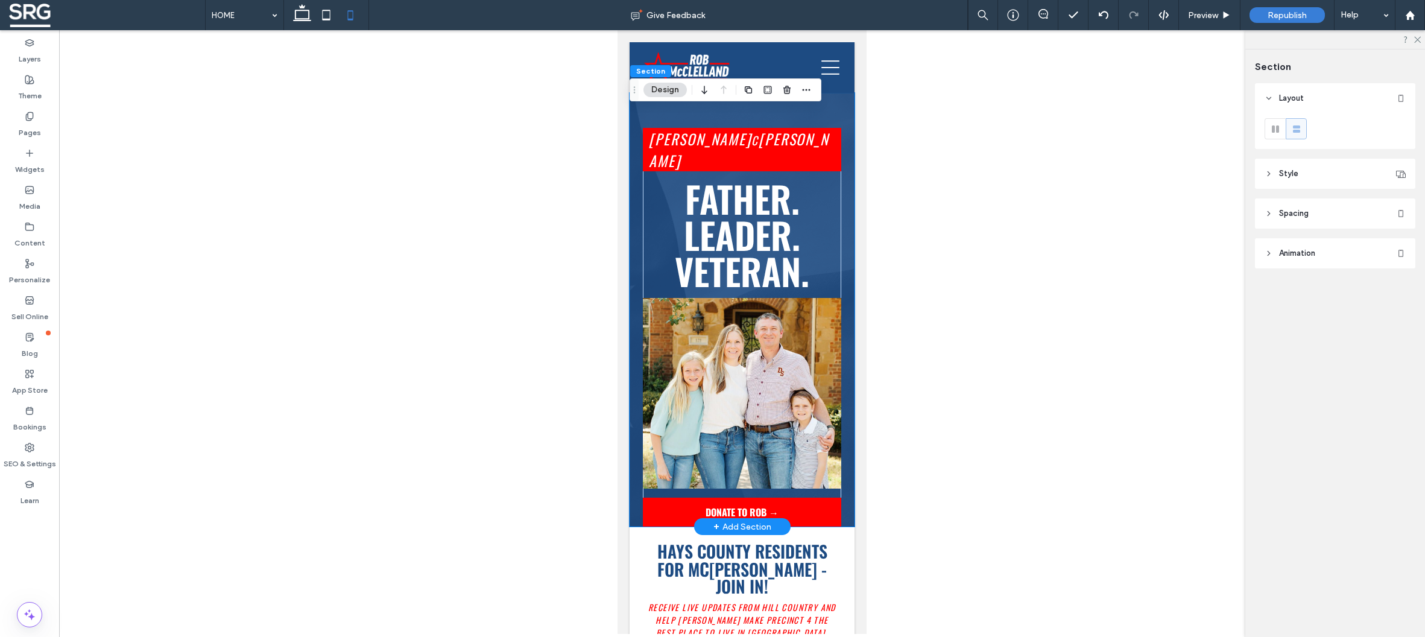
click at [843, 491] on div "[PERSON_NAME] [PERSON_NAME] FATHER. LEADER. VETERAN. DONATE TO ROB →" at bounding box center [741, 310] width 225 height 434
click at [1273, 212] on header "Spacing" at bounding box center [1335, 213] width 160 height 30
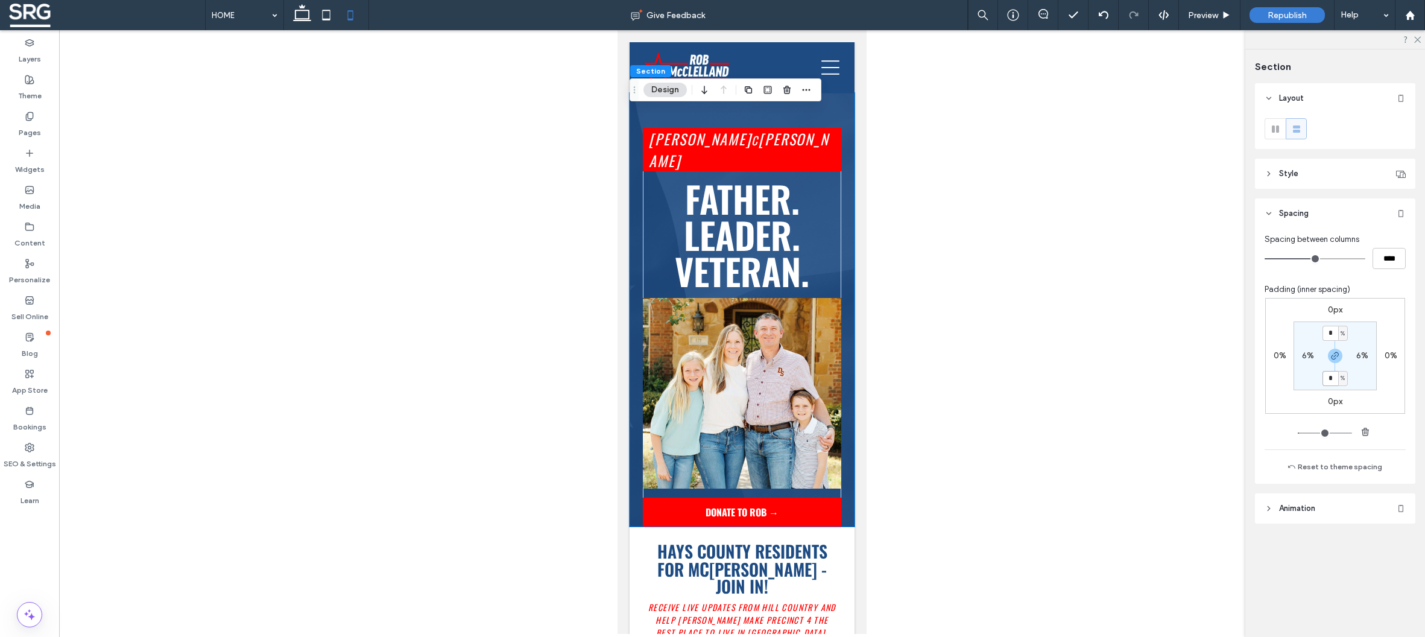
click at [1332, 377] on input "*" at bounding box center [1330, 378] width 16 height 15
type input "*"
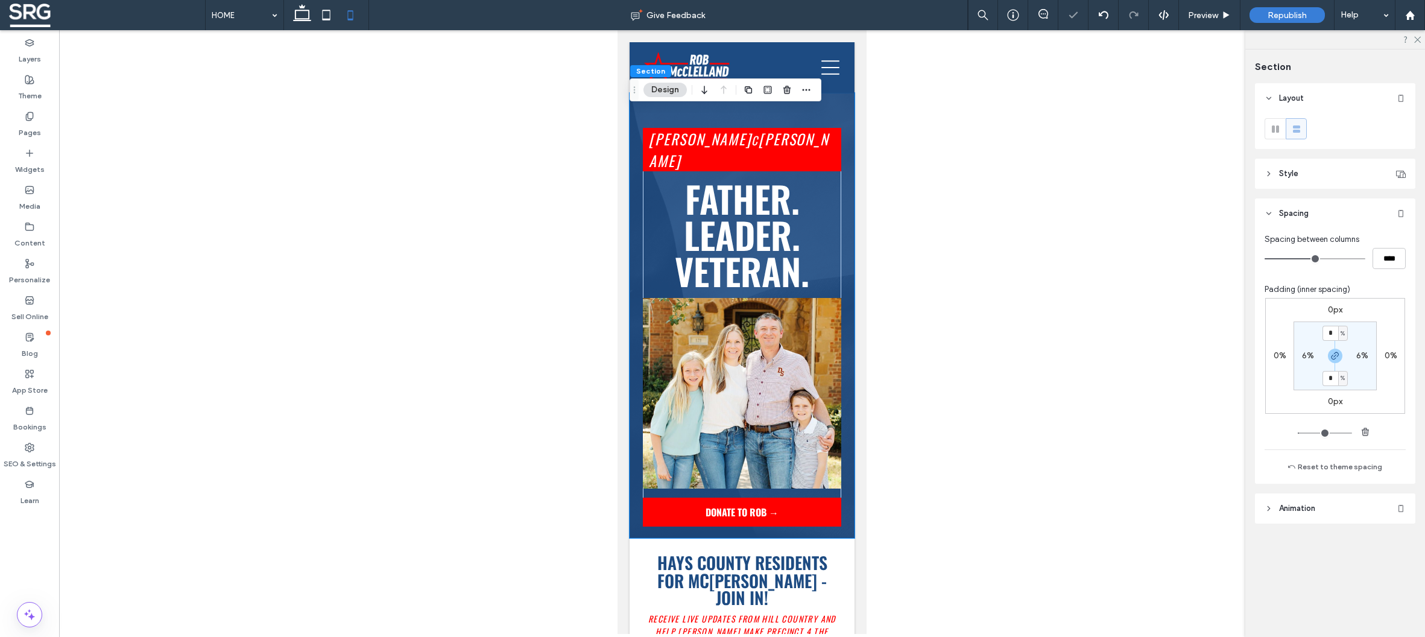
click at [1353, 379] on section "* % 6% * % 6%" at bounding box center [1334, 355] width 83 height 69
click at [1275, 14] on span "Republish" at bounding box center [1286, 15] width 39 height 10
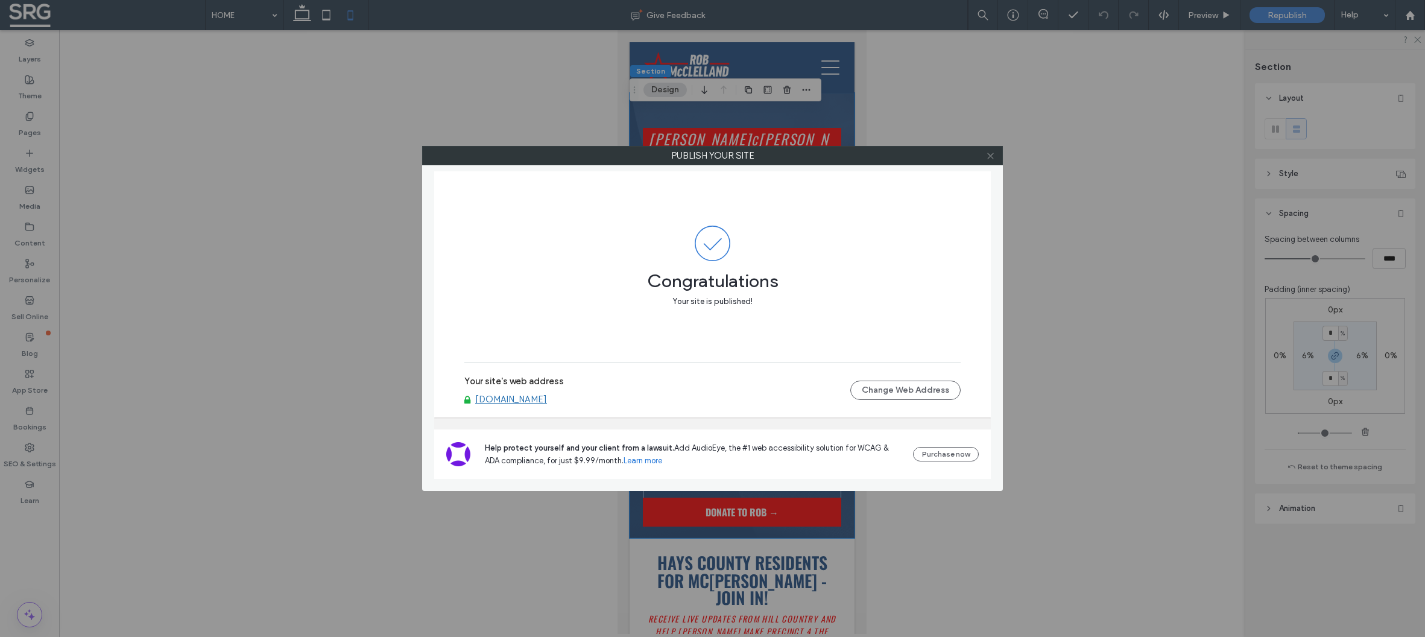
click at [988, 156] on icon at bounding box center [990, 155] width 9 height 9
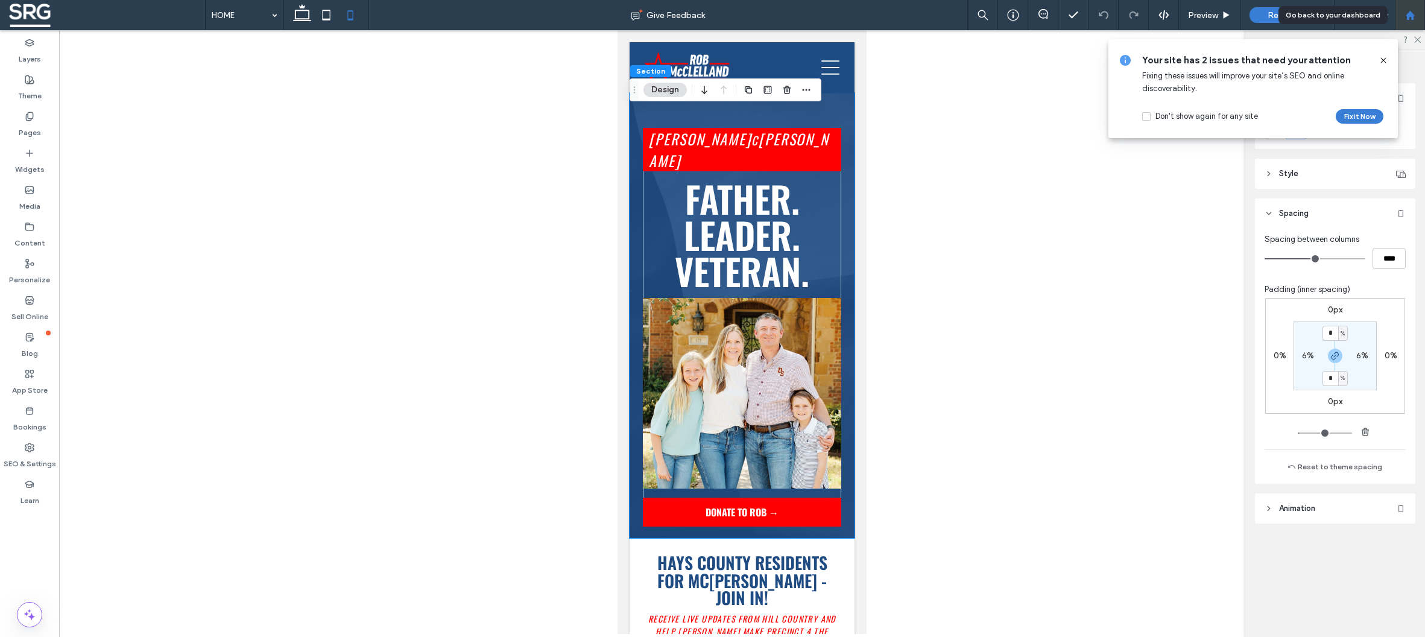
click at [1412, 17] on use at bounding box center [1409, 14] width 9 height 9
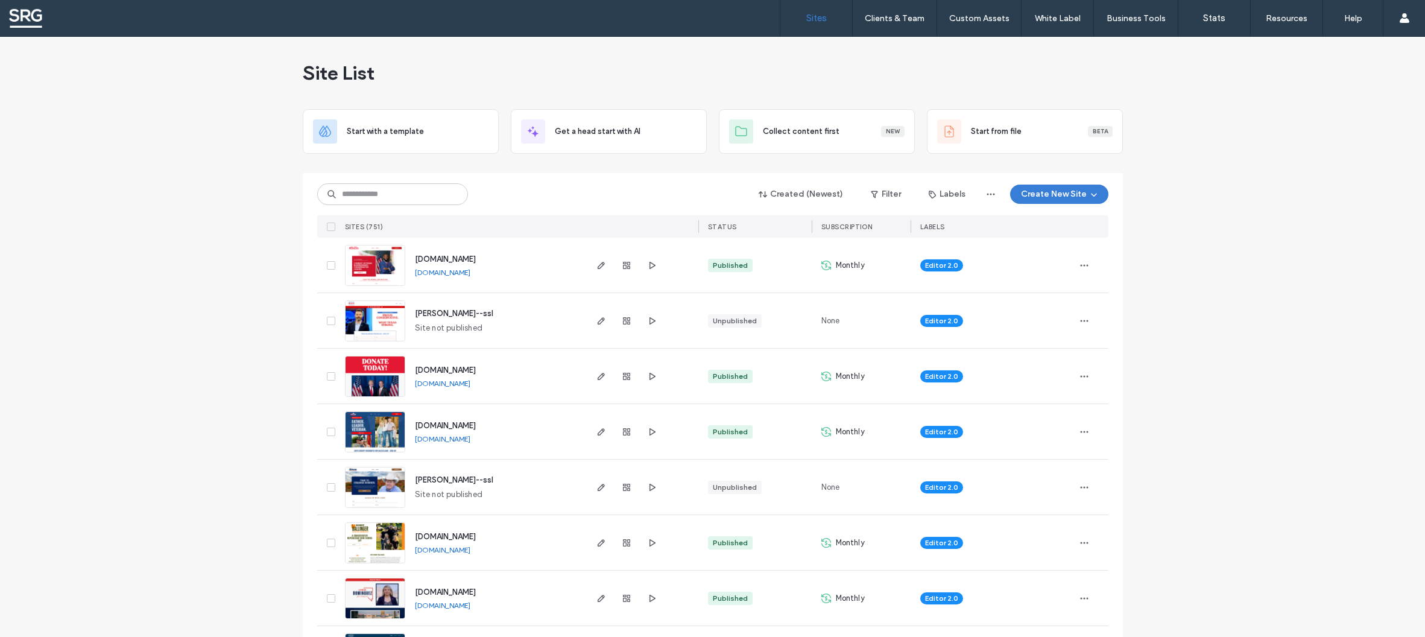
click at [387, 194] on input at bounding box center [392, 194] width 151 height 22
click at [596, 319] on icon "button" at bounding box center [601, 321] width 10 height 10
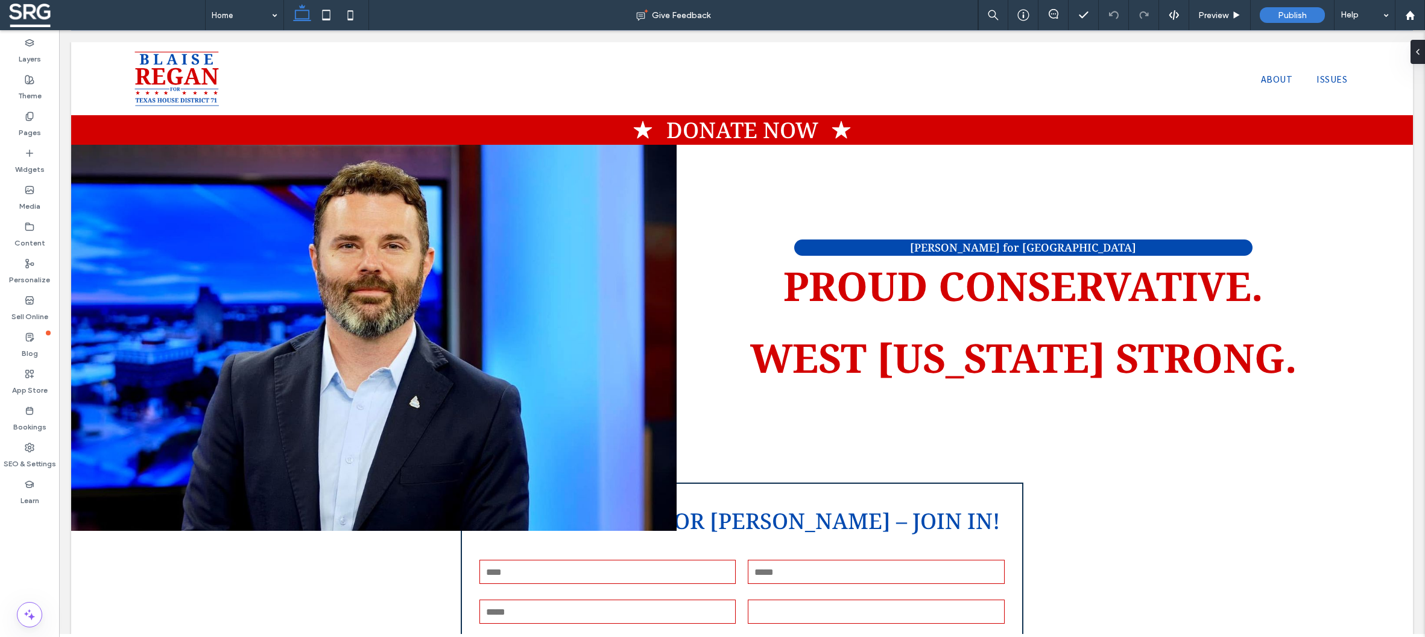
click at [1417, 49] on div at bounding box center [1419, 52] width 19 height 24
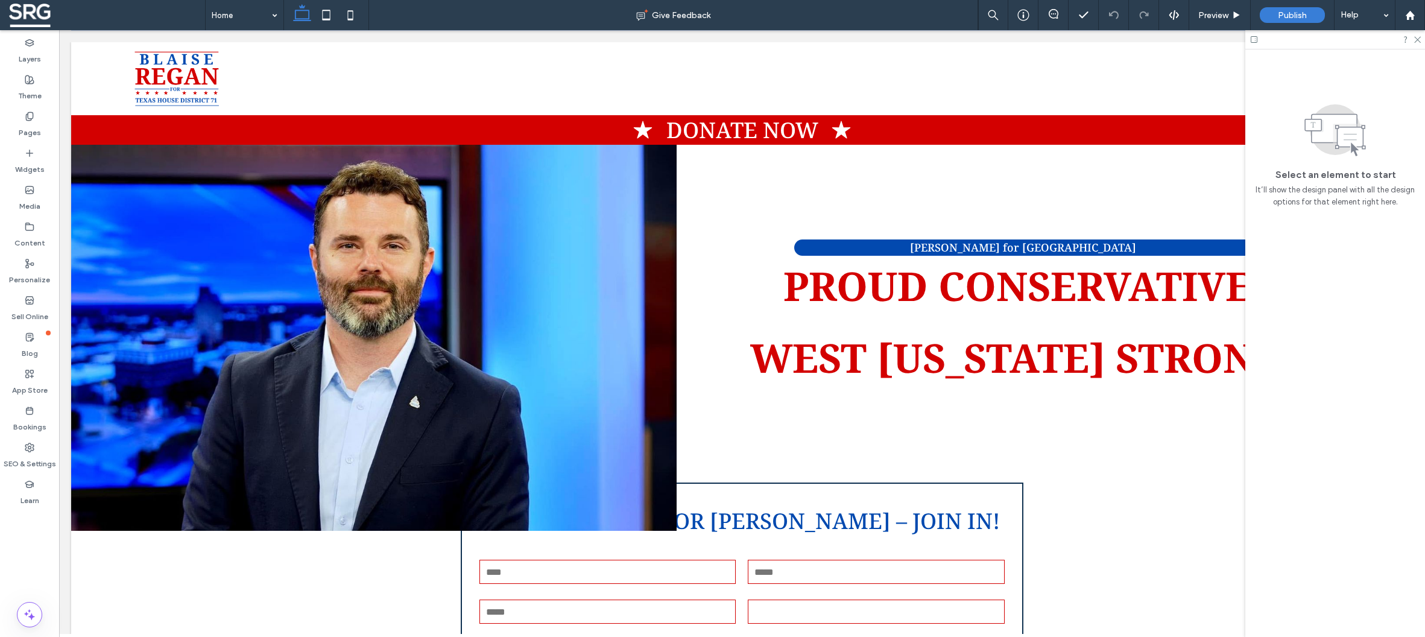
click at [1255, 40] on icon at bounding box center [1253, 39] width 9 height 9
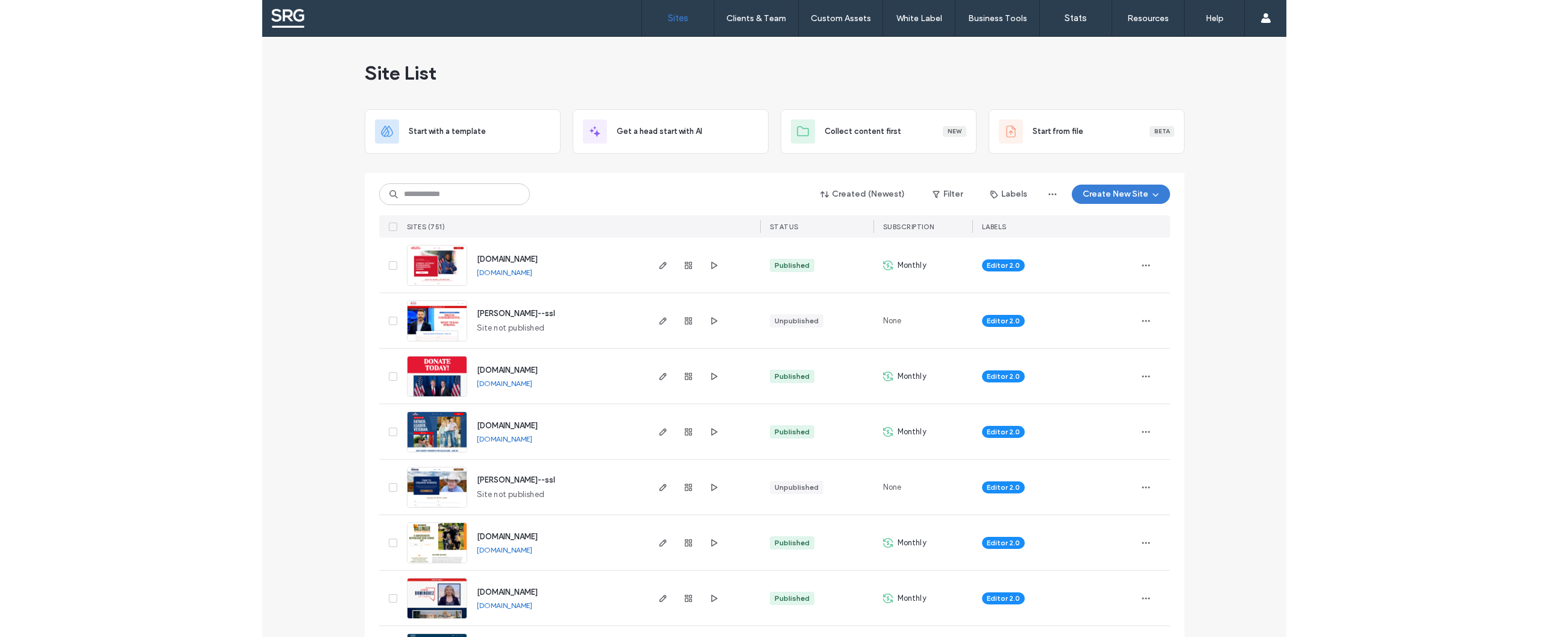
scroll to position [61, 0]
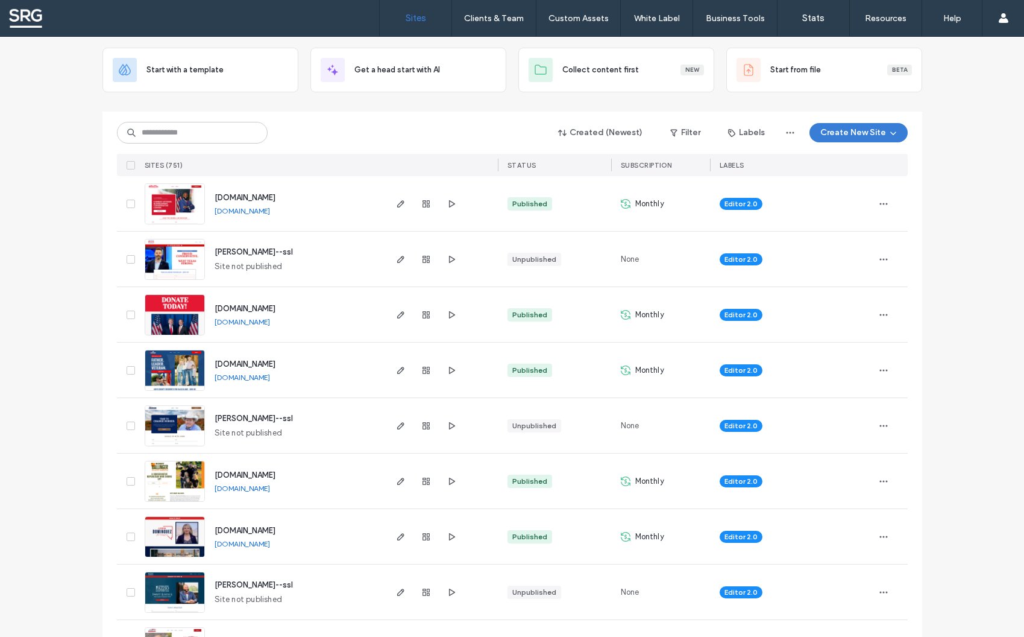
click at [264, 211] on link "[DOMAIN_NAME]" at bounding box center [242, 210] width 55 height 9
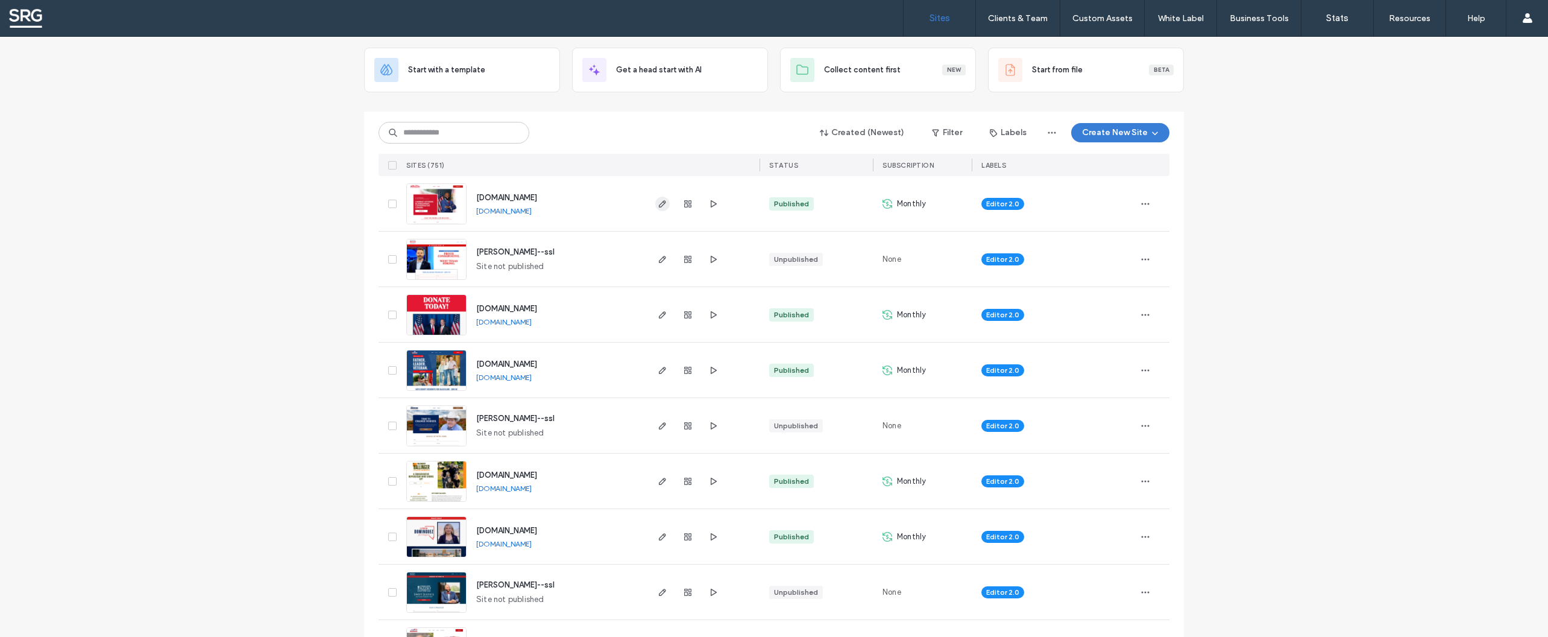
click at [660, 206] on icon "button" at bounding box center [663, 204] width 10 height 10
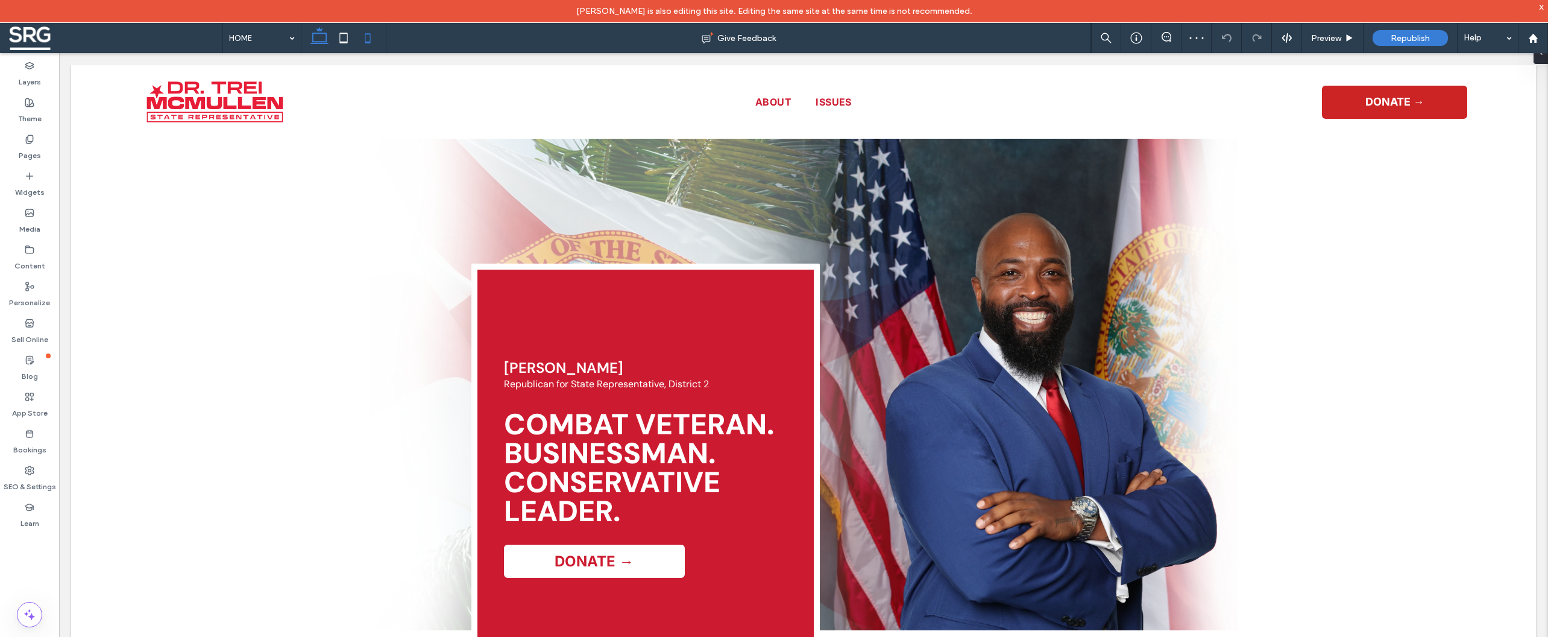
click at [372, 36] on icon at bounding box center [368, 38] width 24 height 24
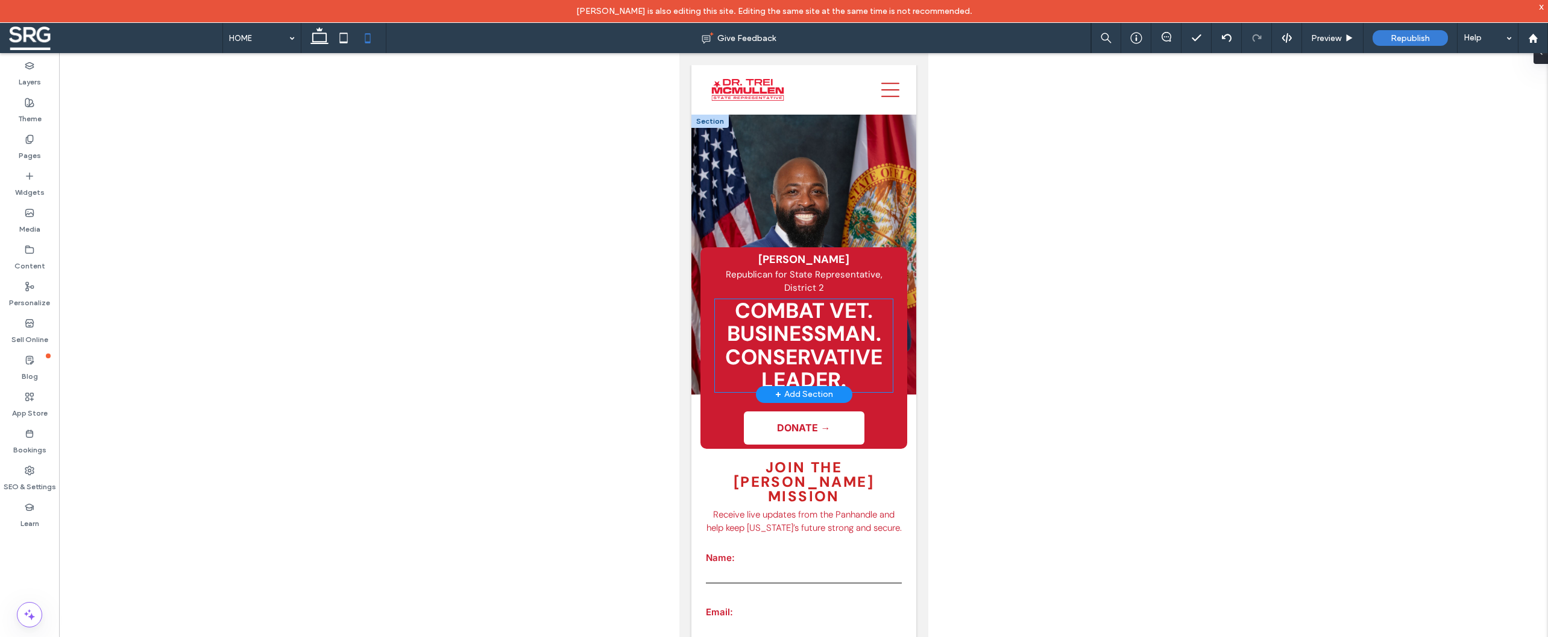
click at [788, 329] on span "BUSINESSMAN." at bounding box center [803, 334] width 154 height 28
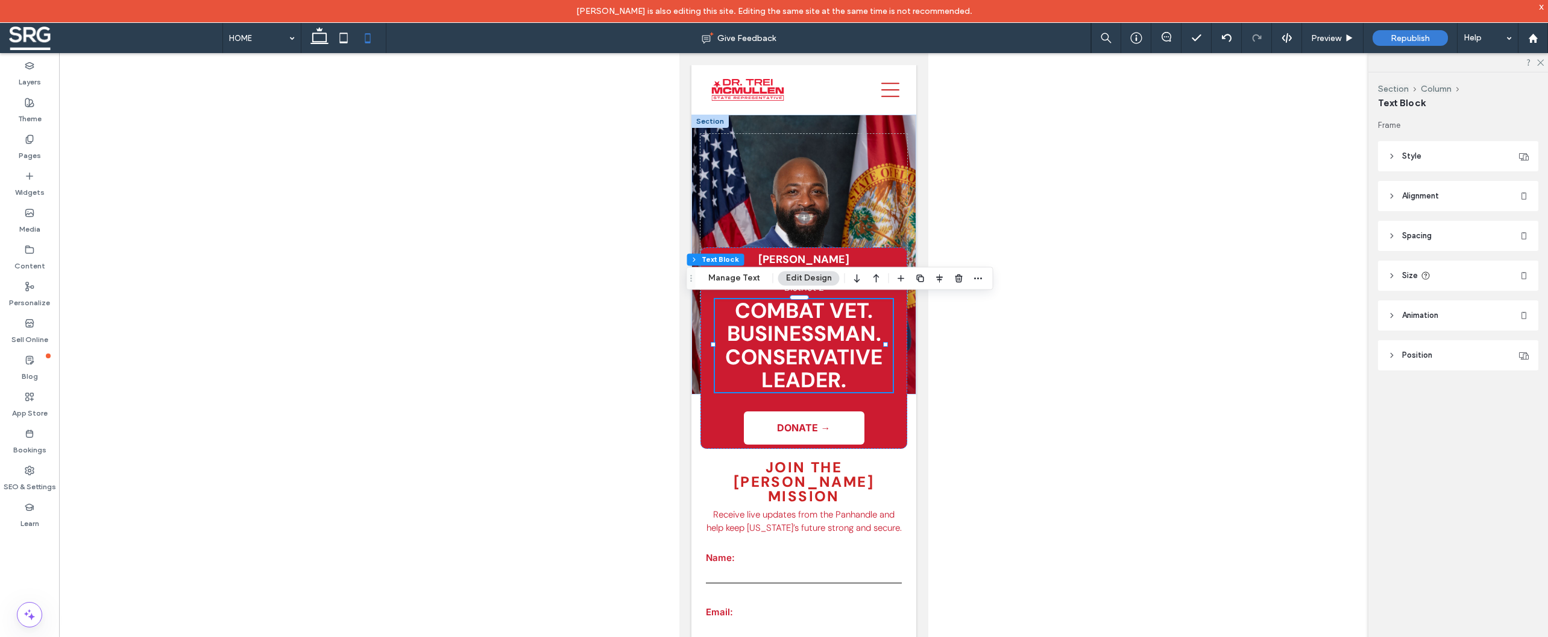
click at [1391, 154] on icon at bounding box center [1392, 156] width 8 height 8
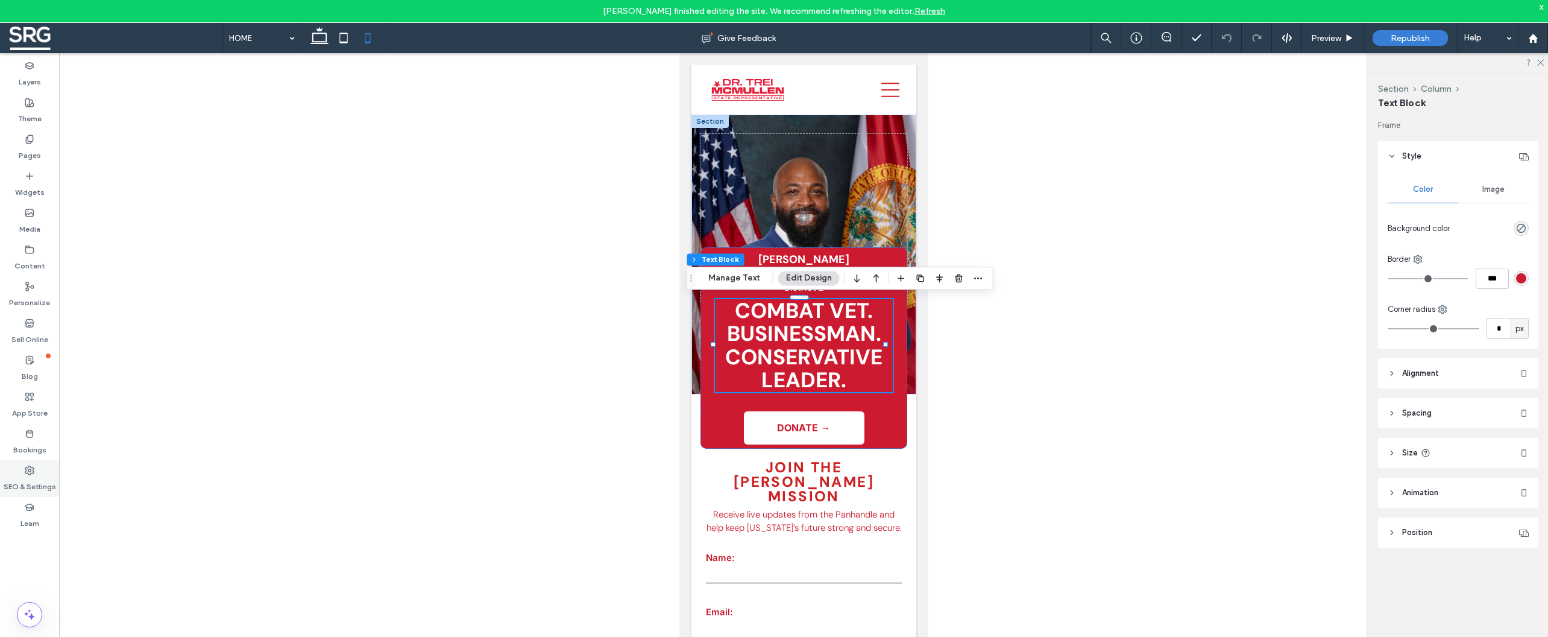
click at [34, 464] on div "SEO & Settings" at bounding box center [29, 478] width 59 height 37
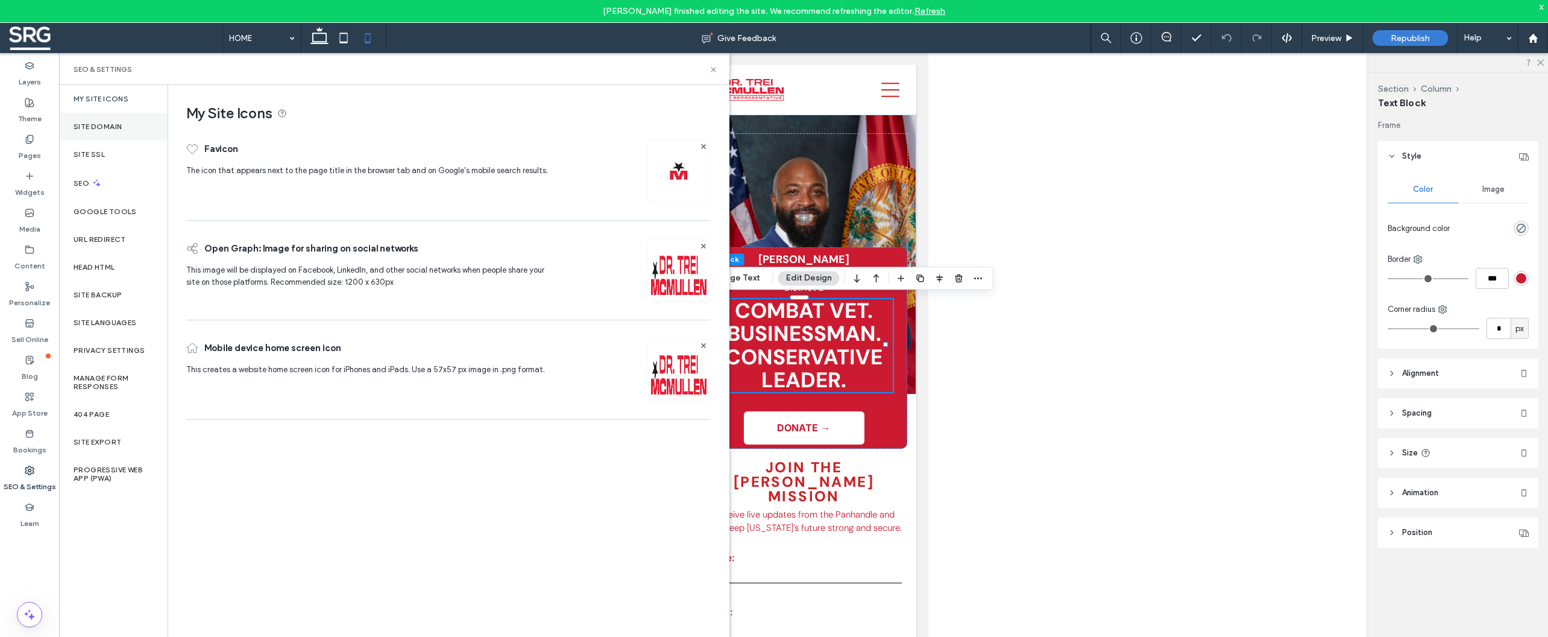
click at [105, 127] on label "Site Domain" at bounding box center [98, 126] width 48 height 8
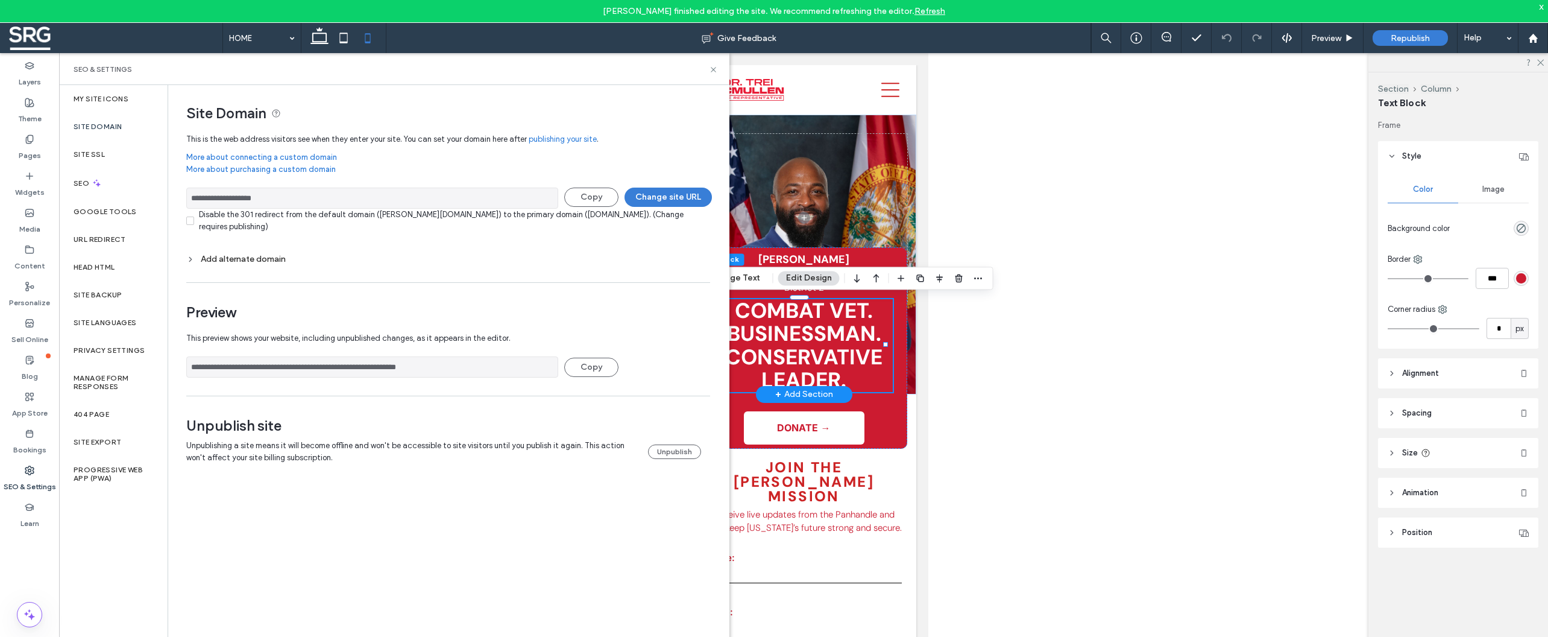
click at [820, 354] on span "CONSERVATIVE LEADER." at bounding box center [803, 368] width 157 height 51
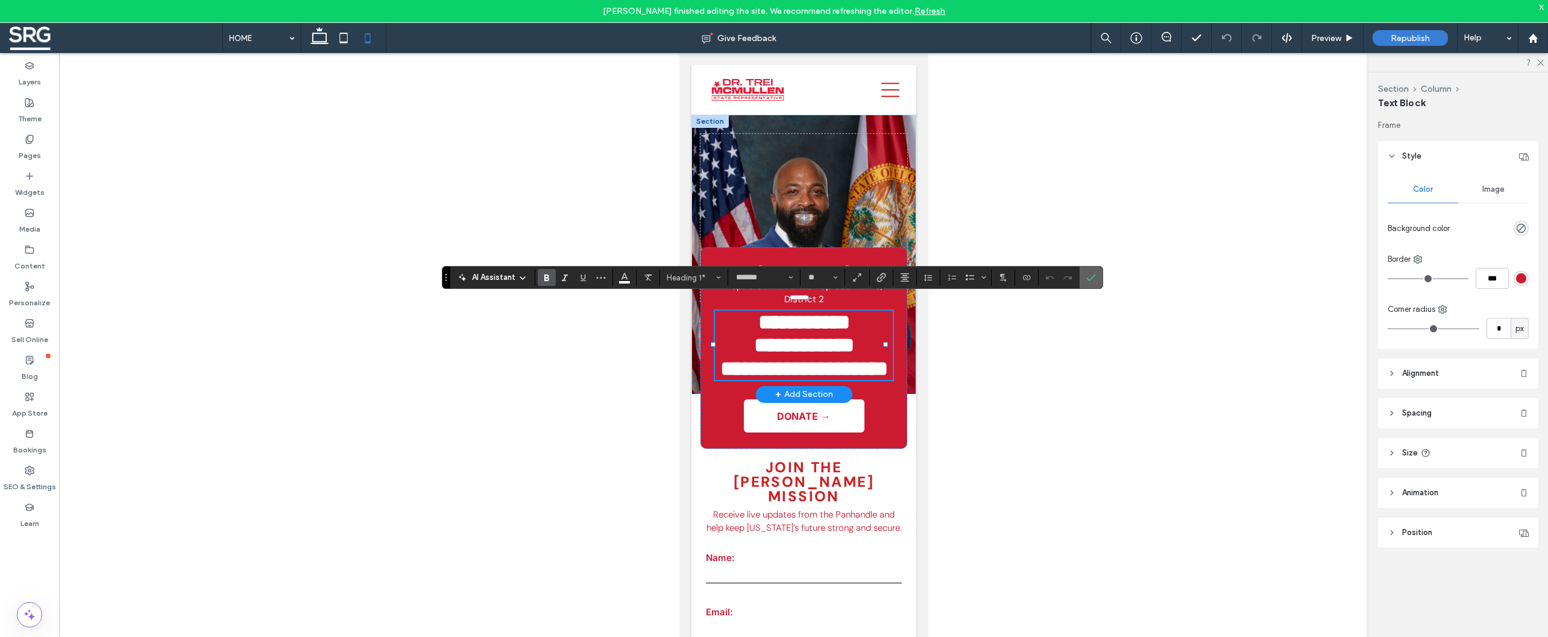
click at [1090, 280] on icon "Confirm" at bounding box center [1091, 278] width 10 height 10
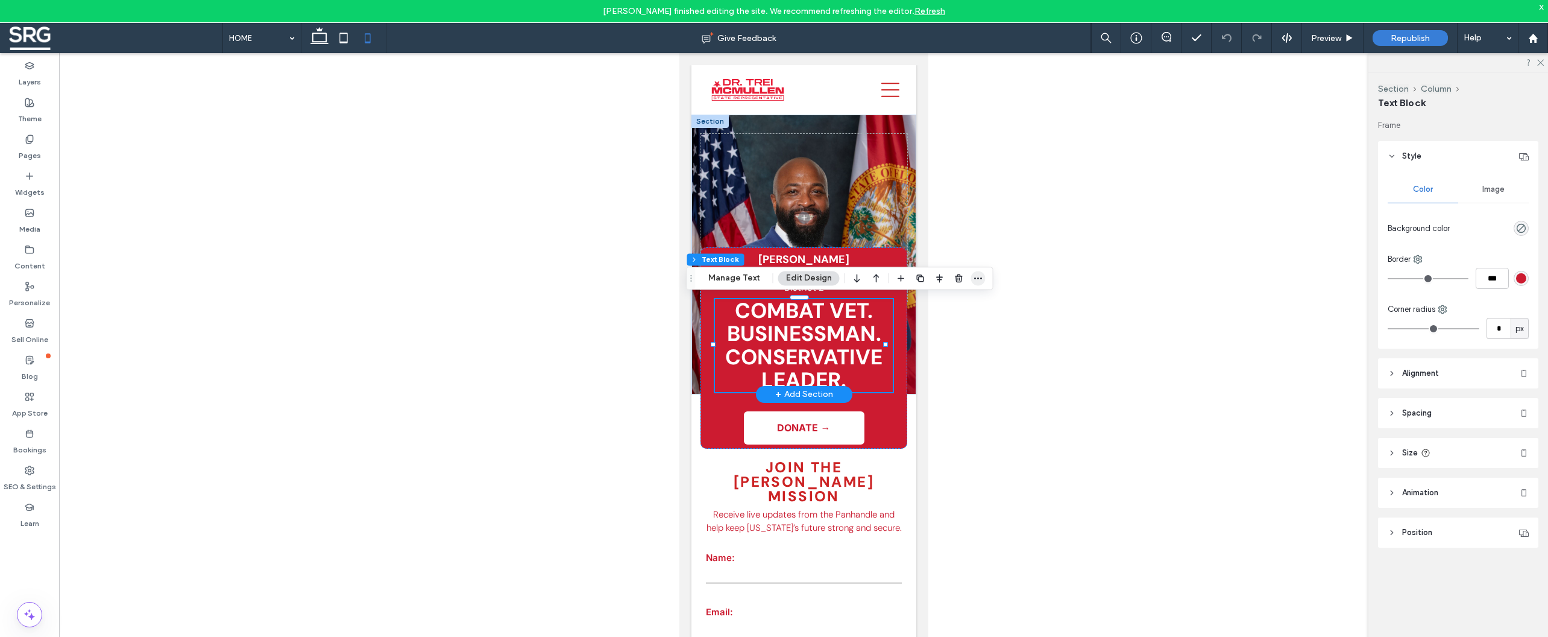
click at [980, 281] on icon "button" at bounding box center [979, 278] width 10 height 10
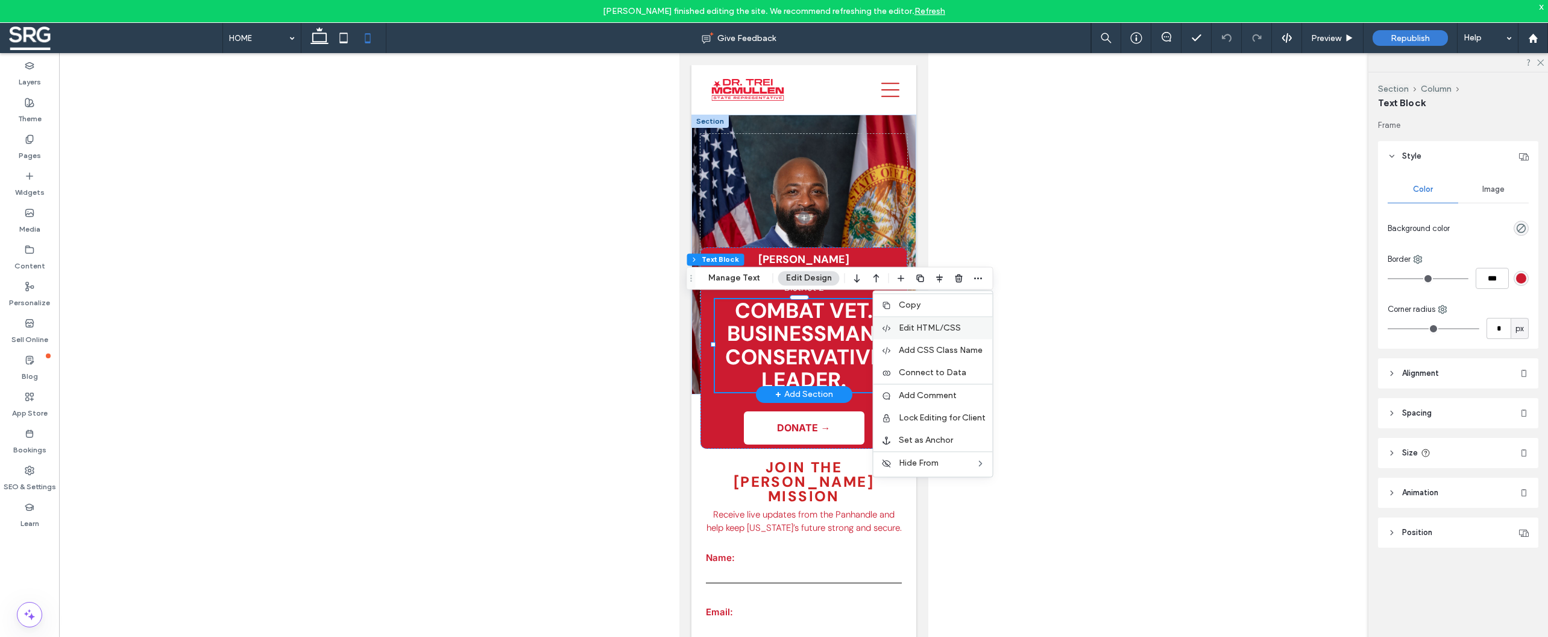
click at [928, 332] on span "Edit HTML/CSS" at bounding box center [930, 328] width 62 height 10
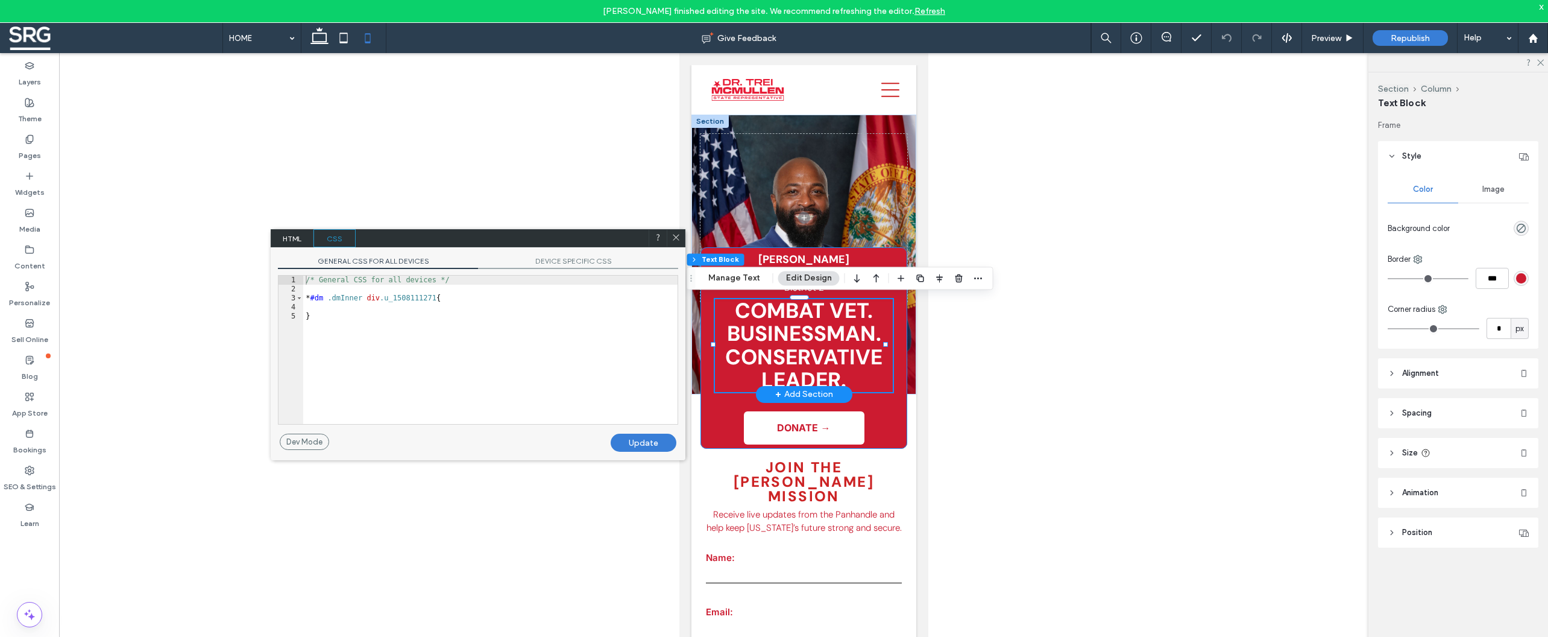
click at [887, 367] on div "COMBAT VET. BUSINESSMAN. CONSERVATIVE LEADER. [PERSON_NAME] Republican for Stat…" at bounding box center [803, 347] width 207 height 201
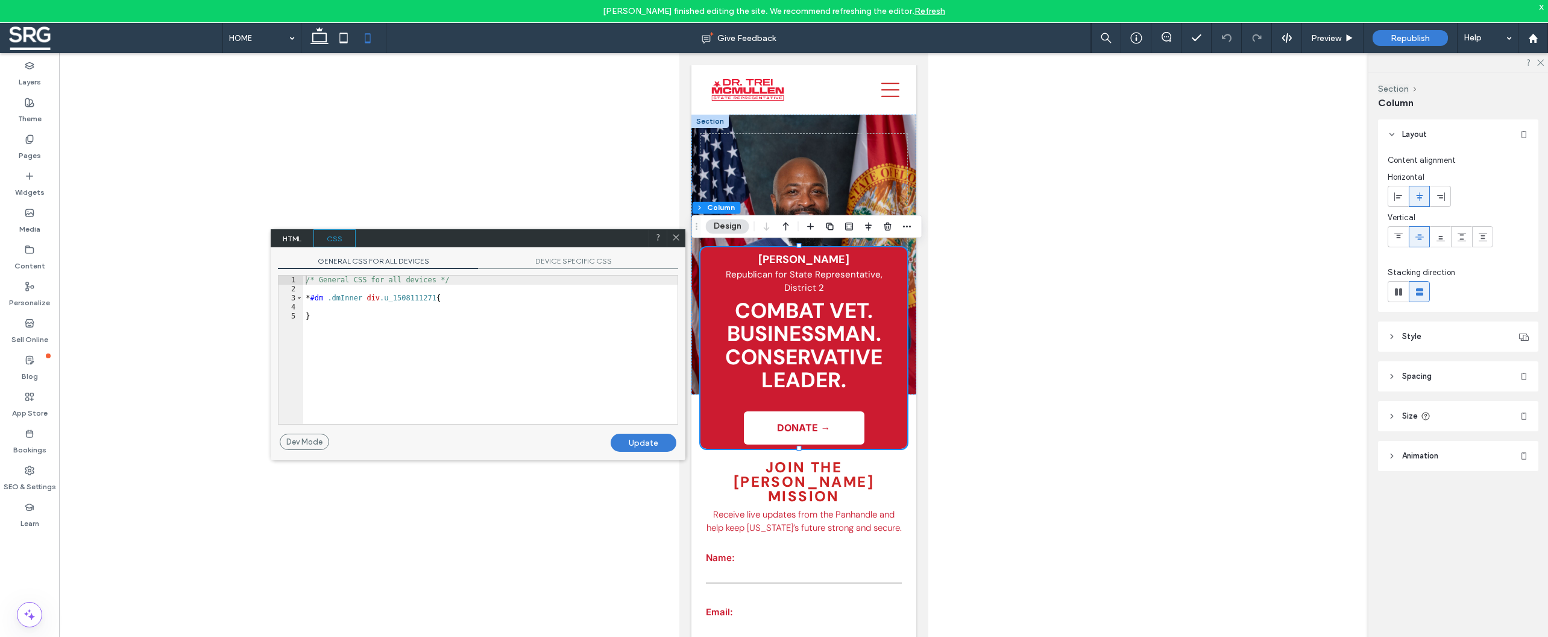
click at [343, 310] on div "/* General CSS for all devices */ * #dm .dmInner div .u_1508111271 { }" at bounding box center [490, 359] width 374 height 166
click at [647, 444] on div "Update" at bounding box center [644, 442] width 66 height 18
click at [643, 442] on div "Update" at bounding box center [644, 442] width 66 height 18
click at [1395, 36] on span "Republish" at bounding box center [1410, 38] width 39 height 10
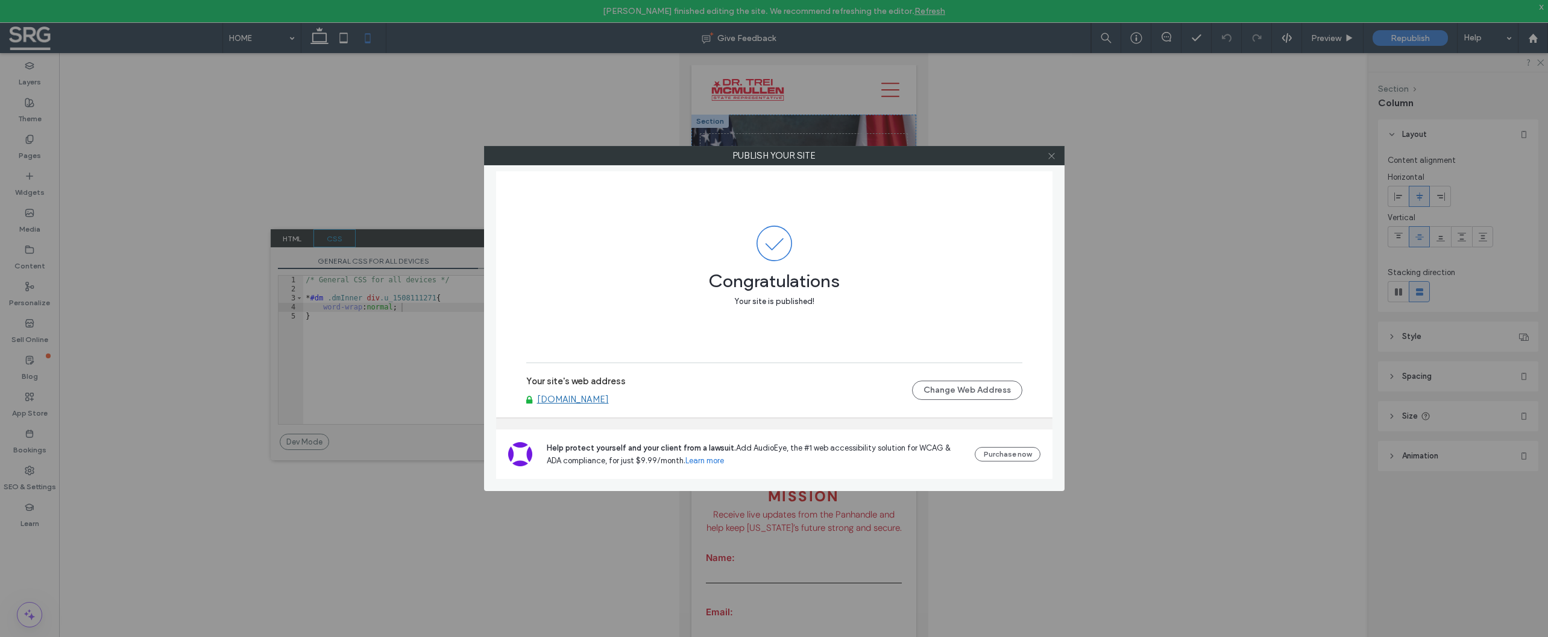
click at [1051, 156] on icon at bounding box center [1051, 155] width 9 height 9
